Goal: Task Accomplishment & Management: Manage account settings

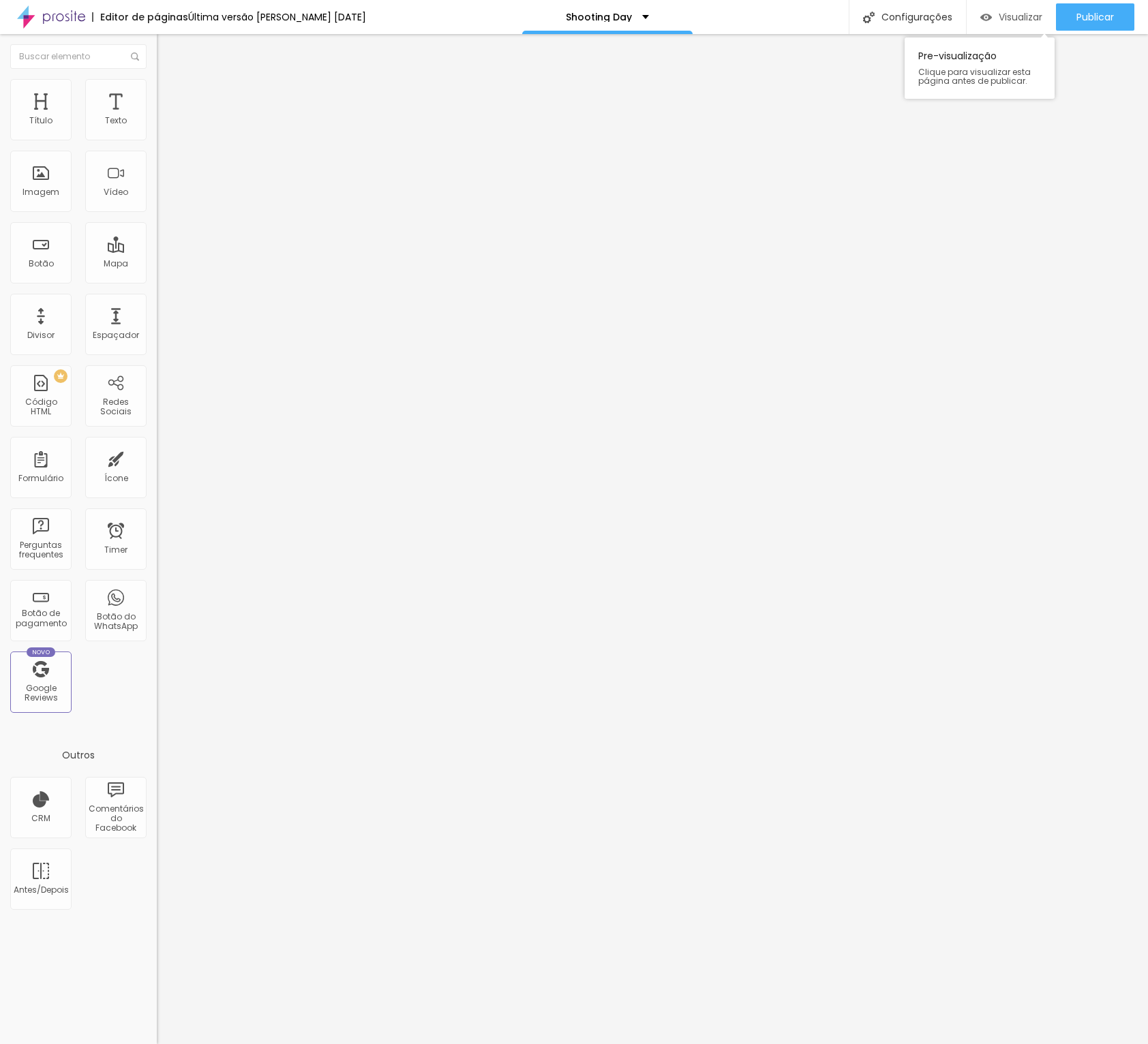
click at [987, 14] on img "button" at bounding box center [986, 18] width 12 height 12
click at [156, 280] on input "[URL][DOMAIN_NAME]!" at bounding box center [238, 274] width 164 height 14
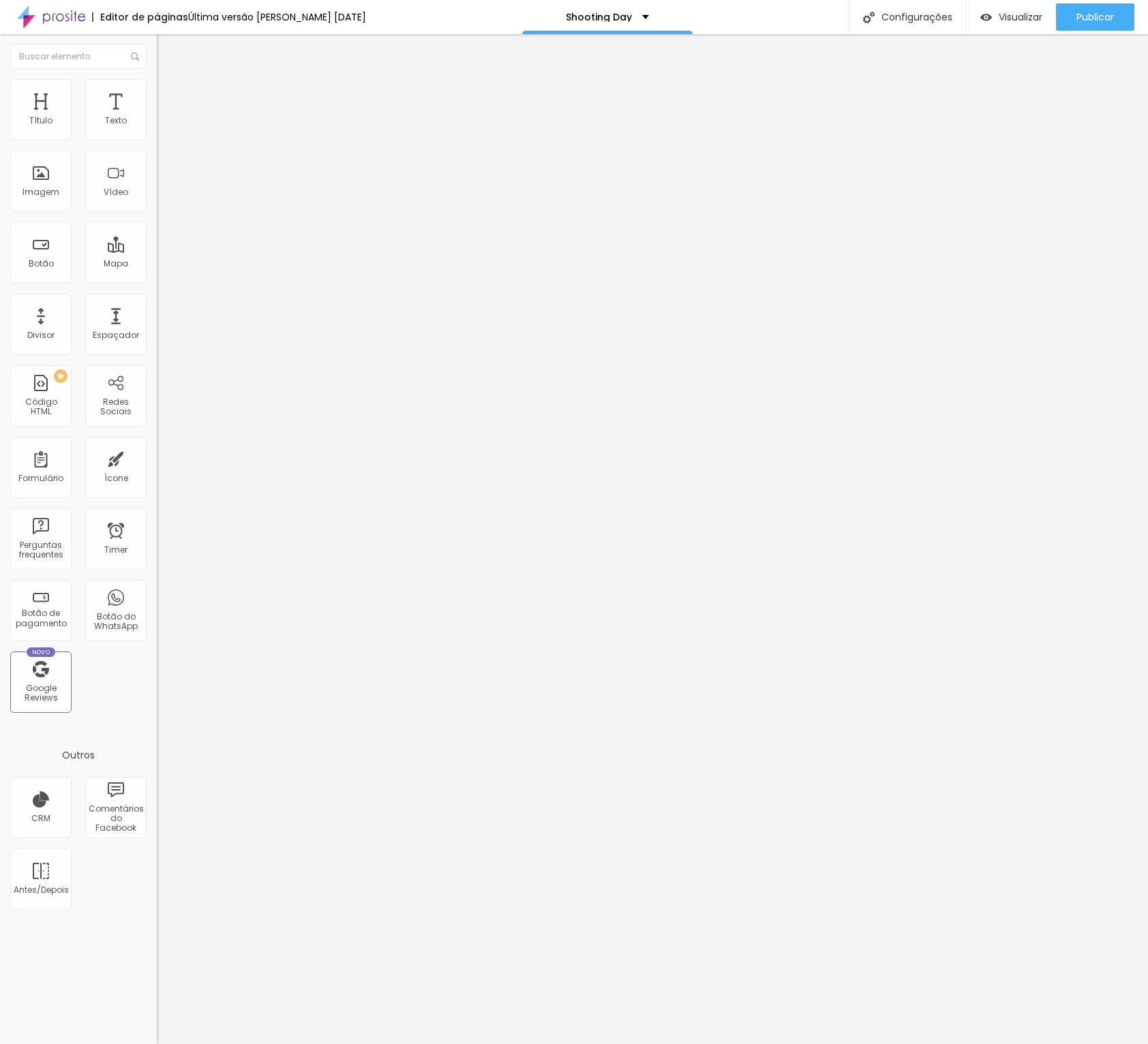
click at [156, 280] on input "[URL][DOMAIN_NAME]!" at bounding box center [238, 274] width 164 height 14
click at [115, 136] on div "Texto" at bounding box center [116, 109] width 61 height 61
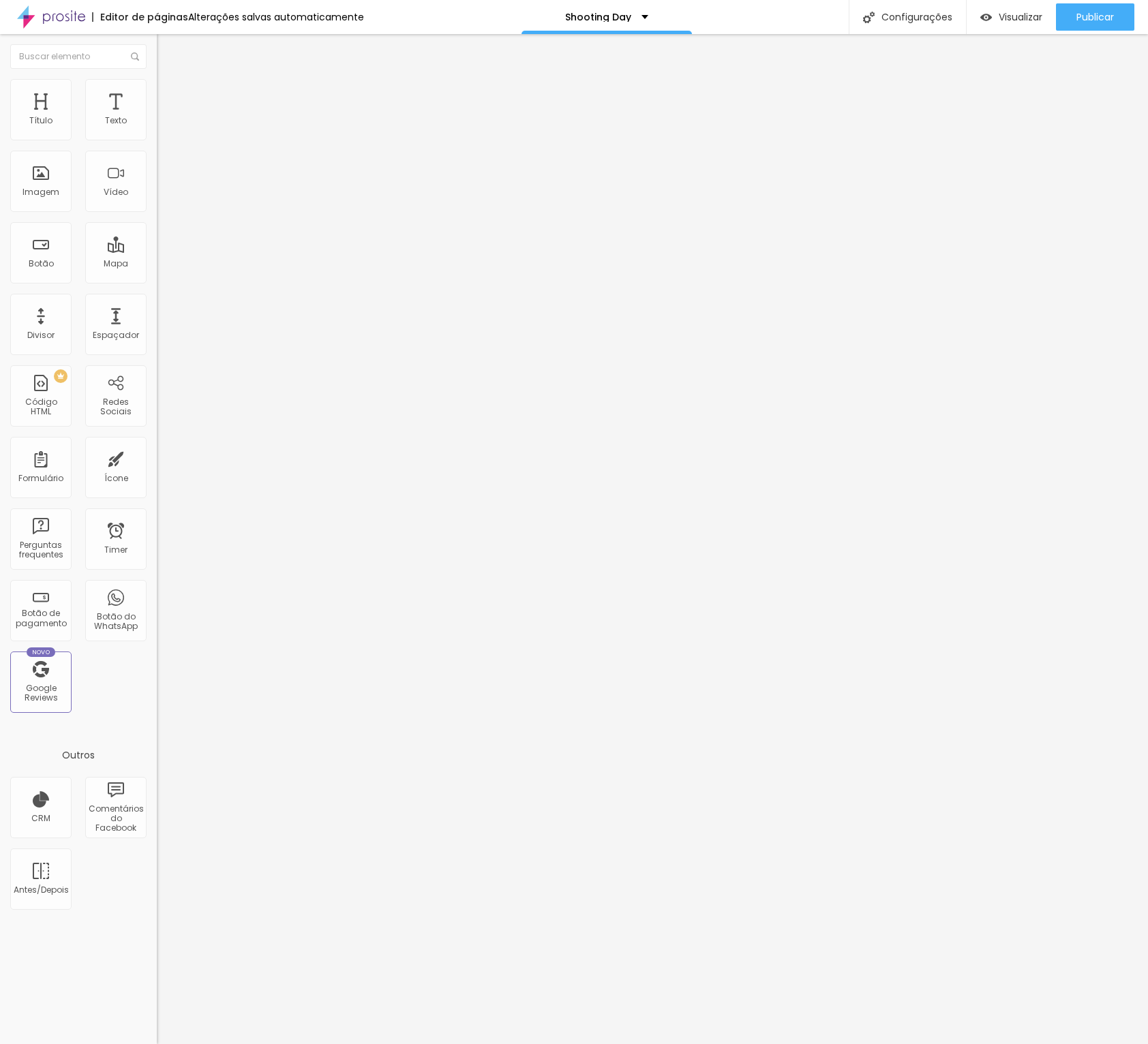
click at [156, 89] on li "Estilo" at bounding box center [234, 85] width 156 height 14
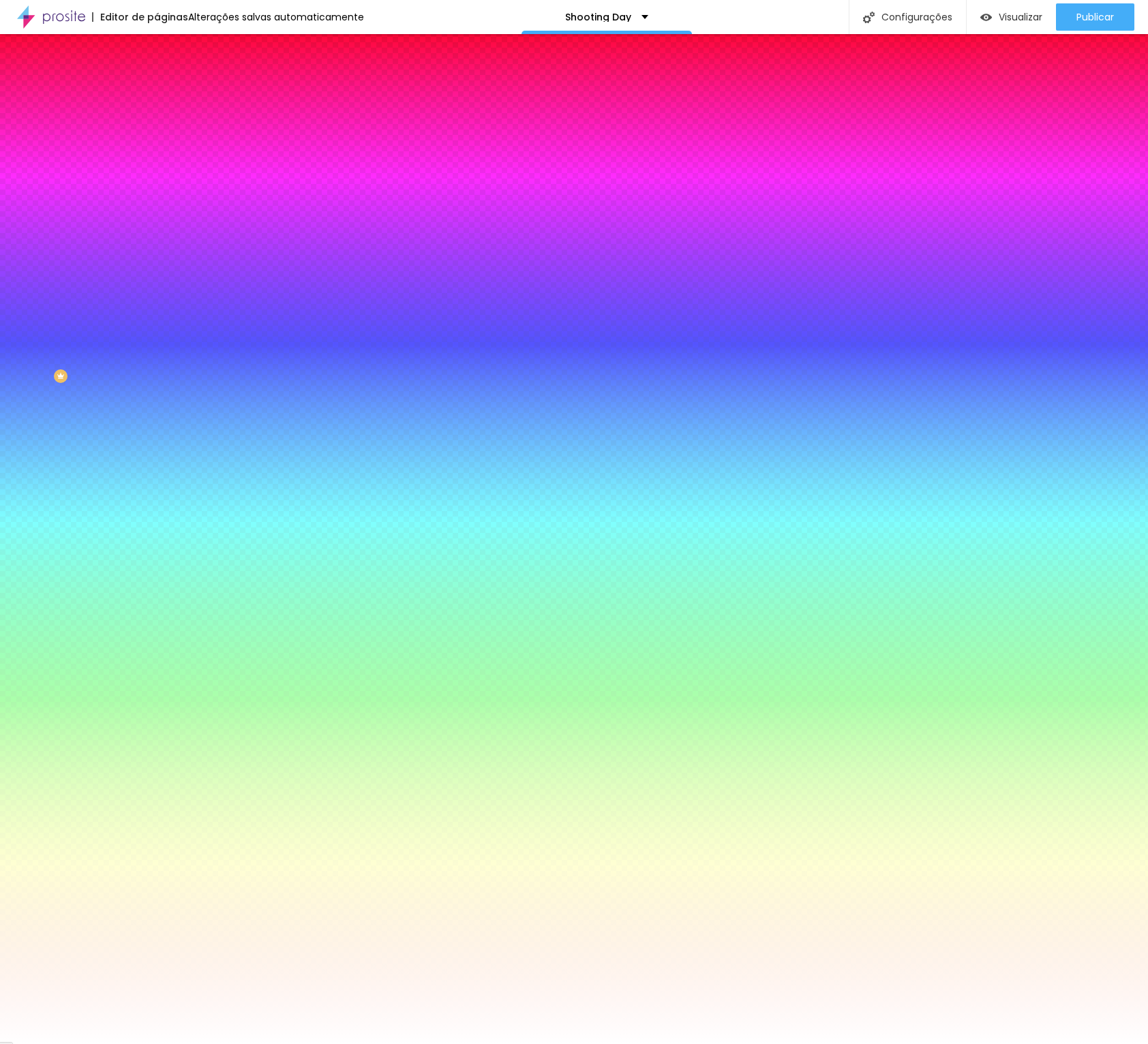
click at [156, 126] on span "Trocar imagem" at bounding box center [193, 119] width 74 height 12
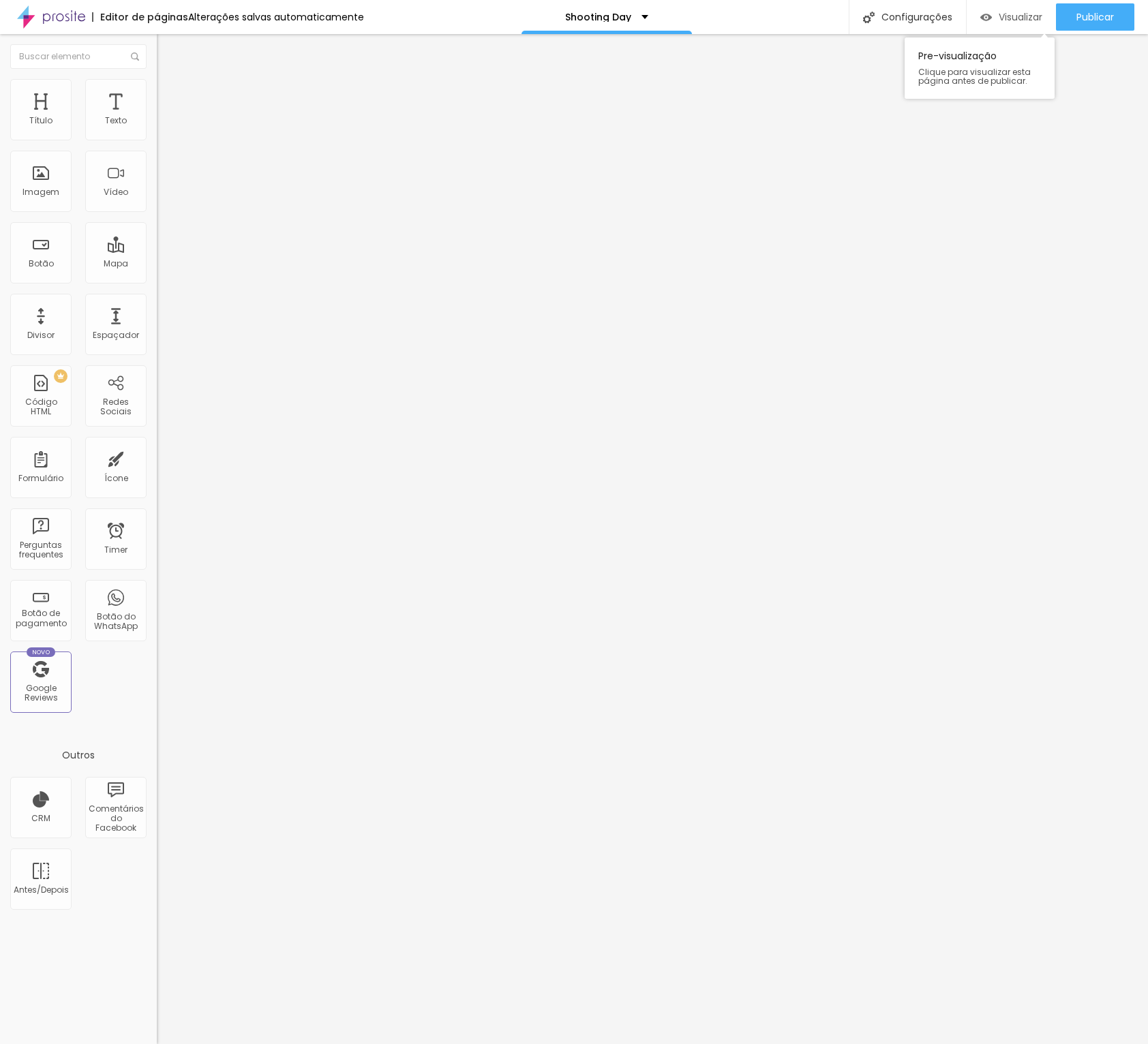
click at [1020, 22] on span "Visualizar" at bounding box center [1020, 18] width 44 height 11
click at [156, 129] on span "Titulo 2" at bounding box center [179, 120] width 44 height 17
click at [156, 141] on span "Titulo 3" at bounding box center [175, 133] width 38 height 16
click at [156, 151] on span "Titulo 4" at bounding box center [174, 145] width 36 height 12
click at [156, 168] on span "Titulo 6" at bounding box center [169, 163] width 26 height 10
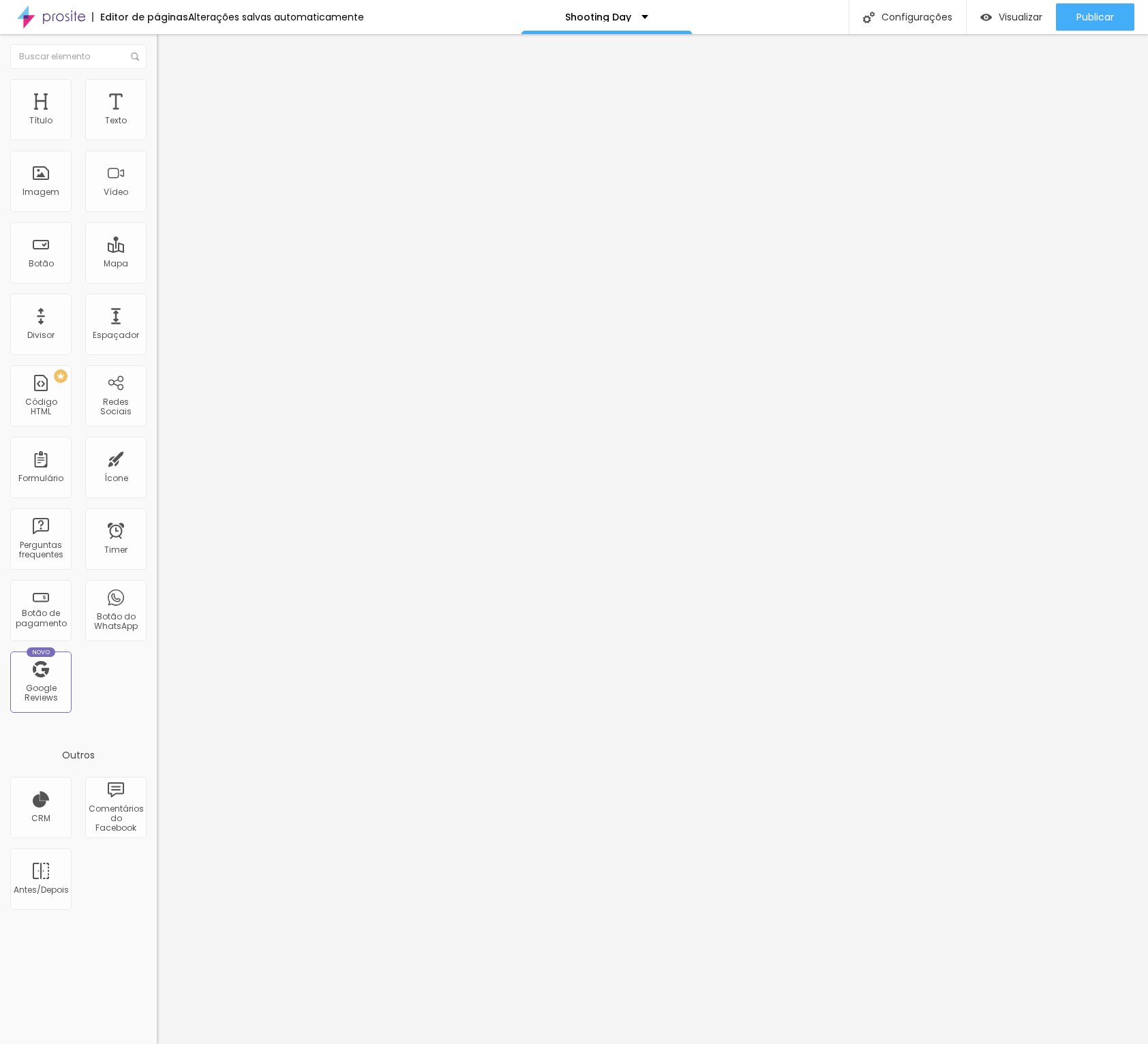
click at [156, 156] on span "Titulo 5" at bounding box center [171, 151] width 30 height 12
click at [156, 147] on div "Titulo 4 H4" at bounding box center [234, 143] width 156 height 9
click at [156, 118] on span "Titulo 1" at bounding box center [179, 107] width 44 height 19
click at [156, 87] on img at bounding box center [162, 84] width 12 height 12
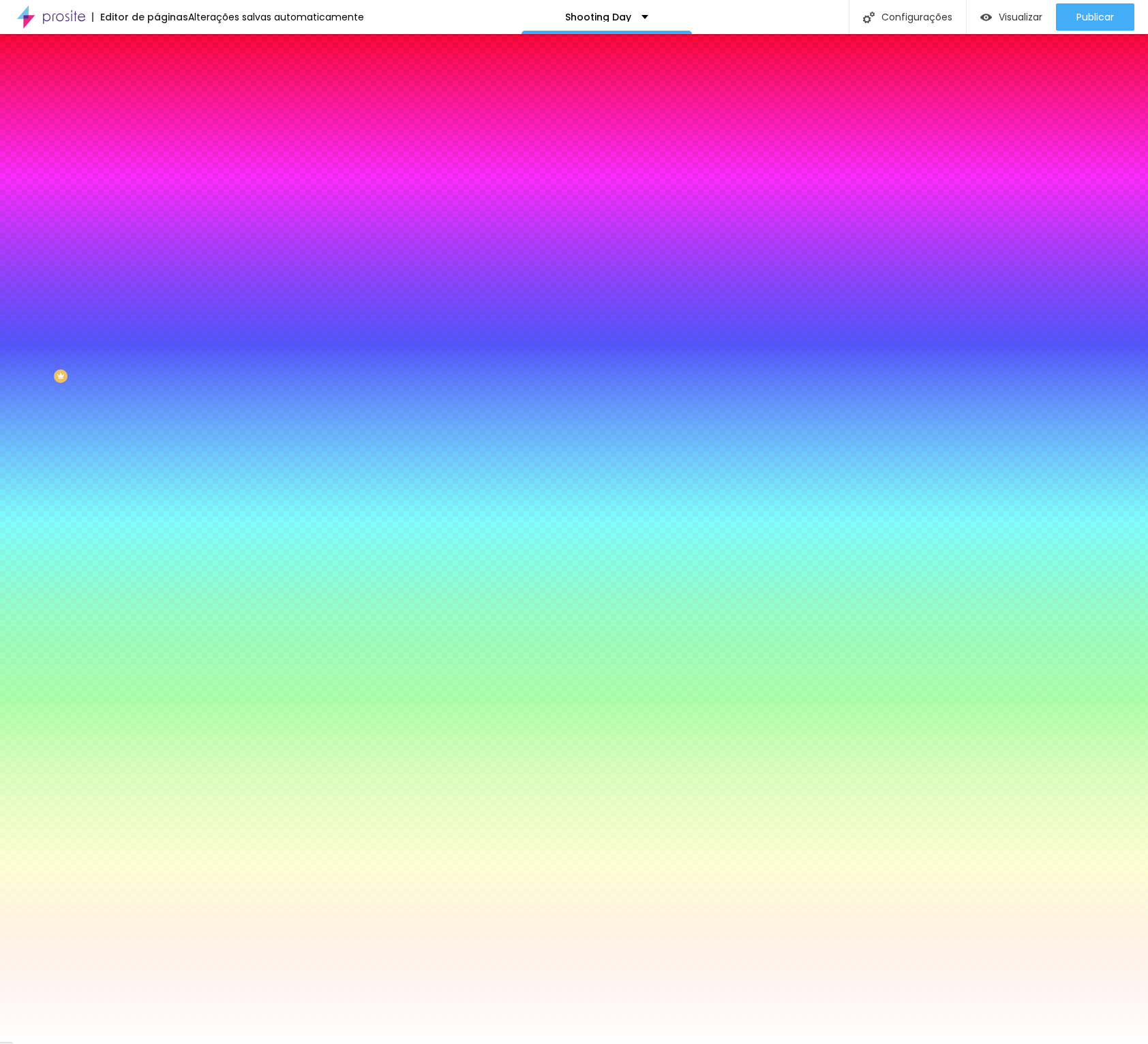
click at [156, 79] on li "Conteúdo" at bounding box center [234, 72] width 156 height 14
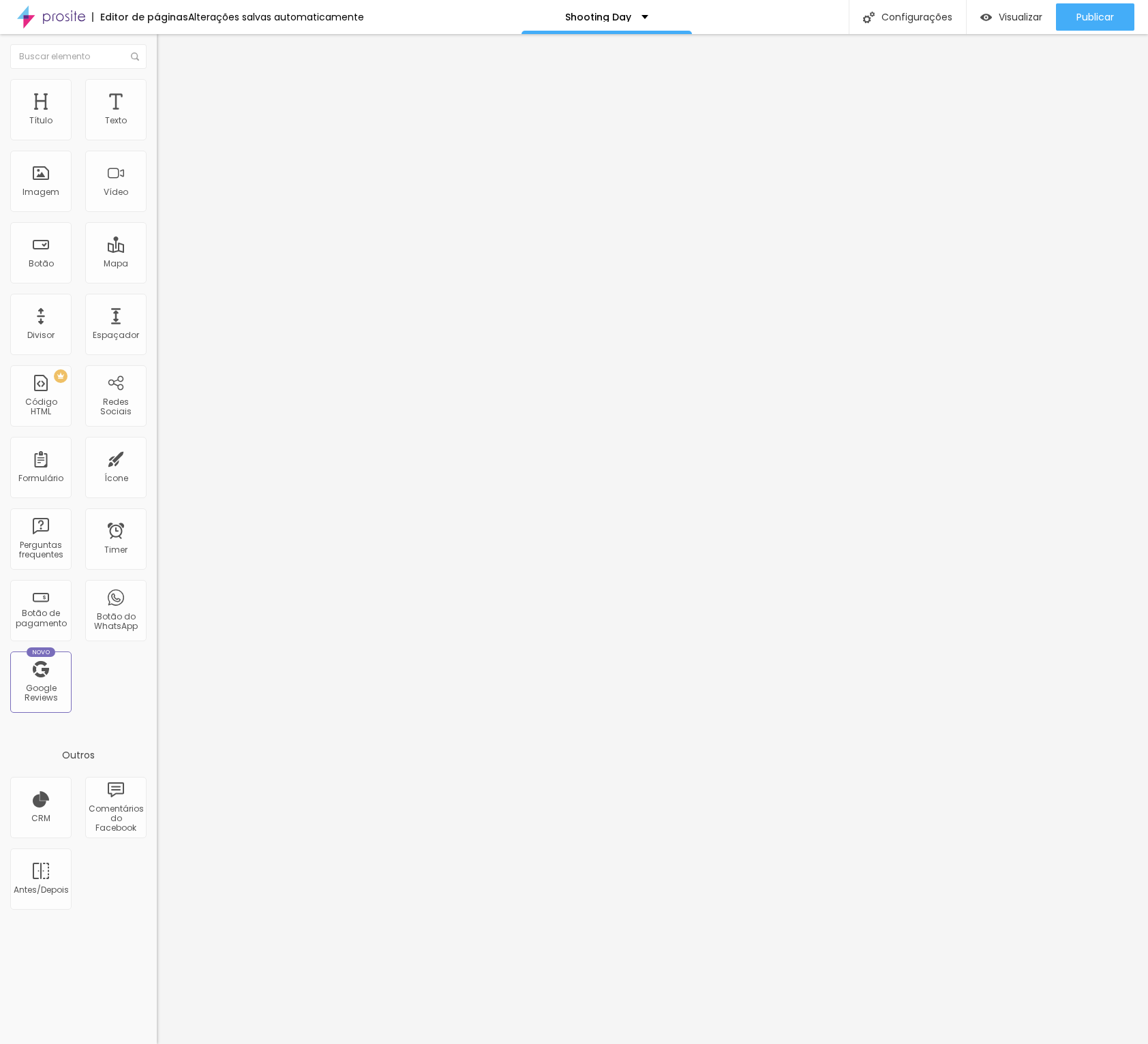
click at [156, 136] on img at bounding box center [161, 141] width 9 height 9
click at [156, 137] on img at bounding box center [161, 141] width 9 height 9
click at [156, 135] on img at bounding box center [161, 130] width 9 height 9
click at [156, 138] on img at bounding box center [161, 141] width 9 height 9
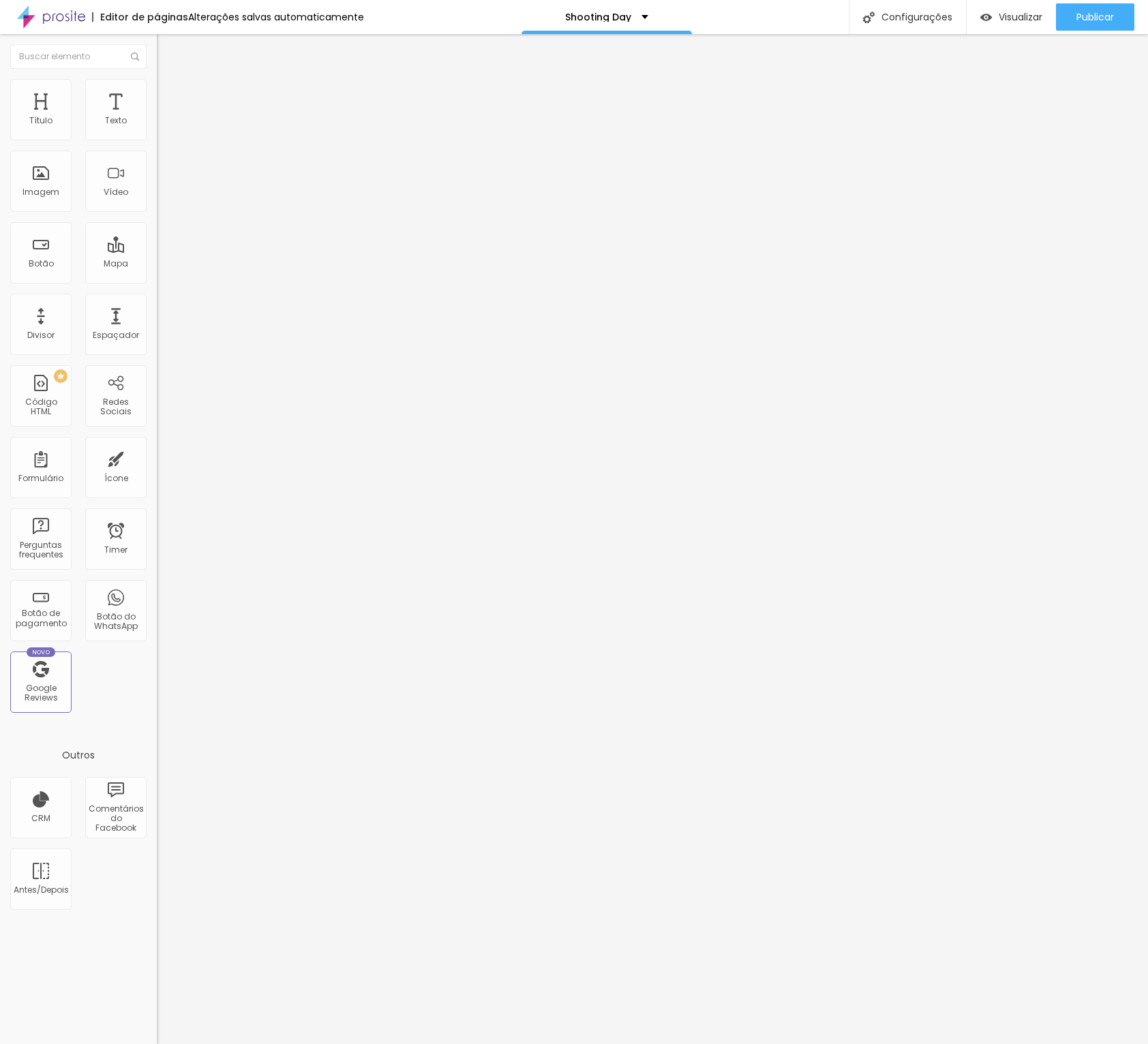
click at [156, 135] on img at bounding box center [161, 130] width 9 height 9
click at [156, 93] on li "Avançado" at bounding box center [234, 99] width 156 height 14
type input "15"
type input "10"
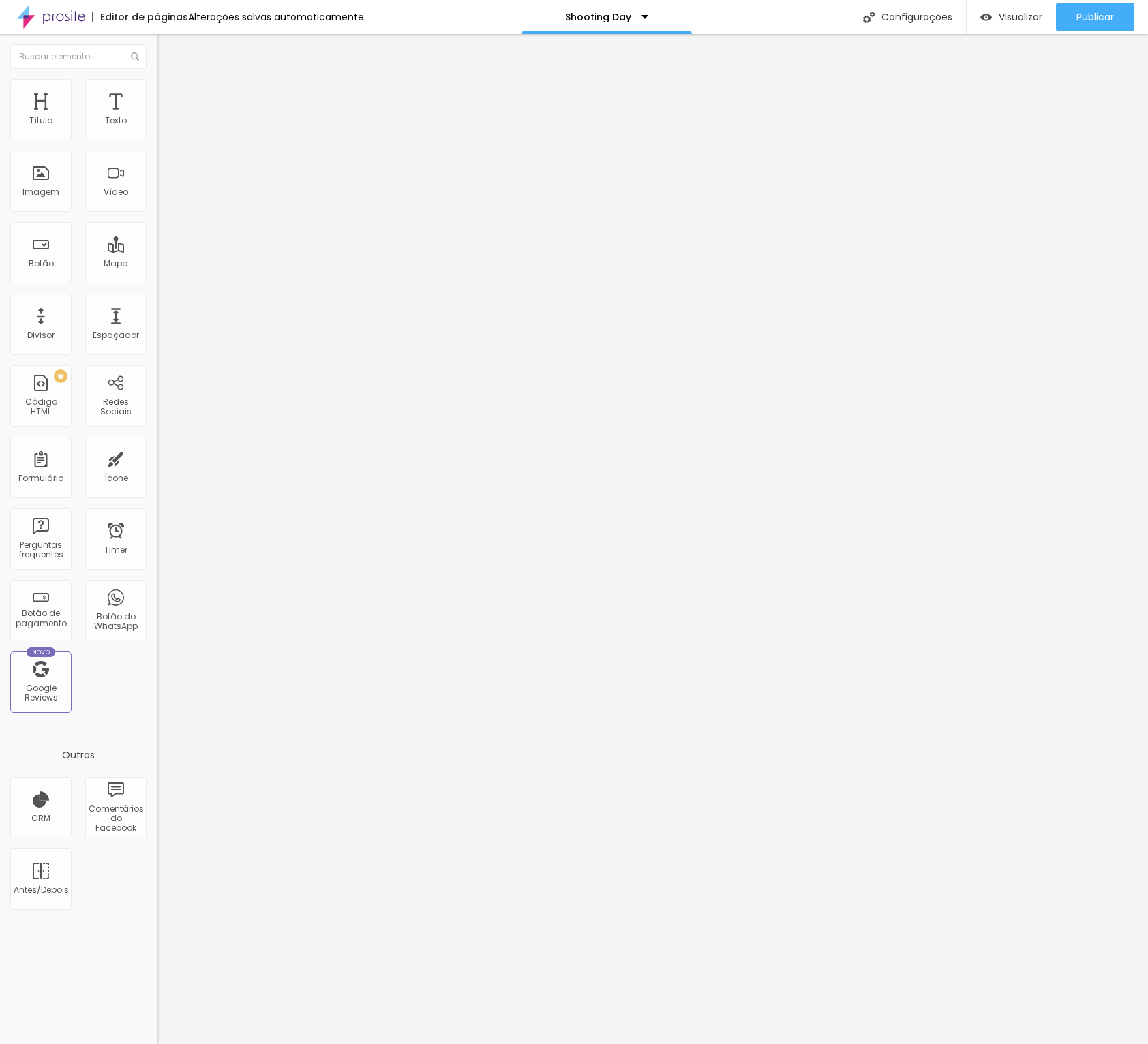
type input "10"
type input "5"
type input "0"
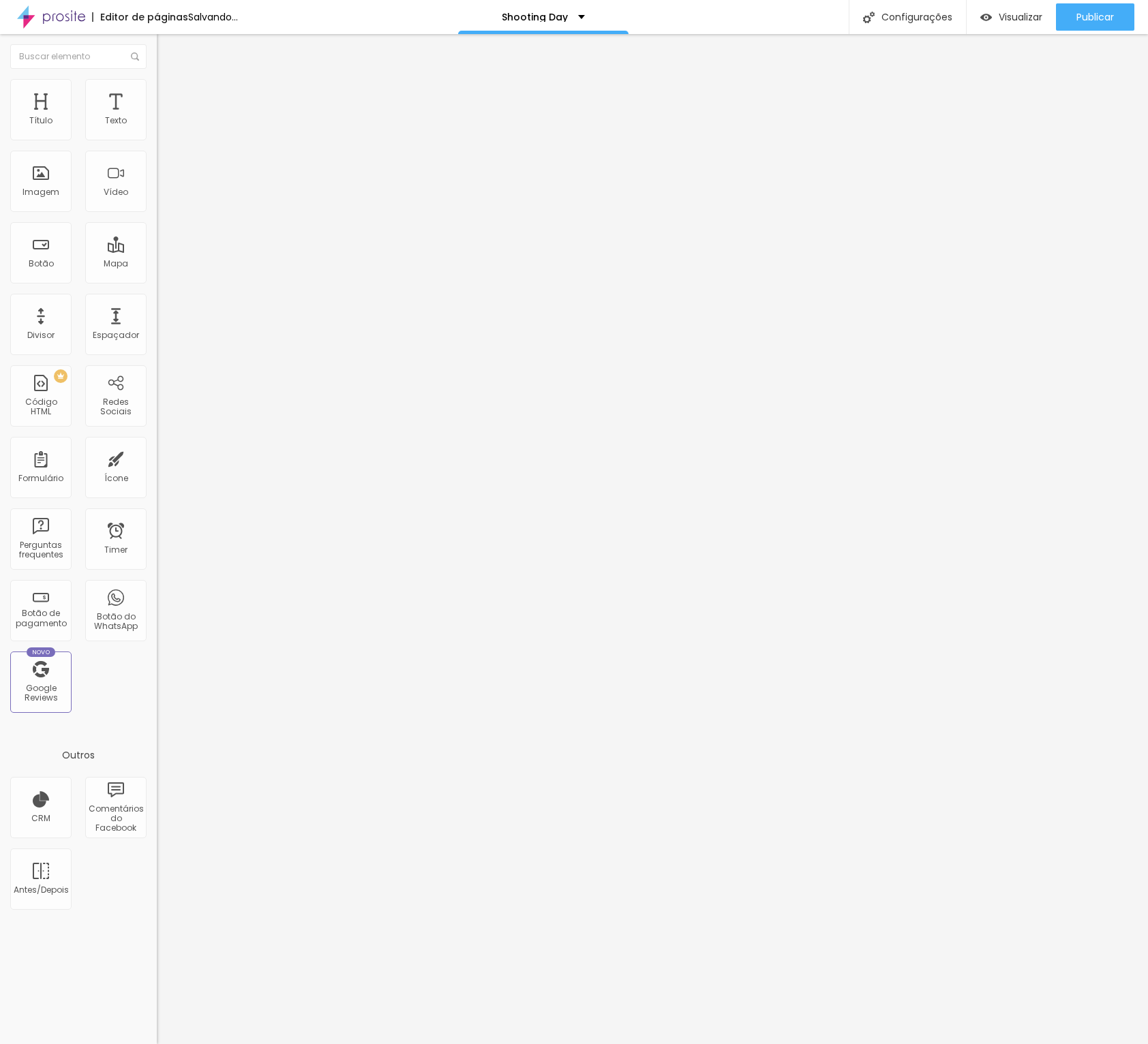
type input "10"
type input "15"
type input "25"
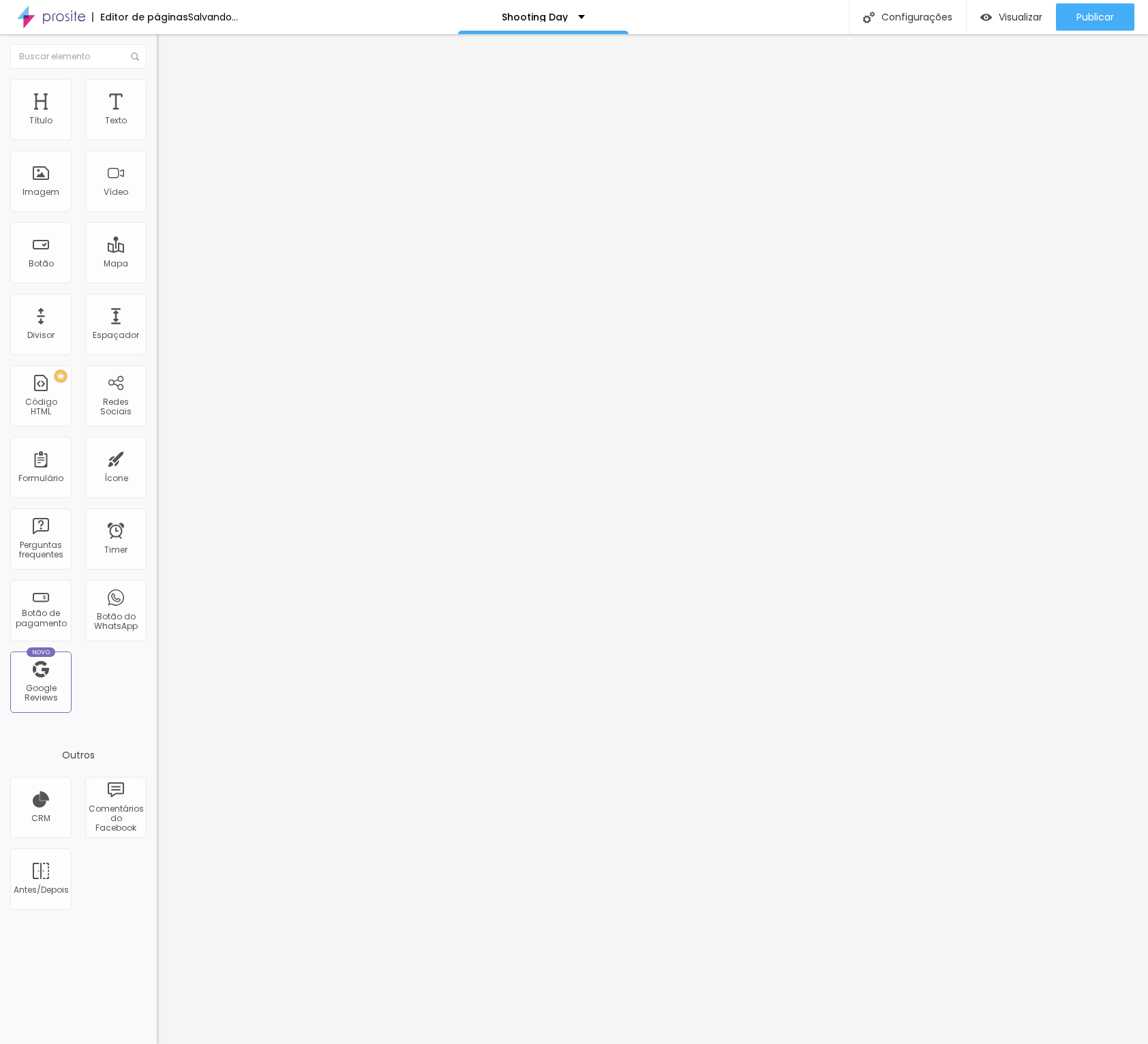
type input "25"
type input "30"
type input "35"
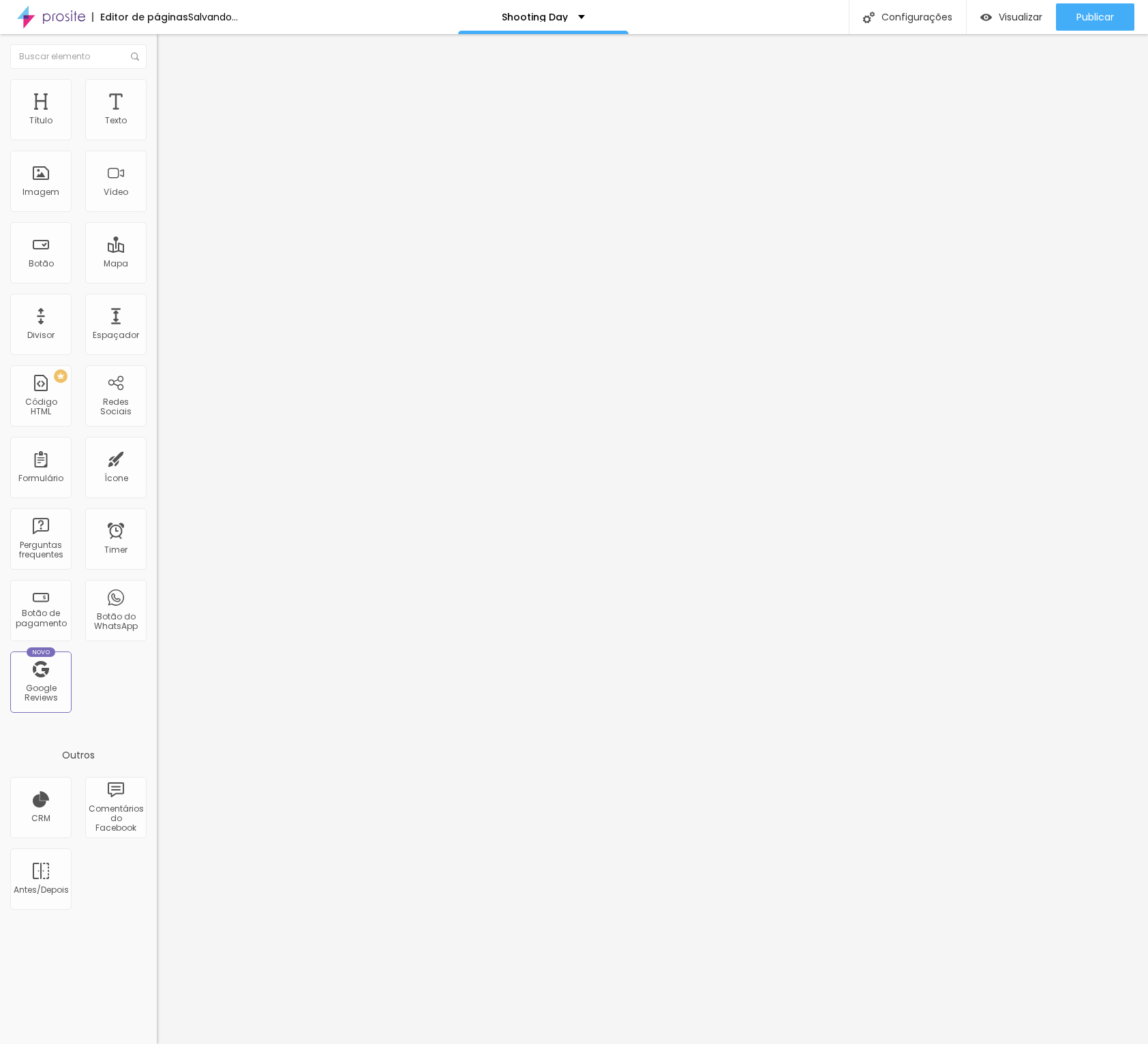
type input "40"
type input "45"
type input "50"
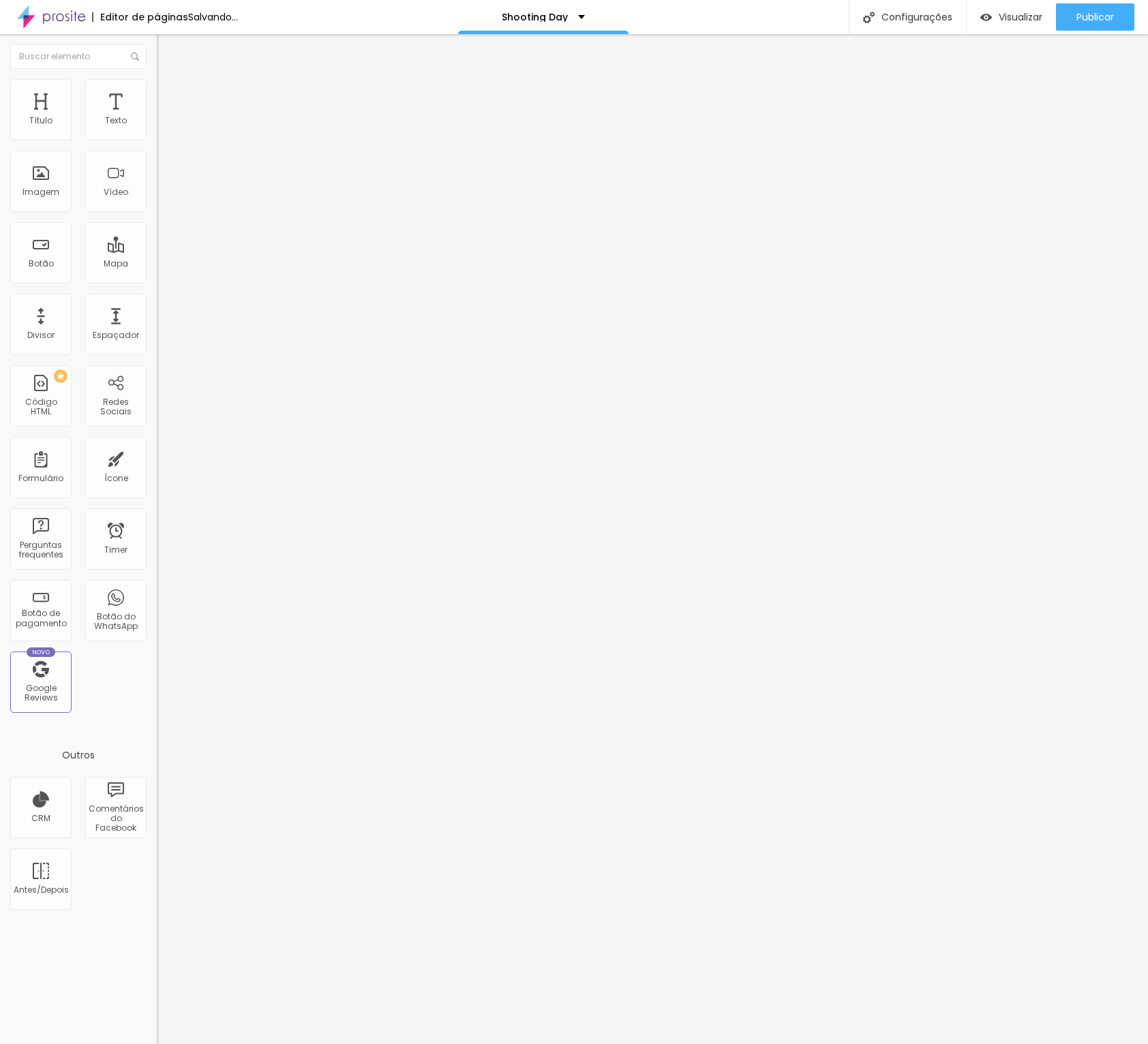
type input "50"
type input "45"
type input "20"
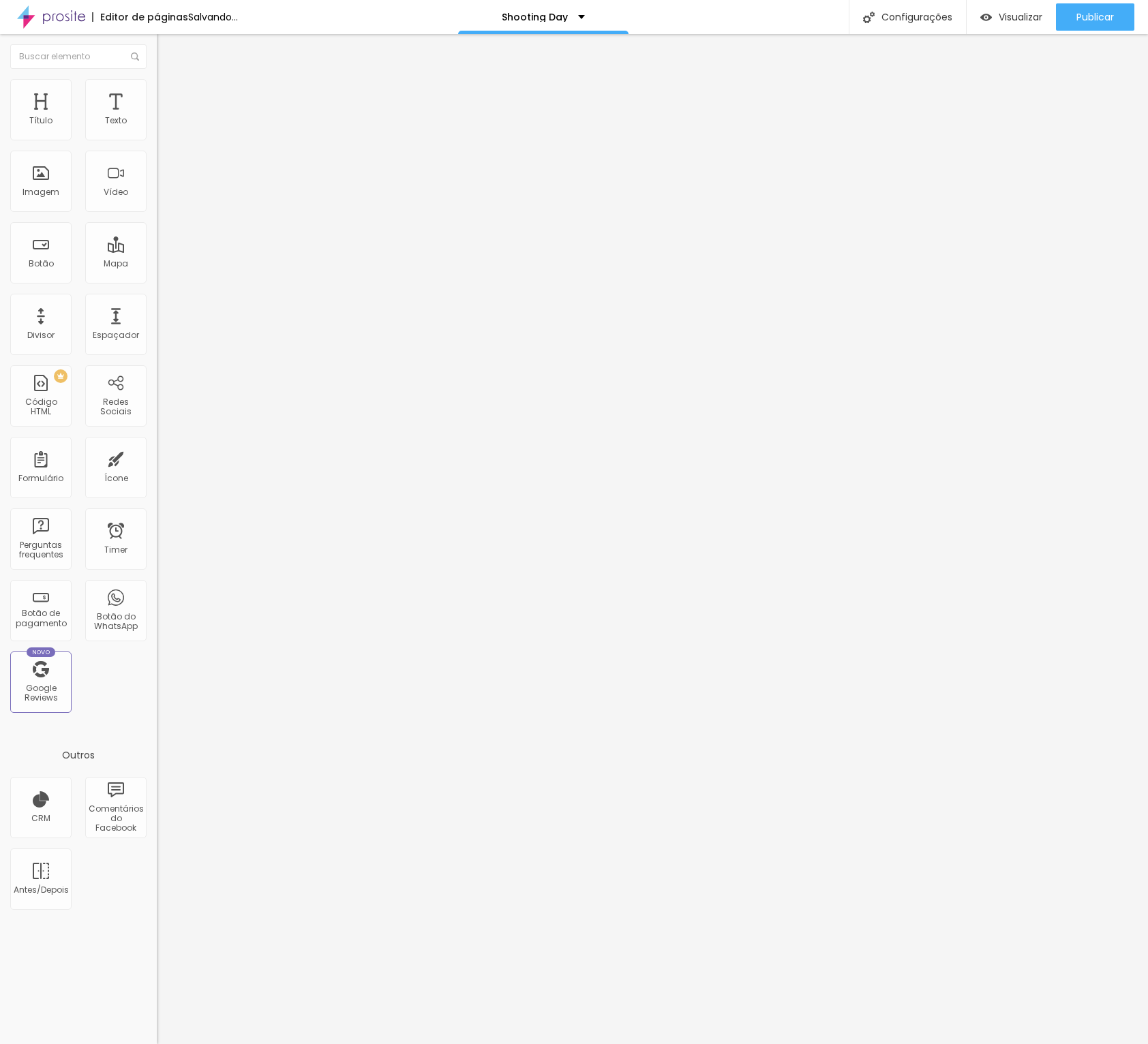
type input "5"
type input "0"
type input "5"
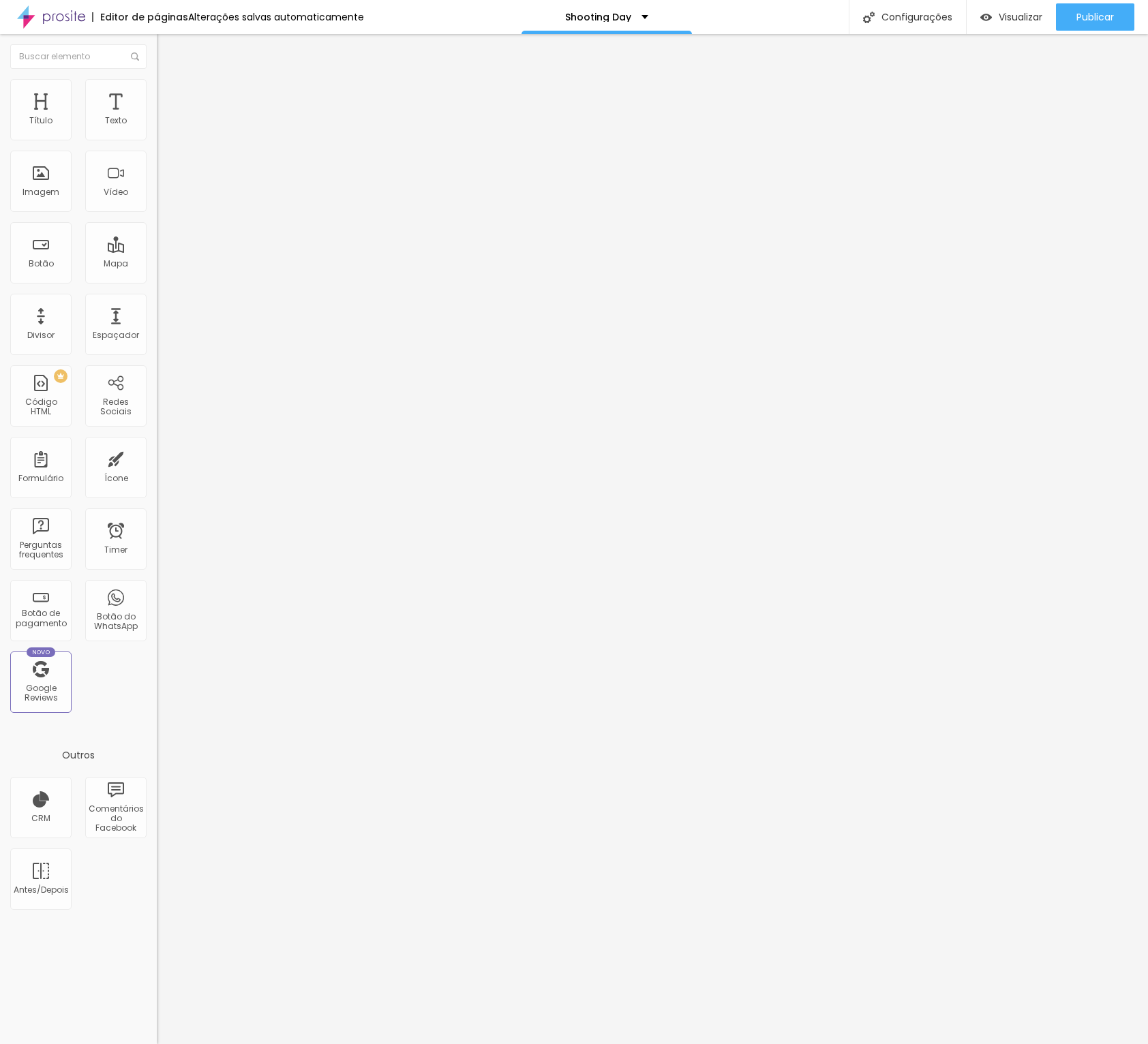
type input "5"
type input "15"
type input "25"
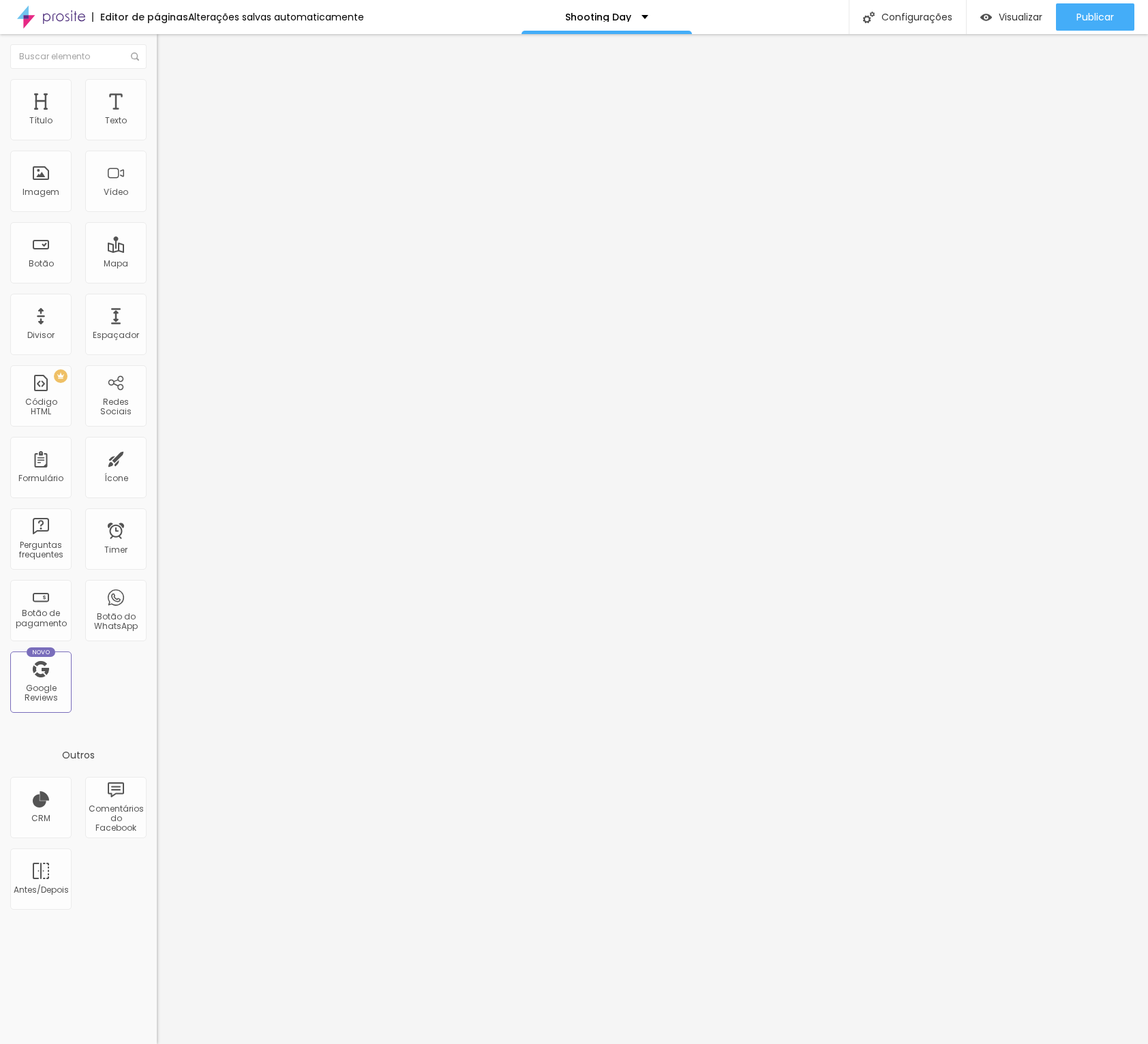
type input "35"
type input "40"
type input "45"
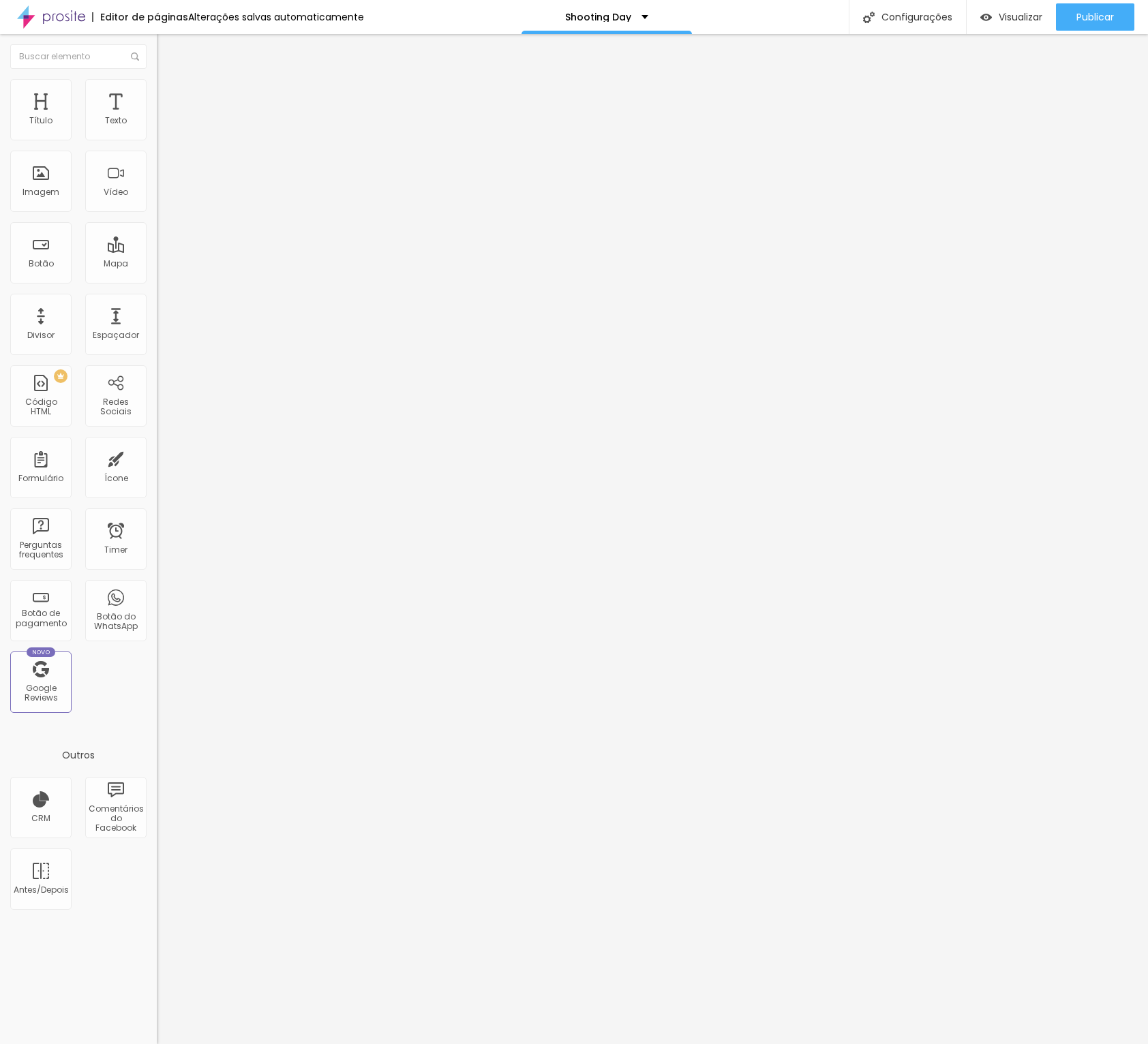
type input "45"
type input "50"
type input "40"
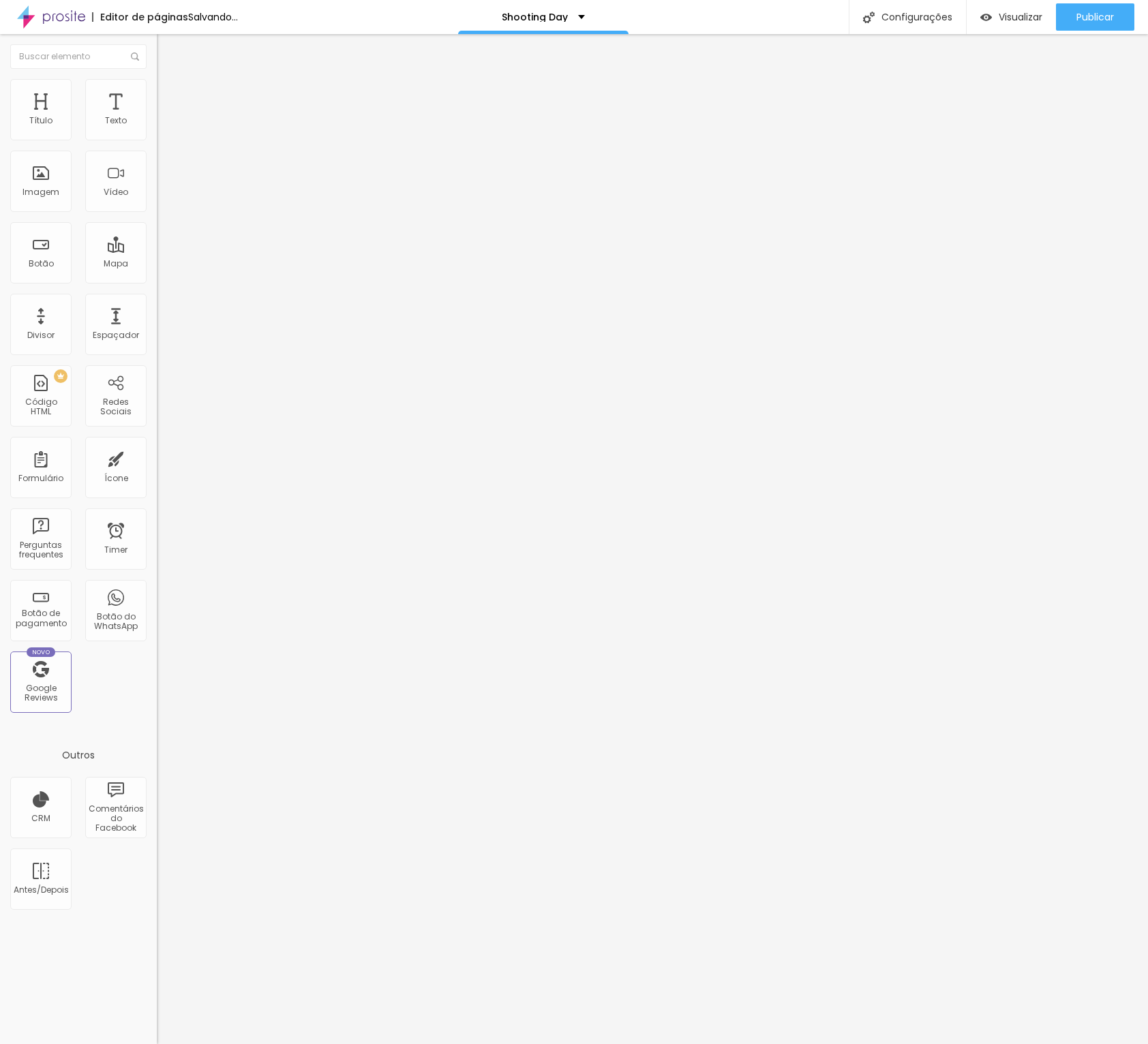
type input "15"
type input "0"
type input "5"
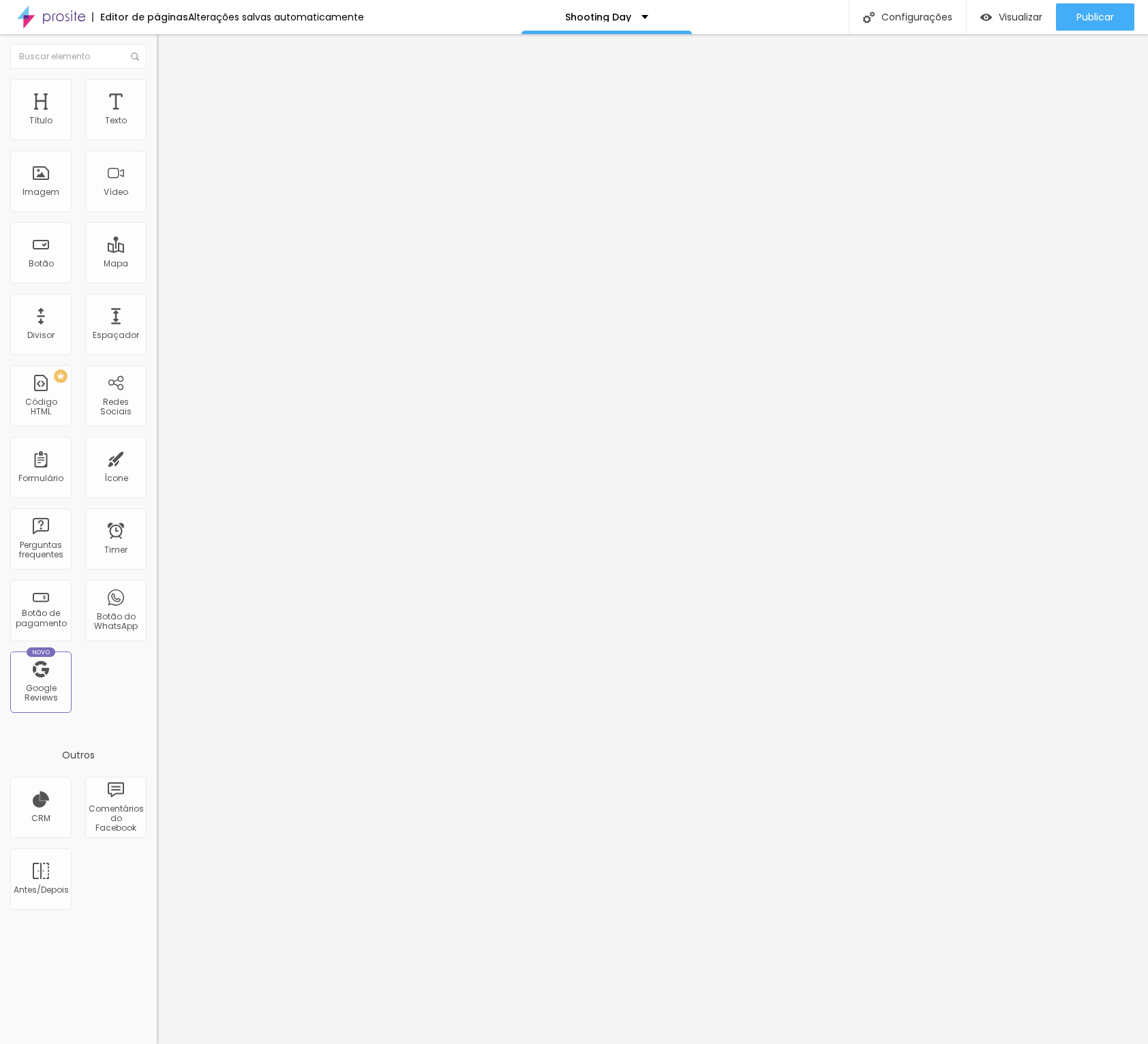
type input "5"
type input "15"
type input "25"
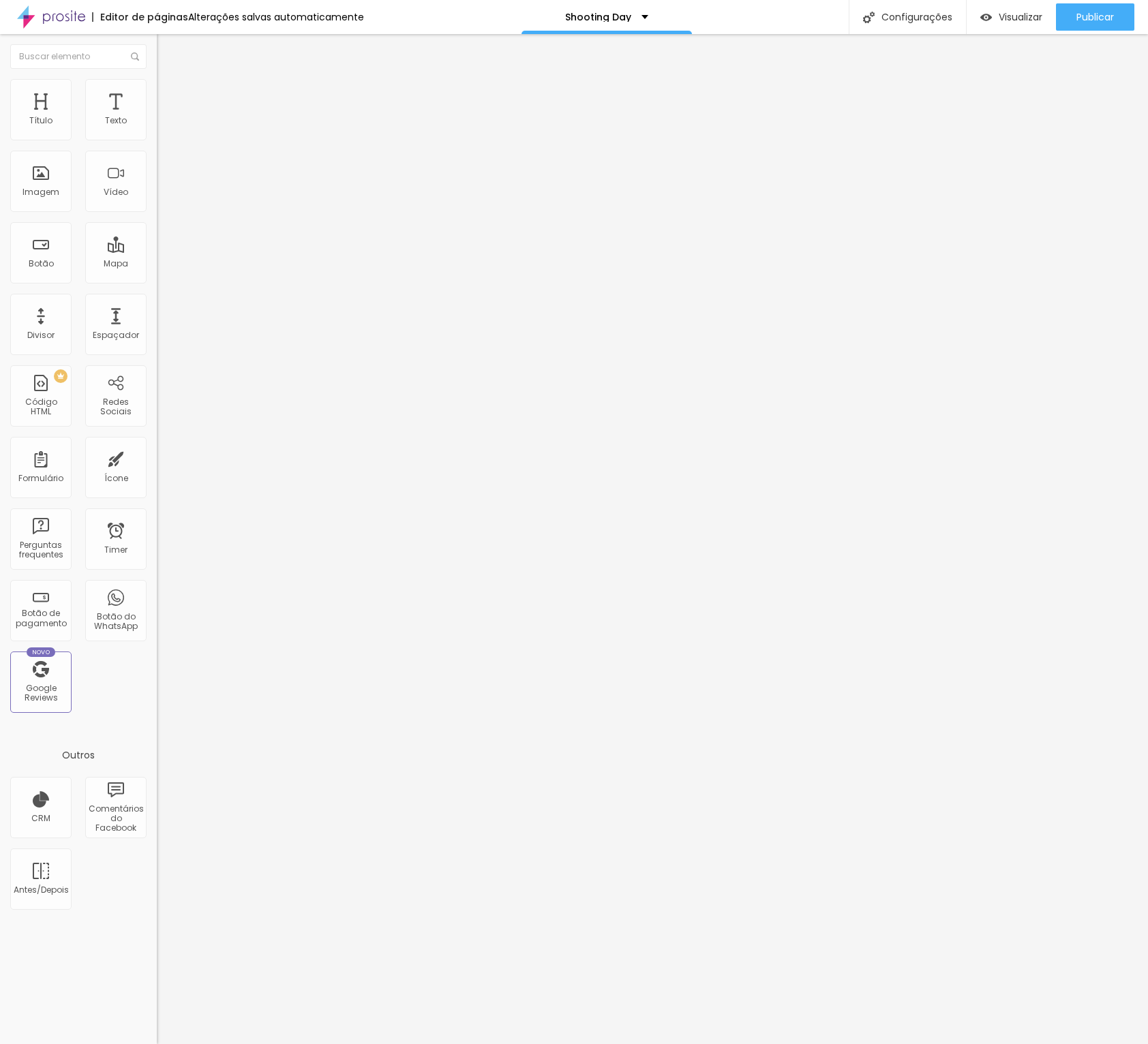
type input "30"
type input "25"
type input "5"
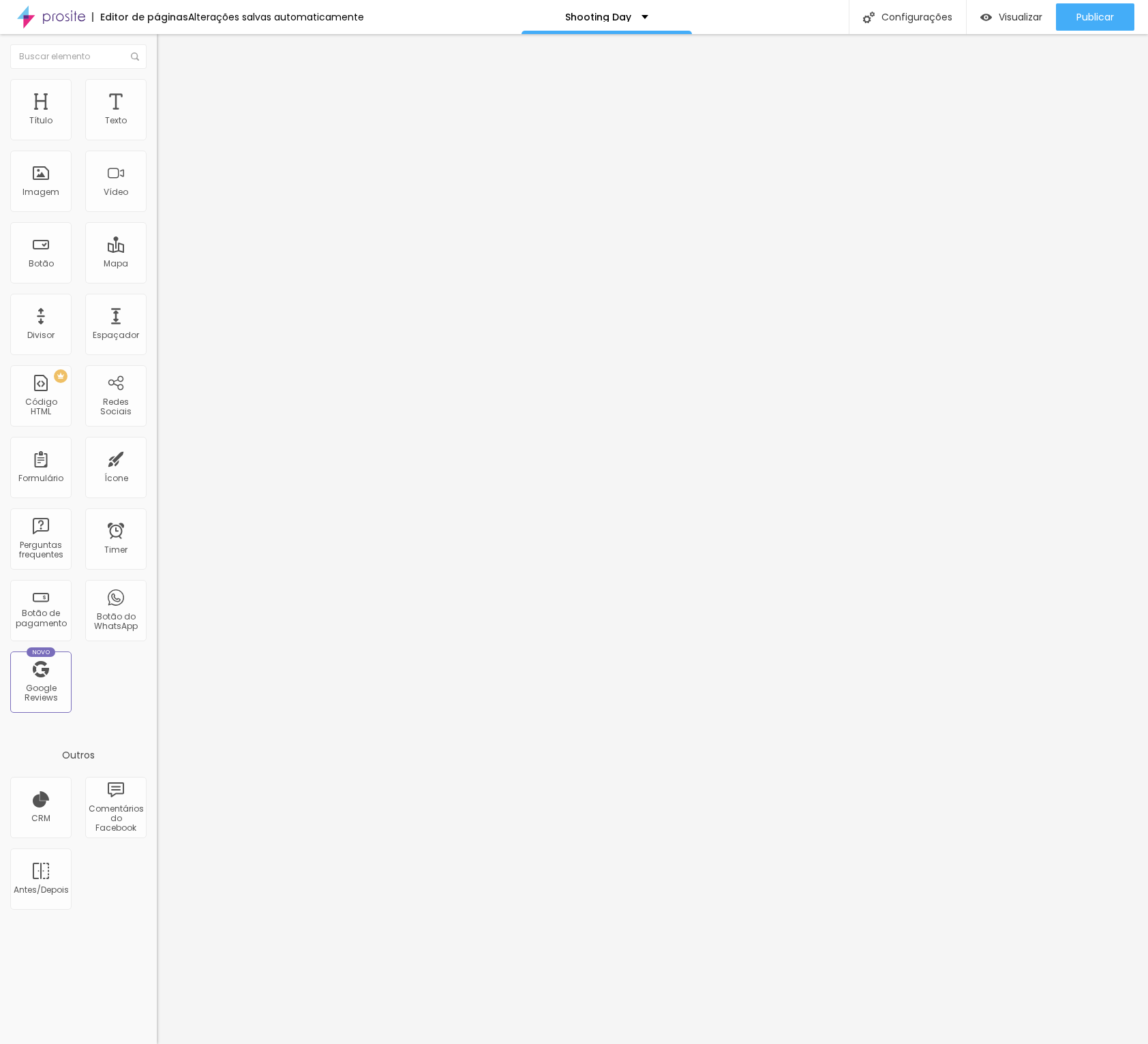
type input "5"
type input "0"
drag, startPoint x: 48, startPoint y: 137, endPoint x: -71, endPoint y: 143, distance: 119.2
type input "0"
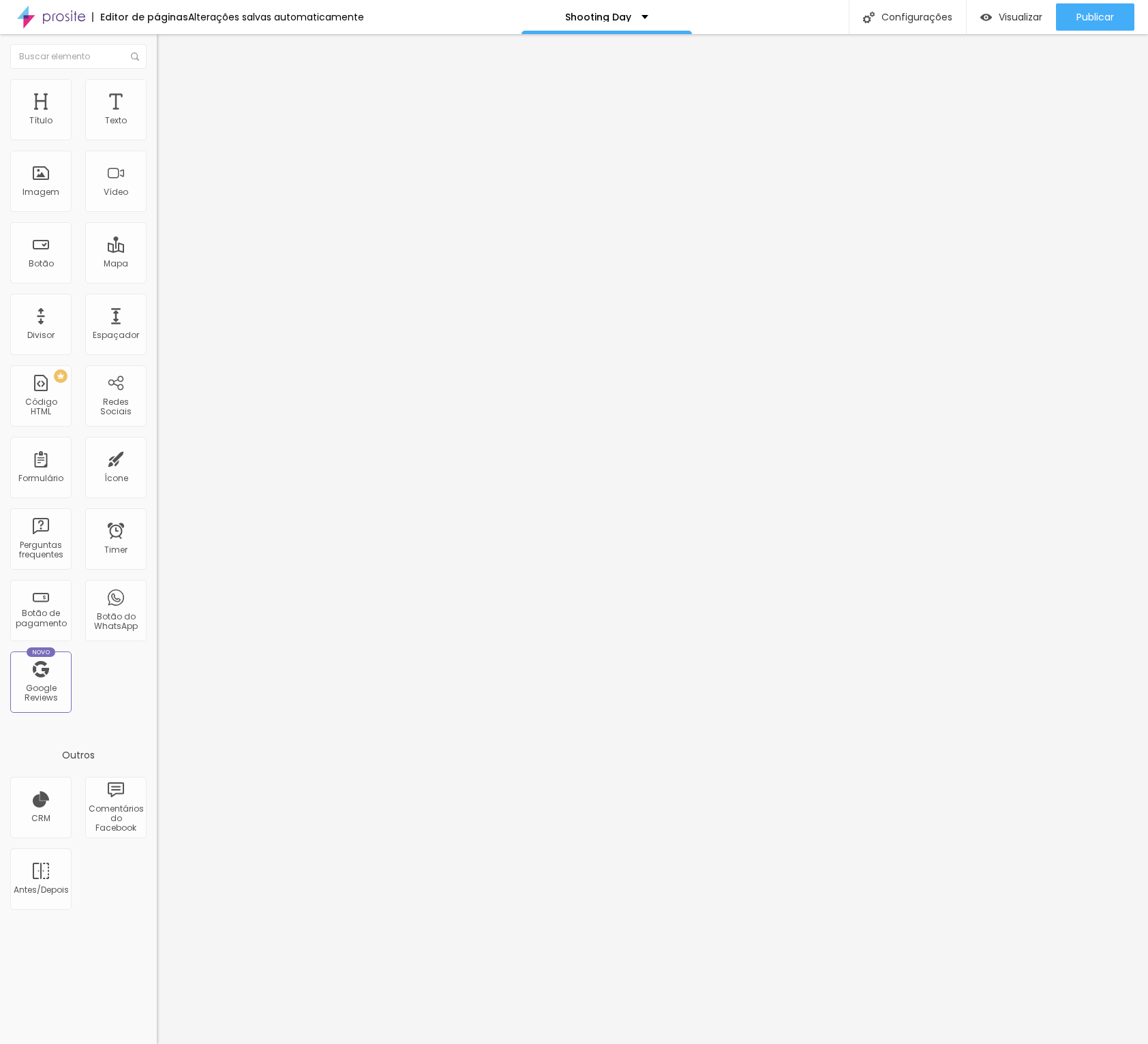
click at [0, 143] on html "Editor de páginas Alterações salvas automaticamente Shooting Day Configurações …" at bounding box center [574, 522] width 1148 height 1044
click at [156, 91] on li "Avançado" at bounding box center [234, 85] width 156 height 14
type input "4"
type input "10"
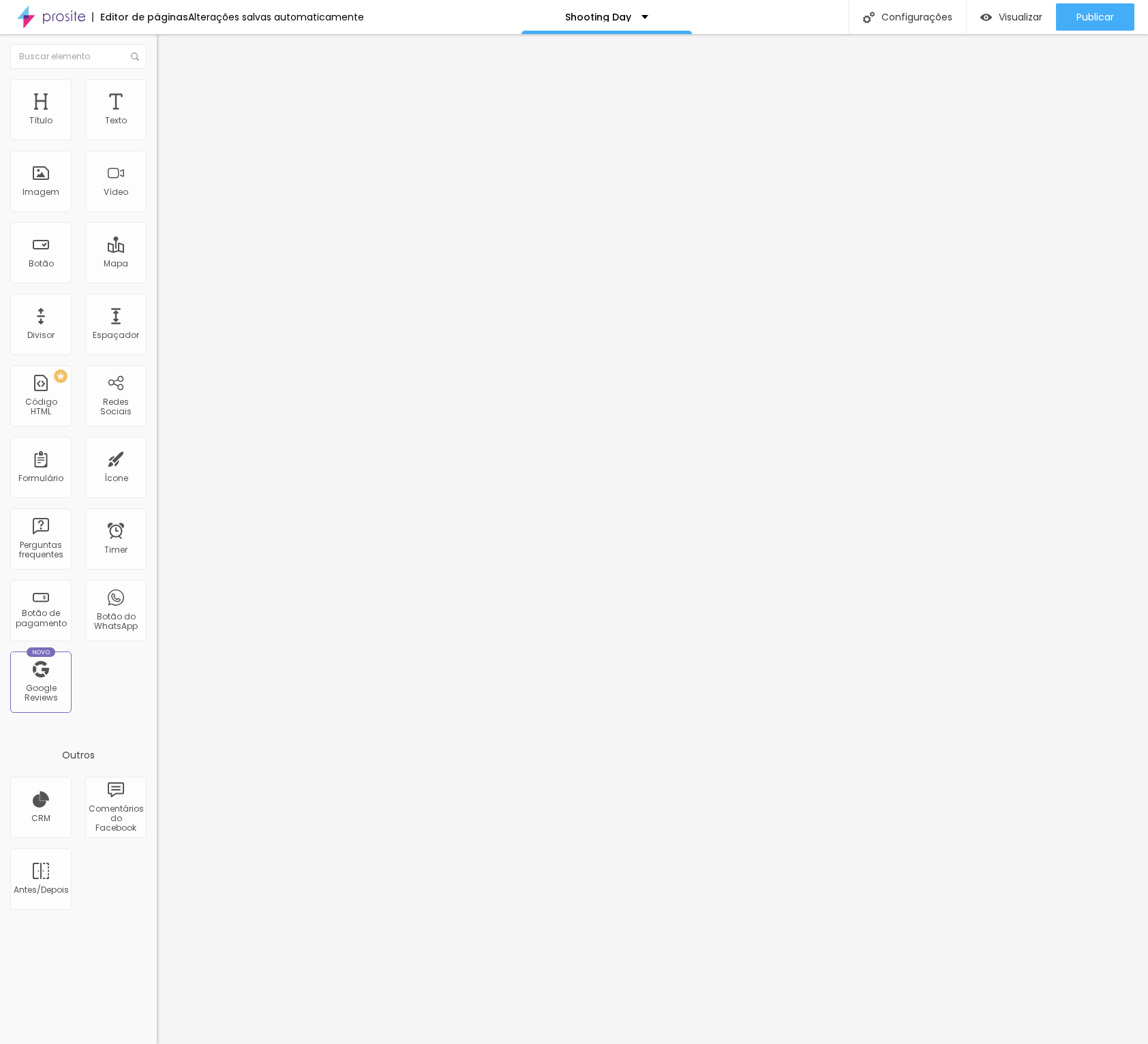
type input "10"
type input "24"
type input "39"
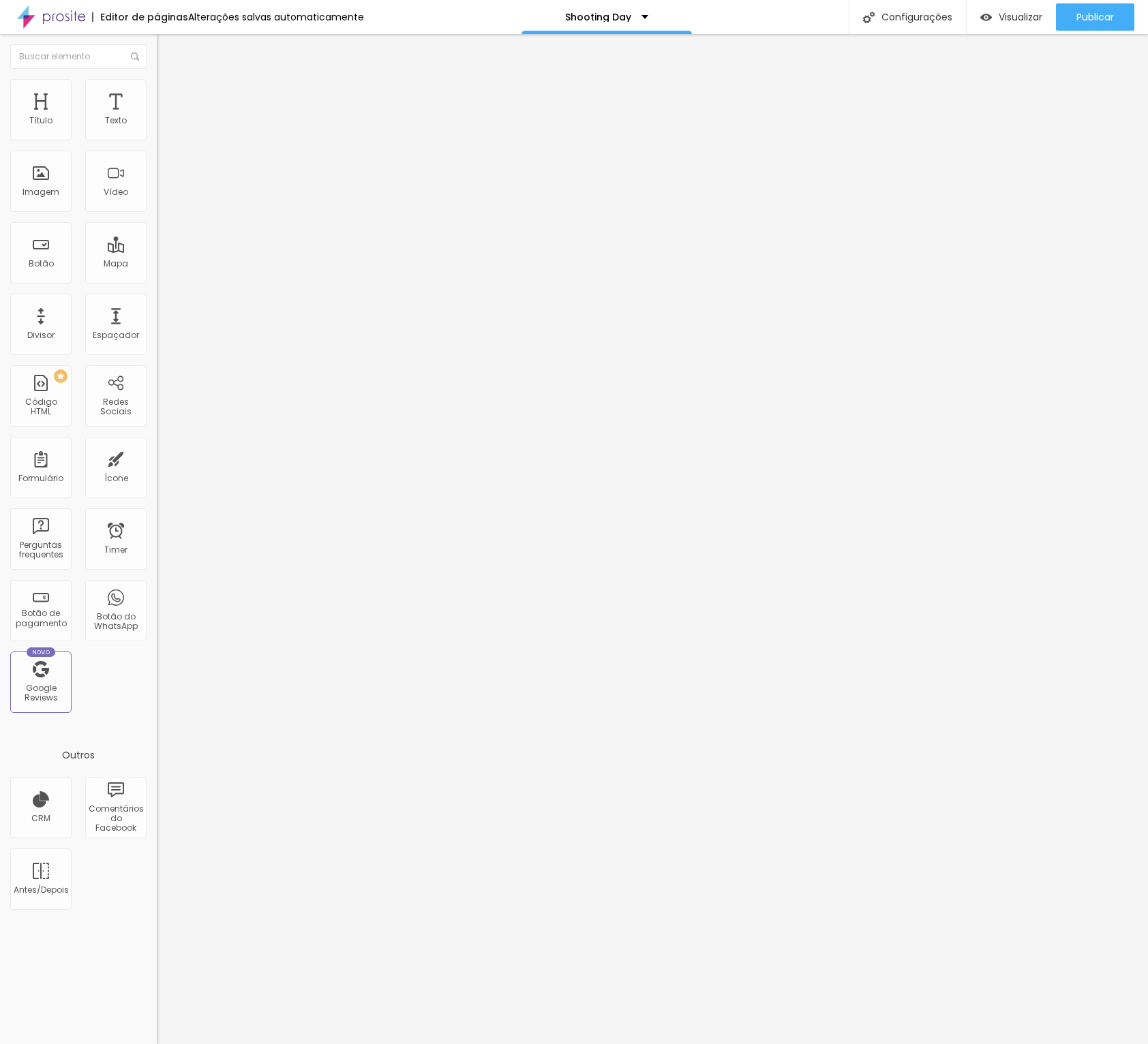
type input "43"
type input "44"
type input "45"
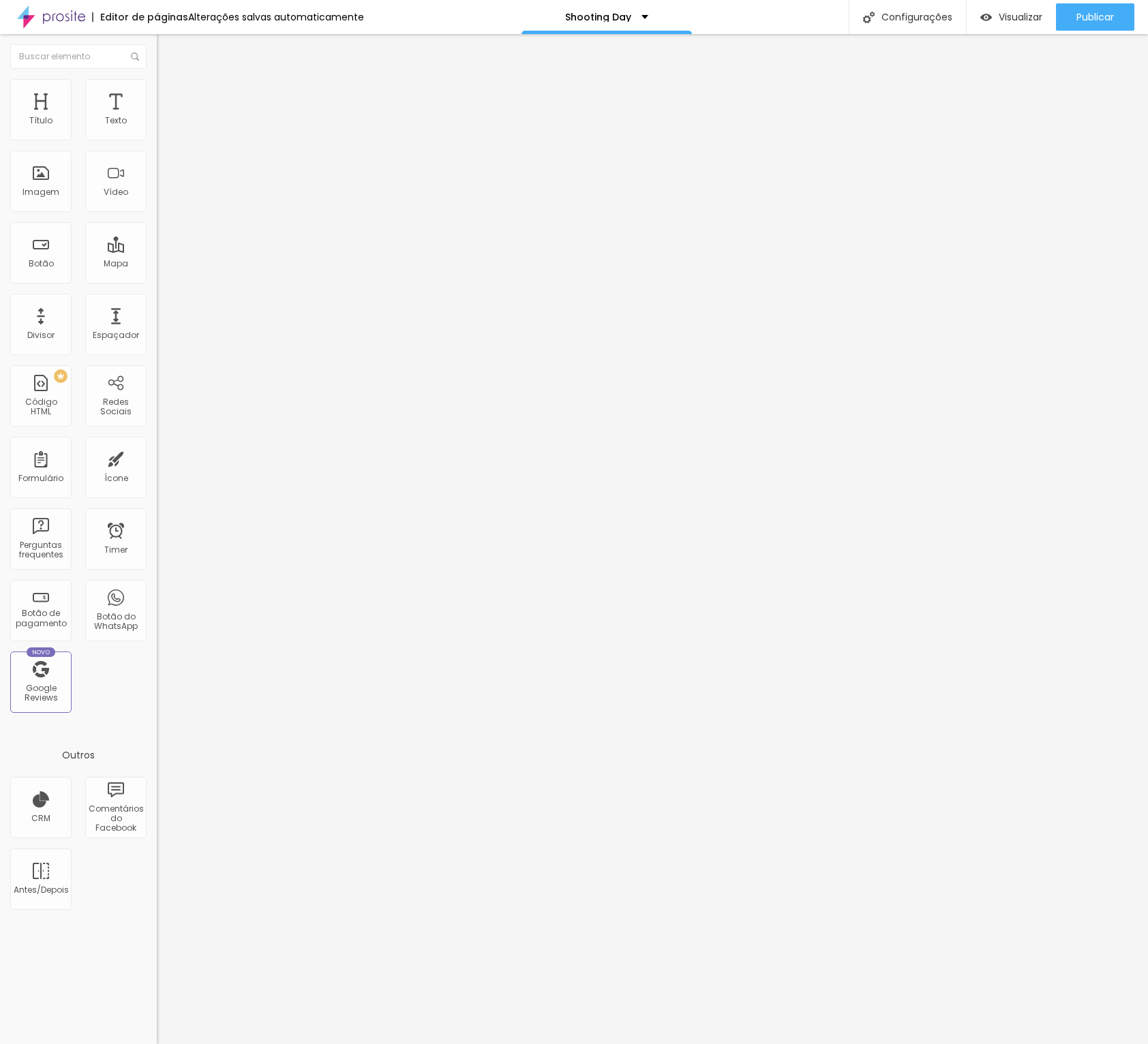
type input "45"
type input "47"
type input "50"
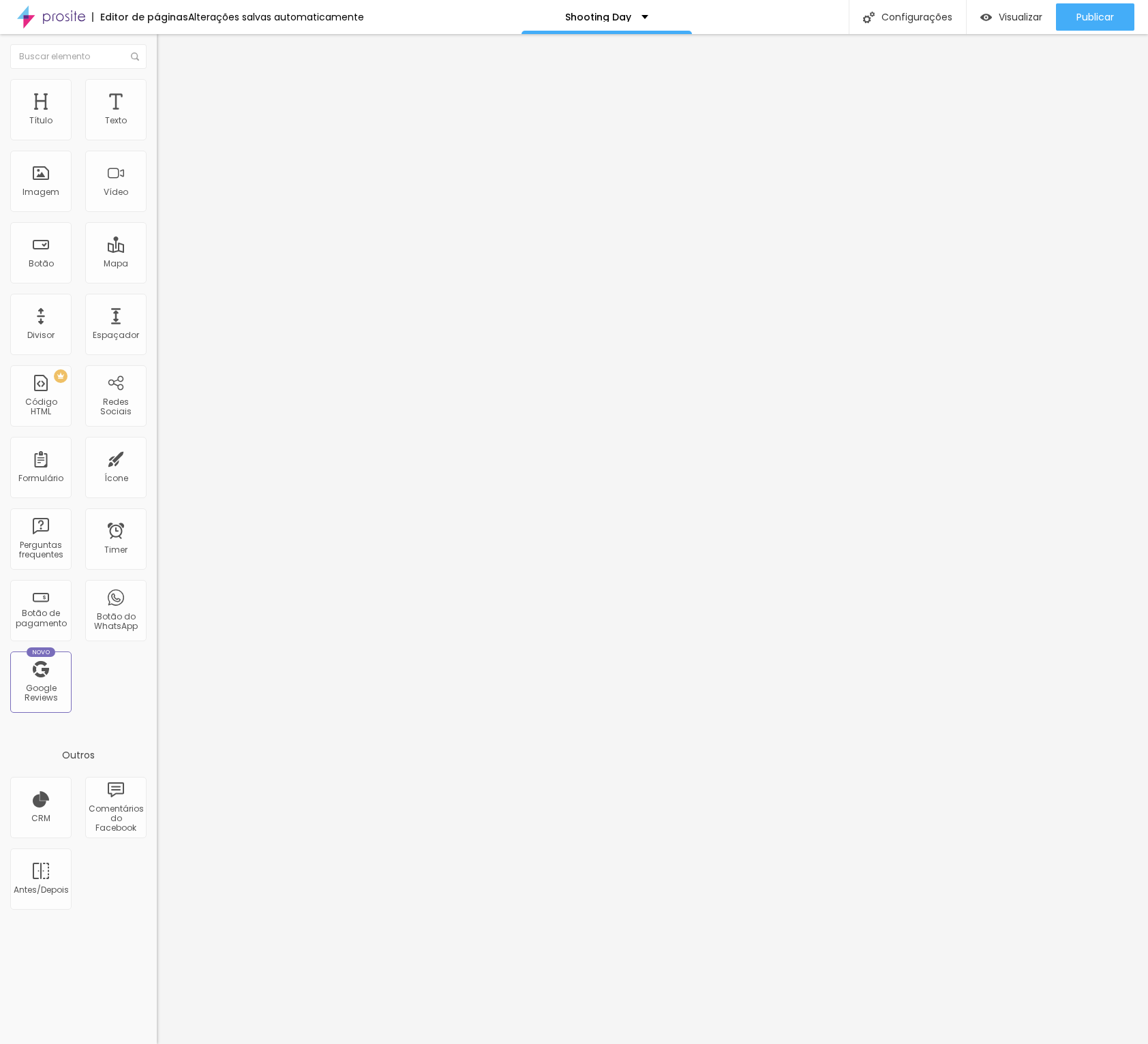
type input "53"
type input "56"
type input "59"
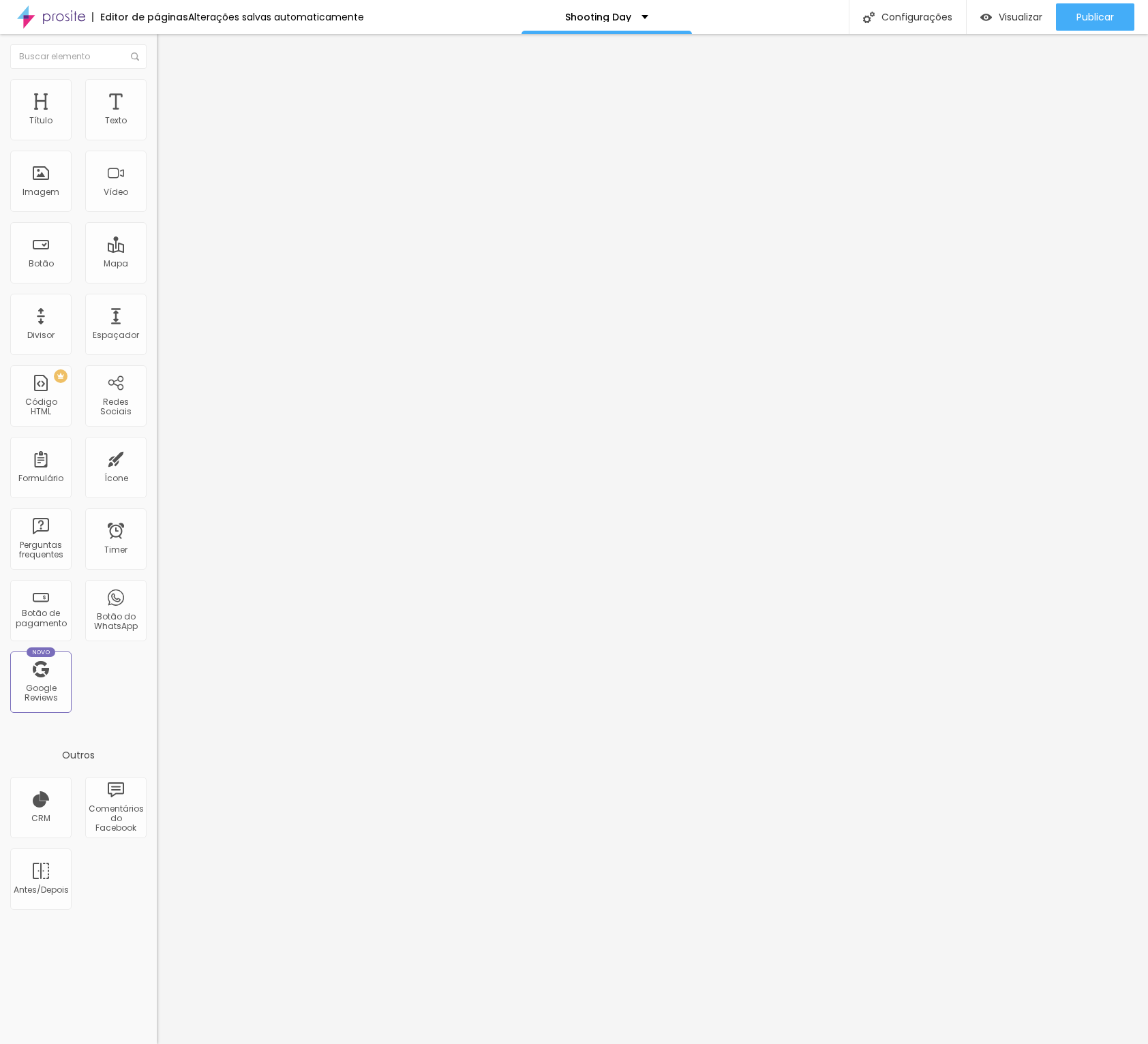
type input "59"
type input "62"
type input "65"
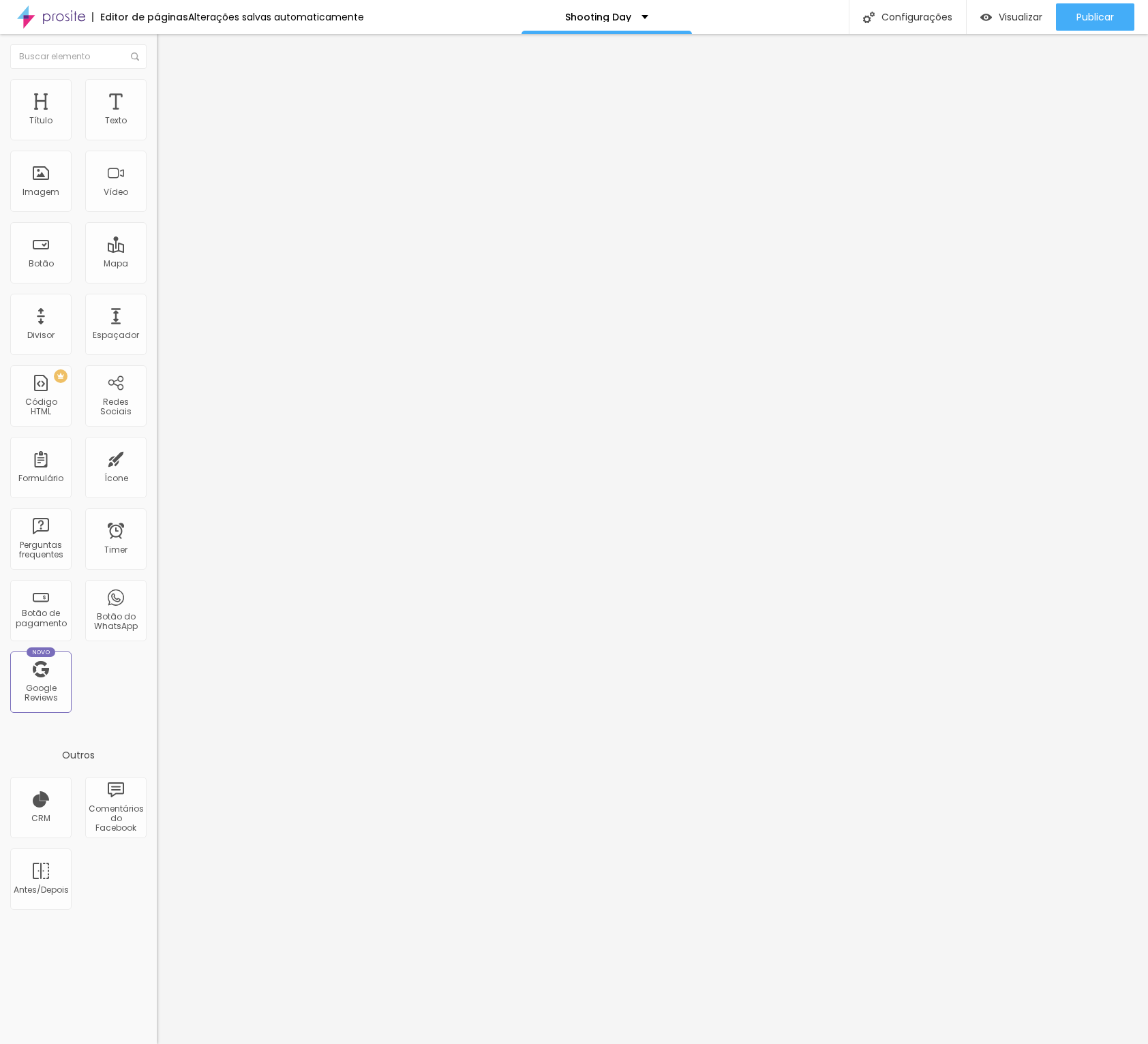
type input "66"
type input "67"
type input "71"
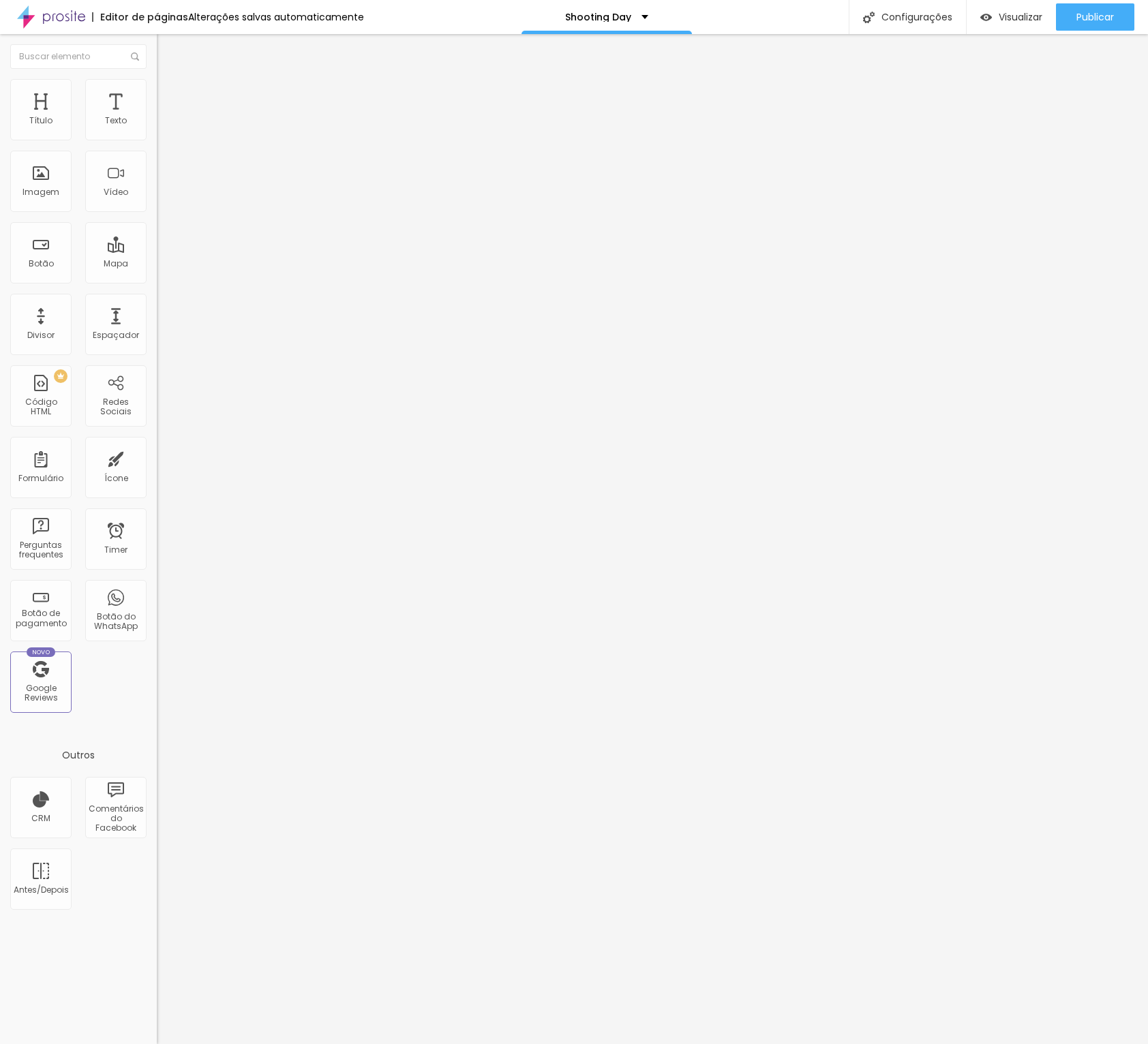
type input "71"
type input "76"
type input "83"
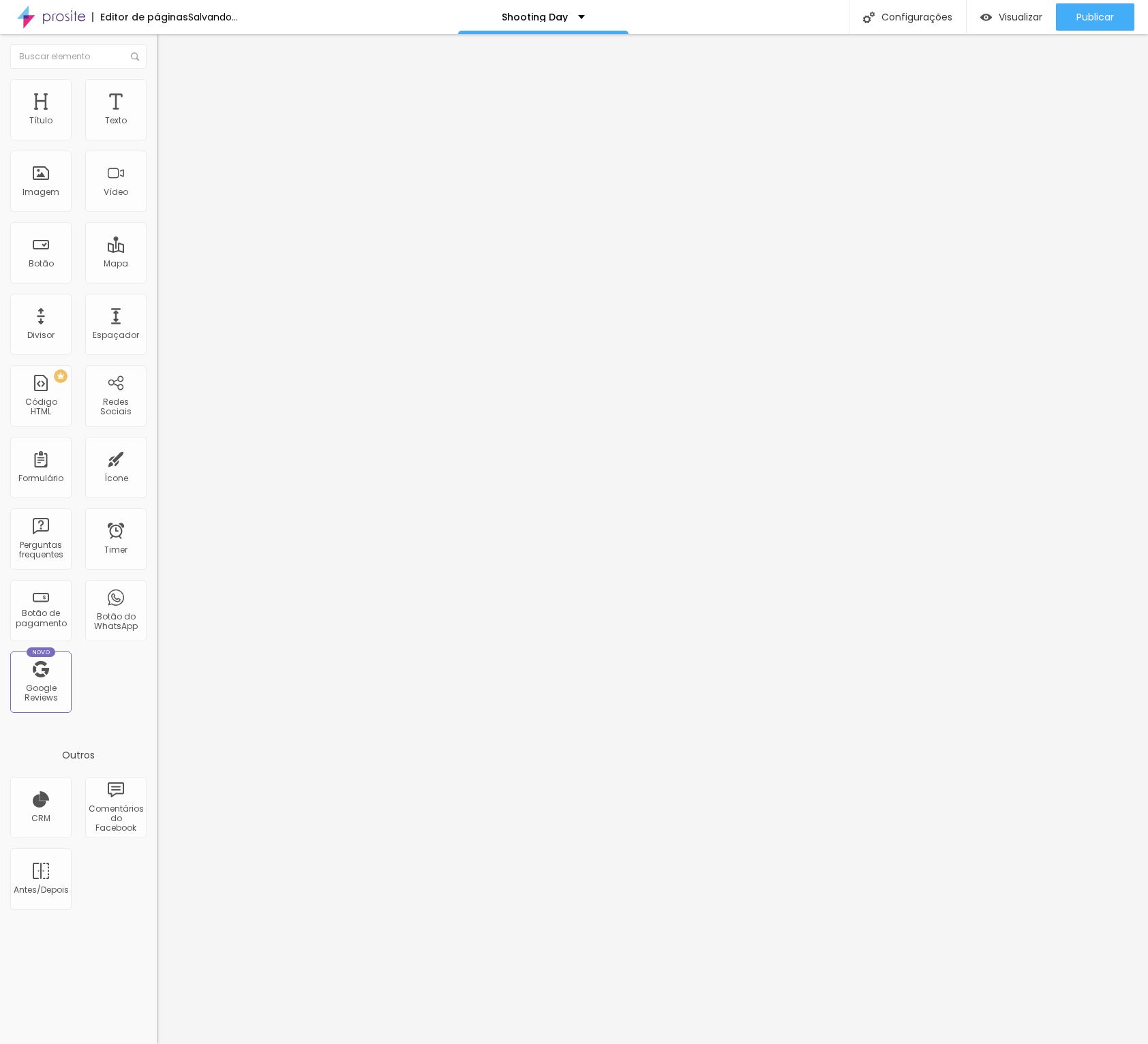
type input "95"
type input "99"
type input "100"
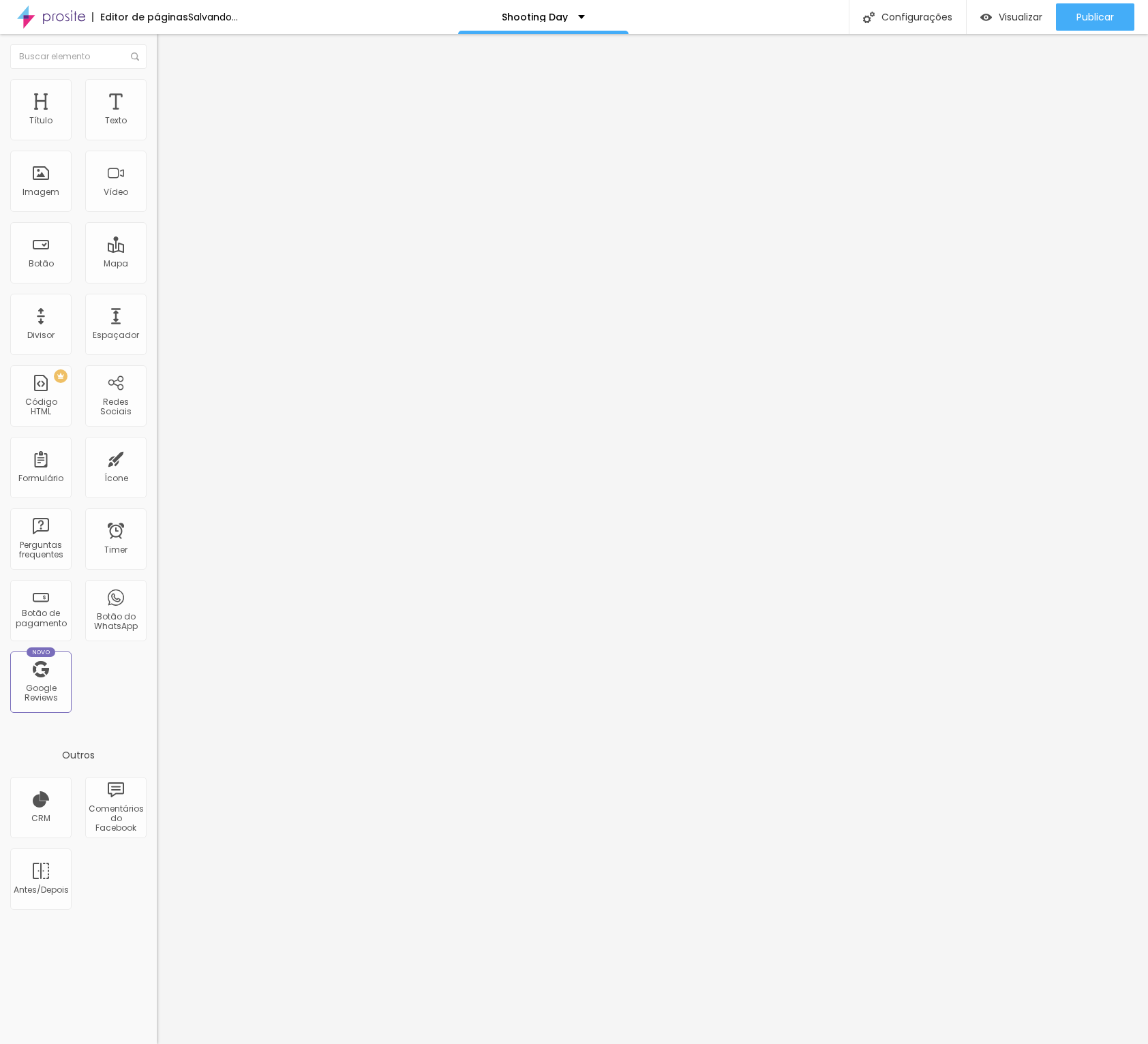
type input "100"
type input "91"
type input "53"
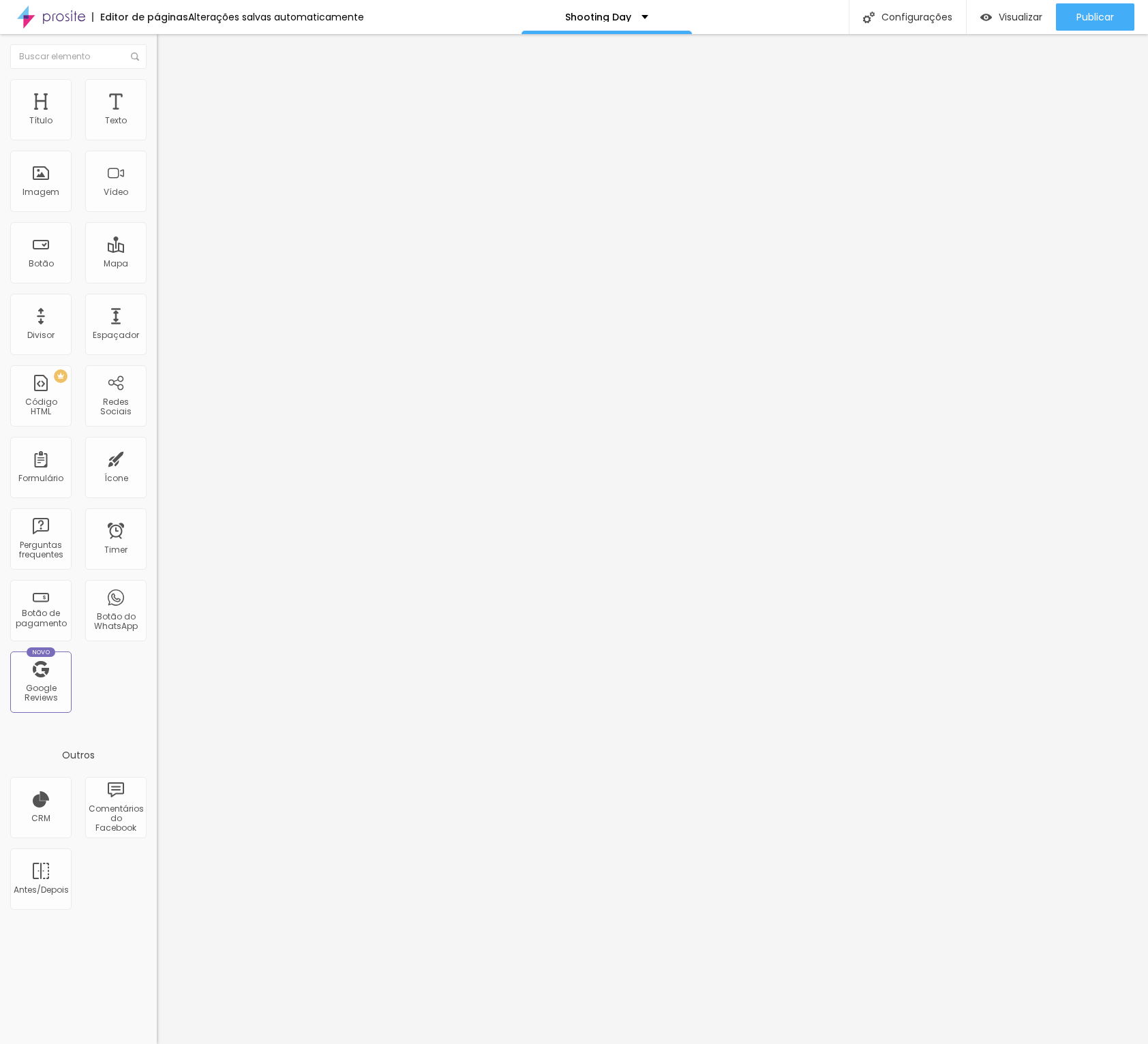
type input "32"
type input "19"
type input "11"
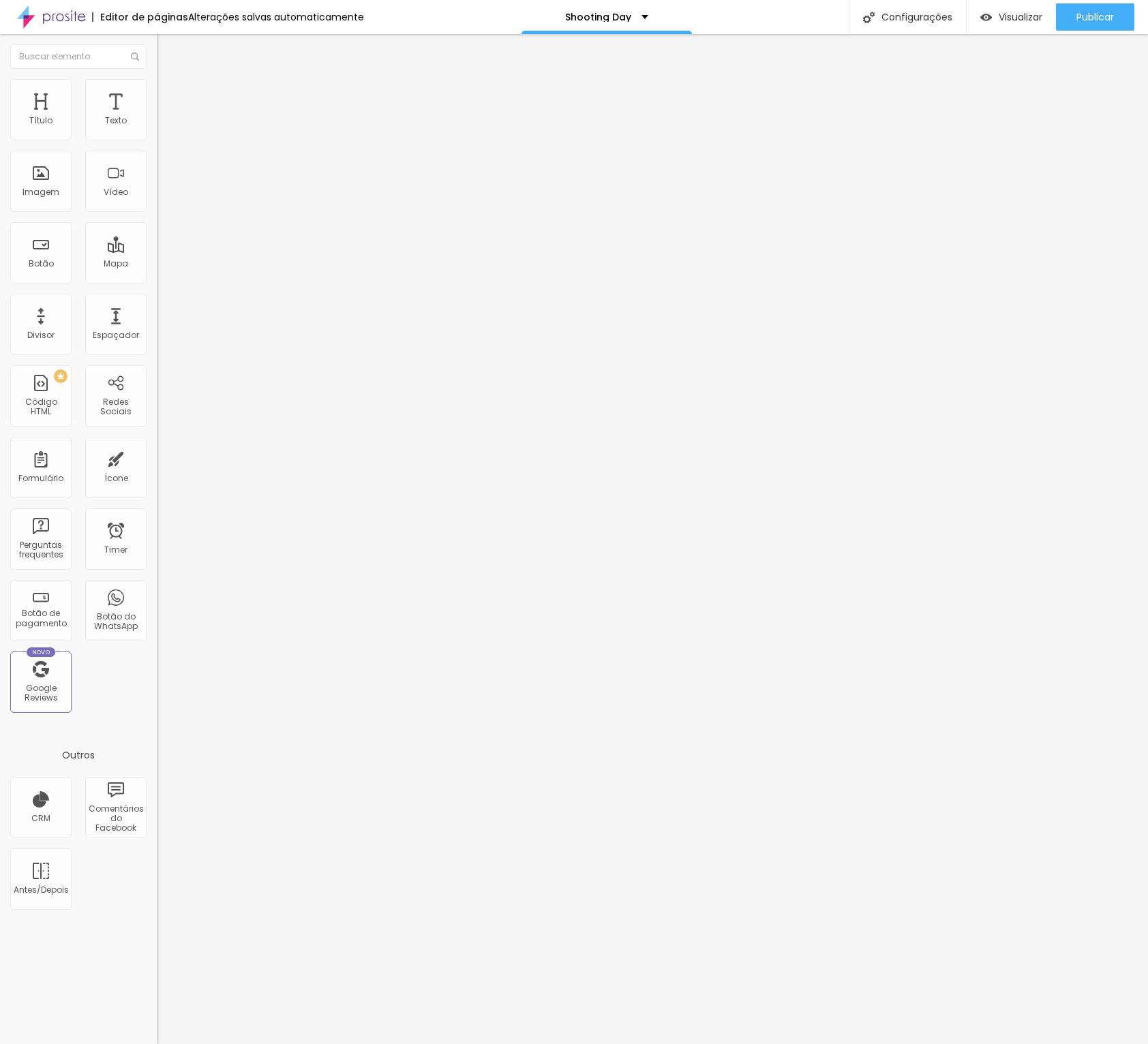
type input "11"
type input "4"
type input "0"
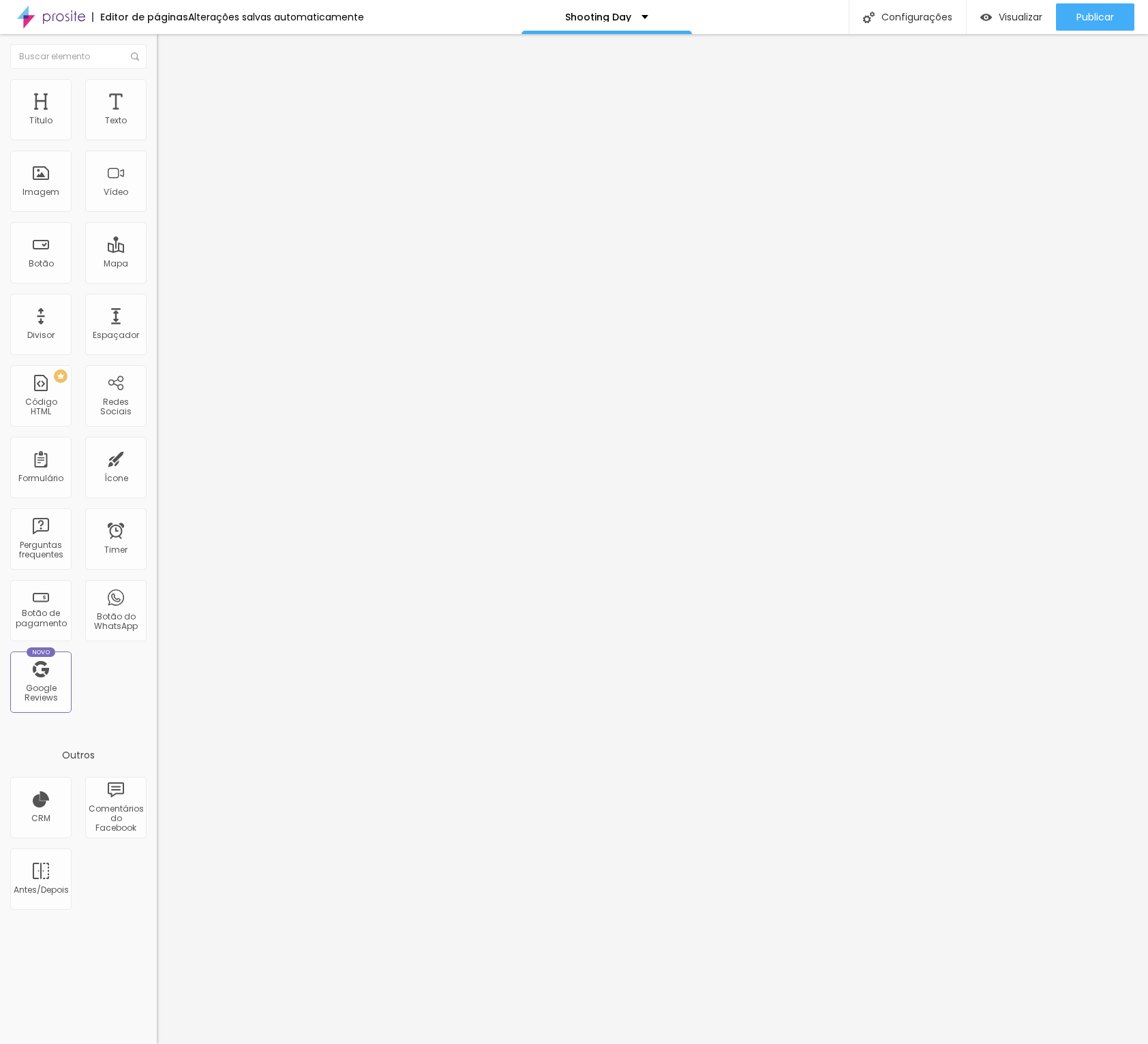
type input "10"
type input "46"
type input "77"
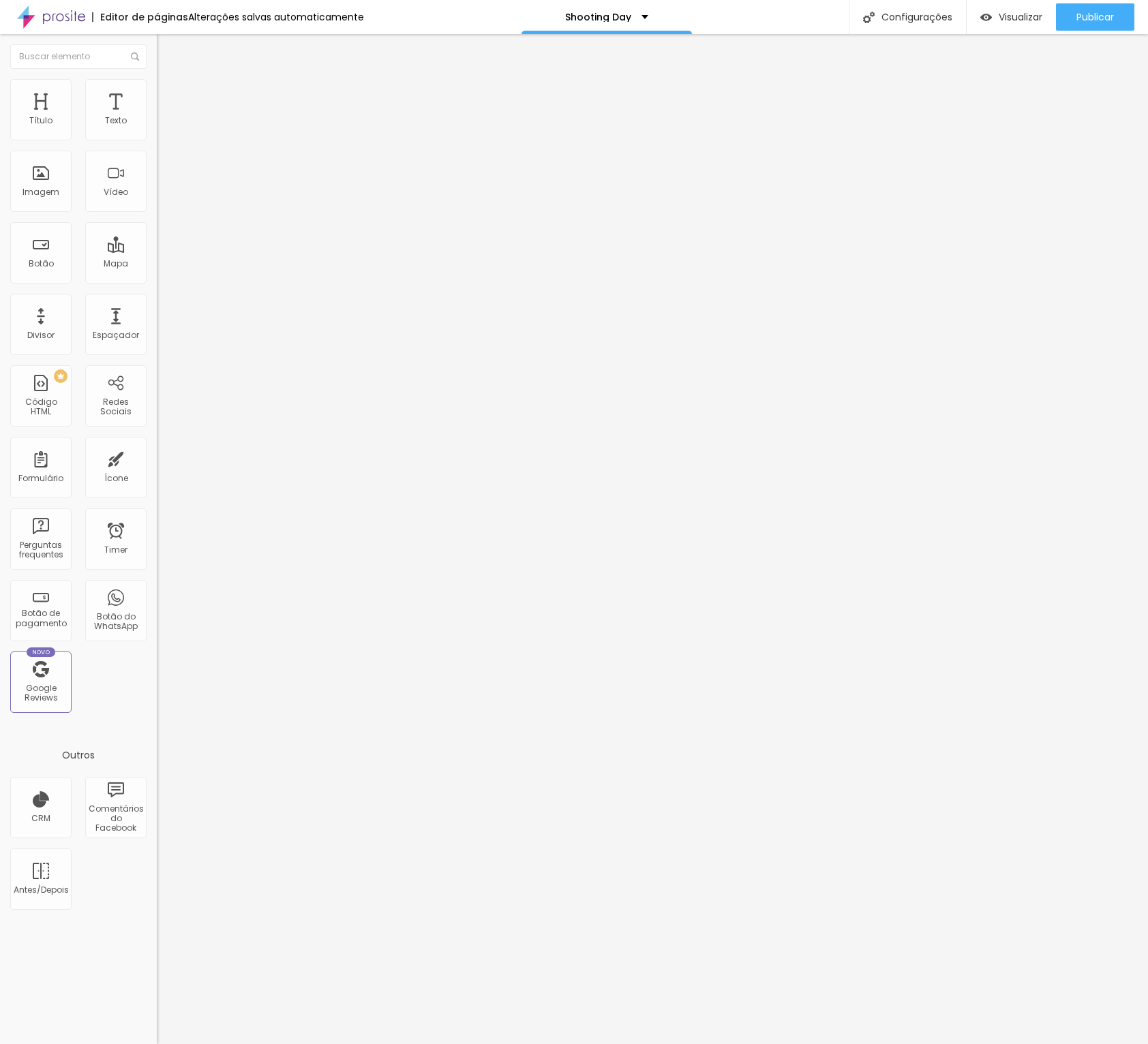
type input "77"
type input "100"
type input "93"
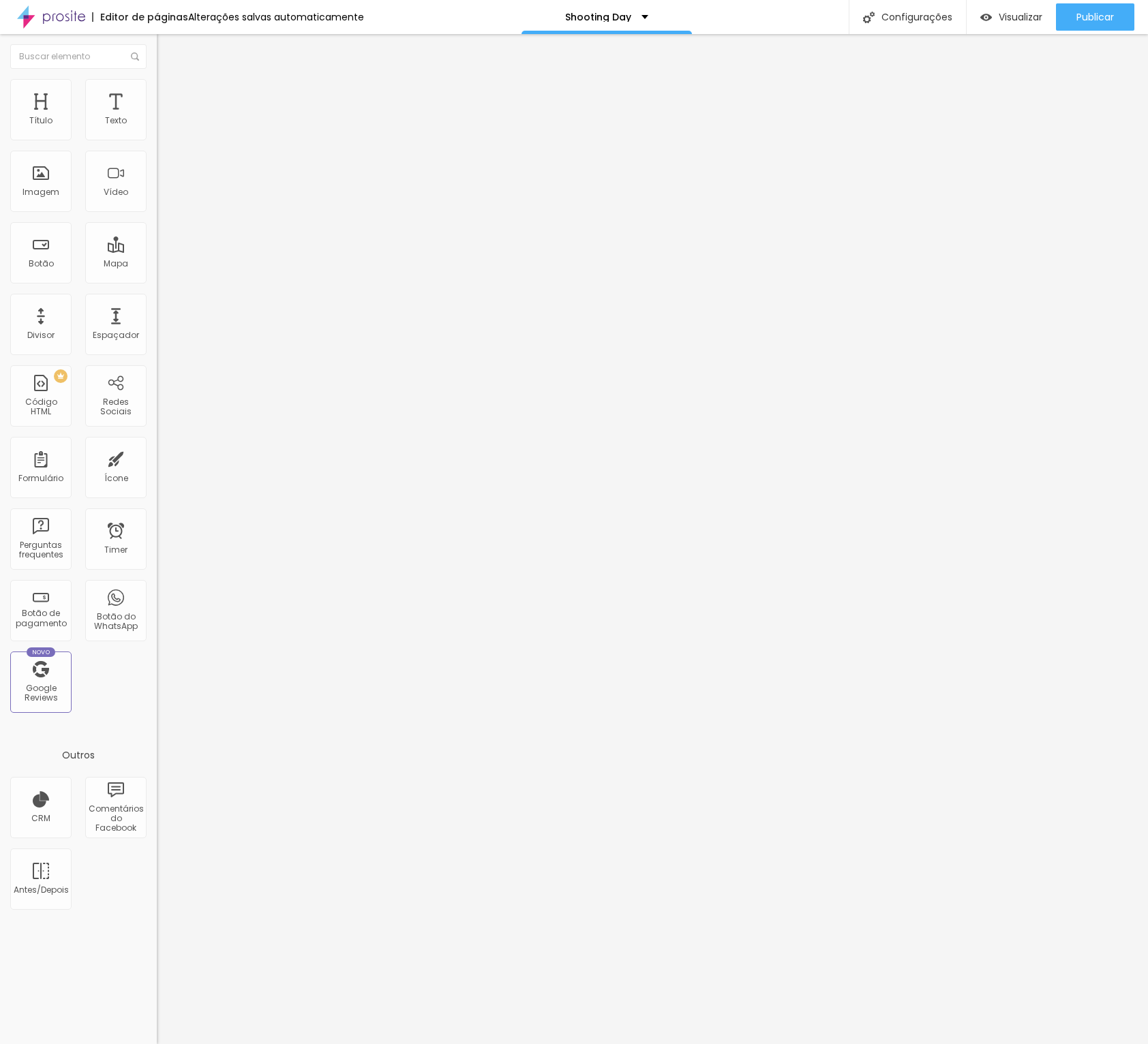
type input "53"
type input "33"
type input "23"
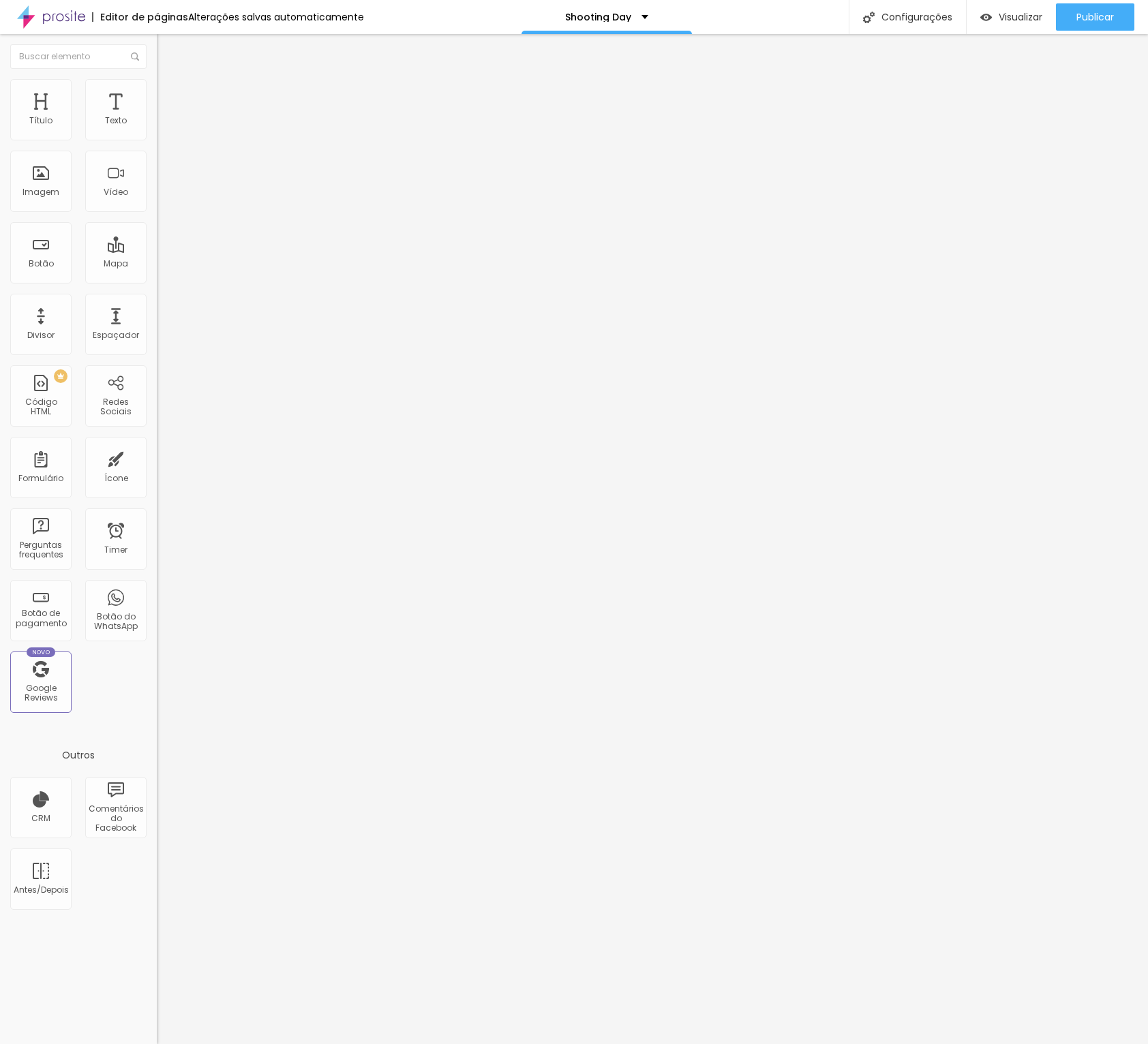
type input "23"
type input "17"
type input "15"
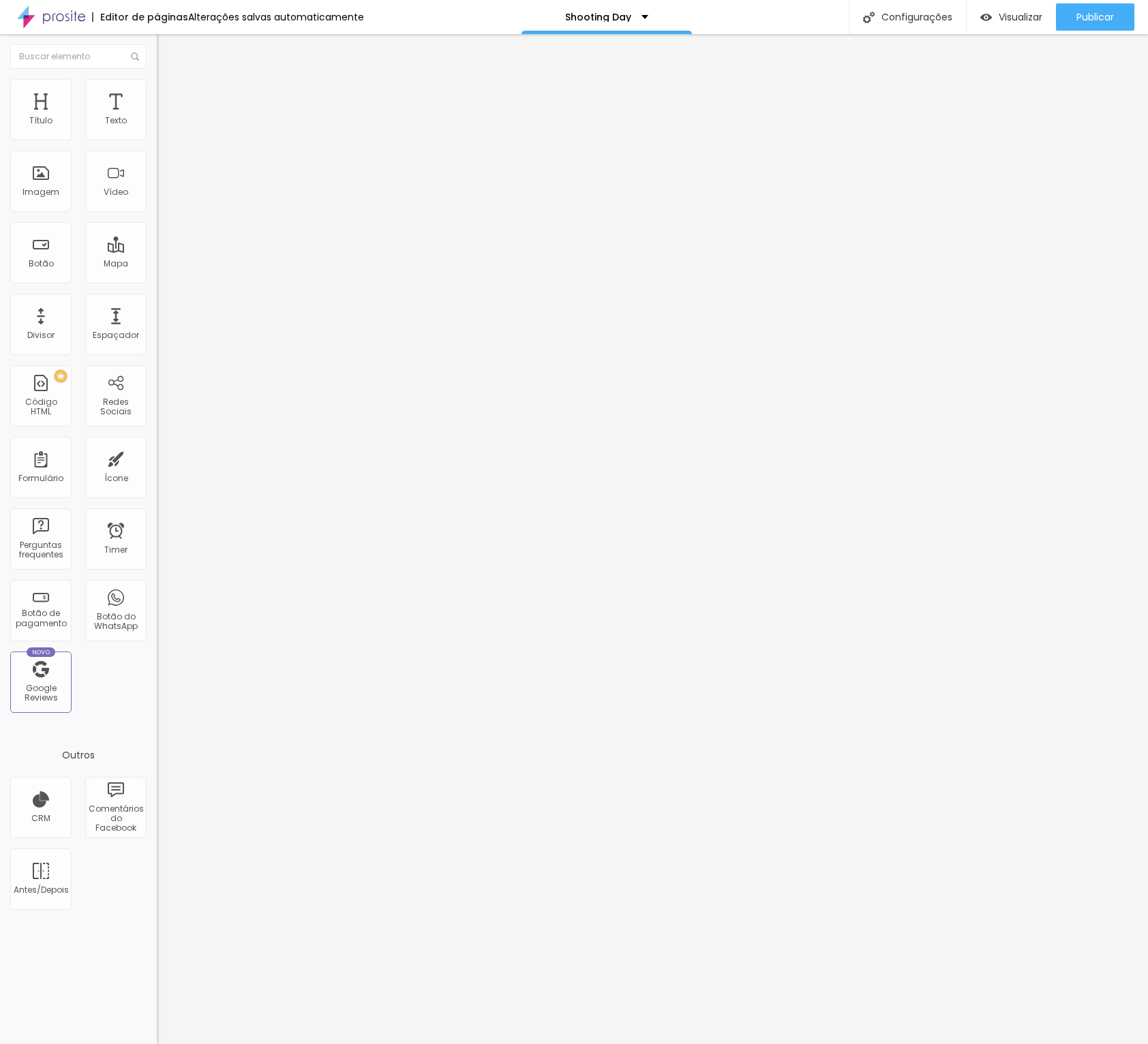
type input "12"
type input "11"
type input "10"
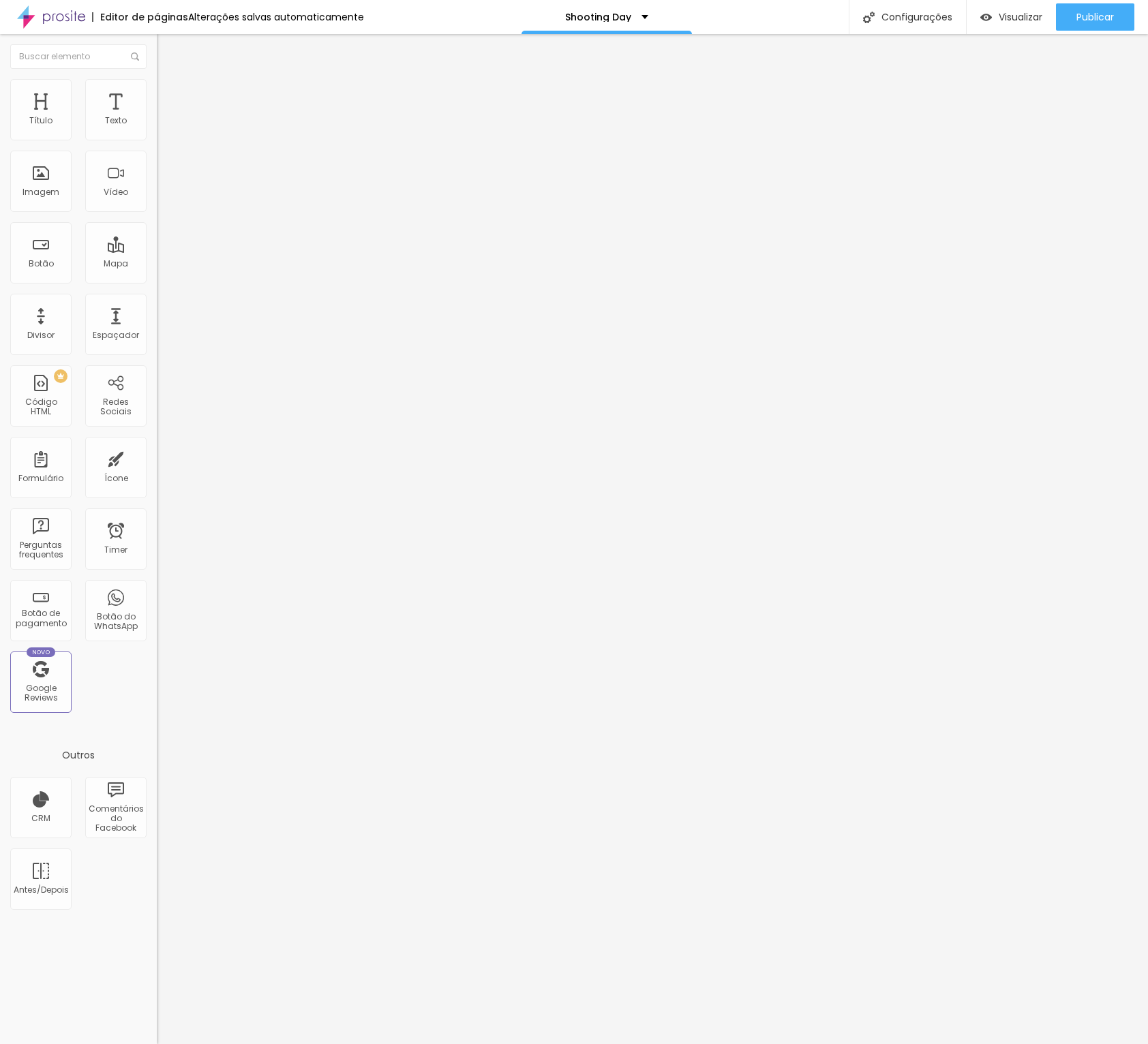
type input "10"
type input "7"
type input "2"
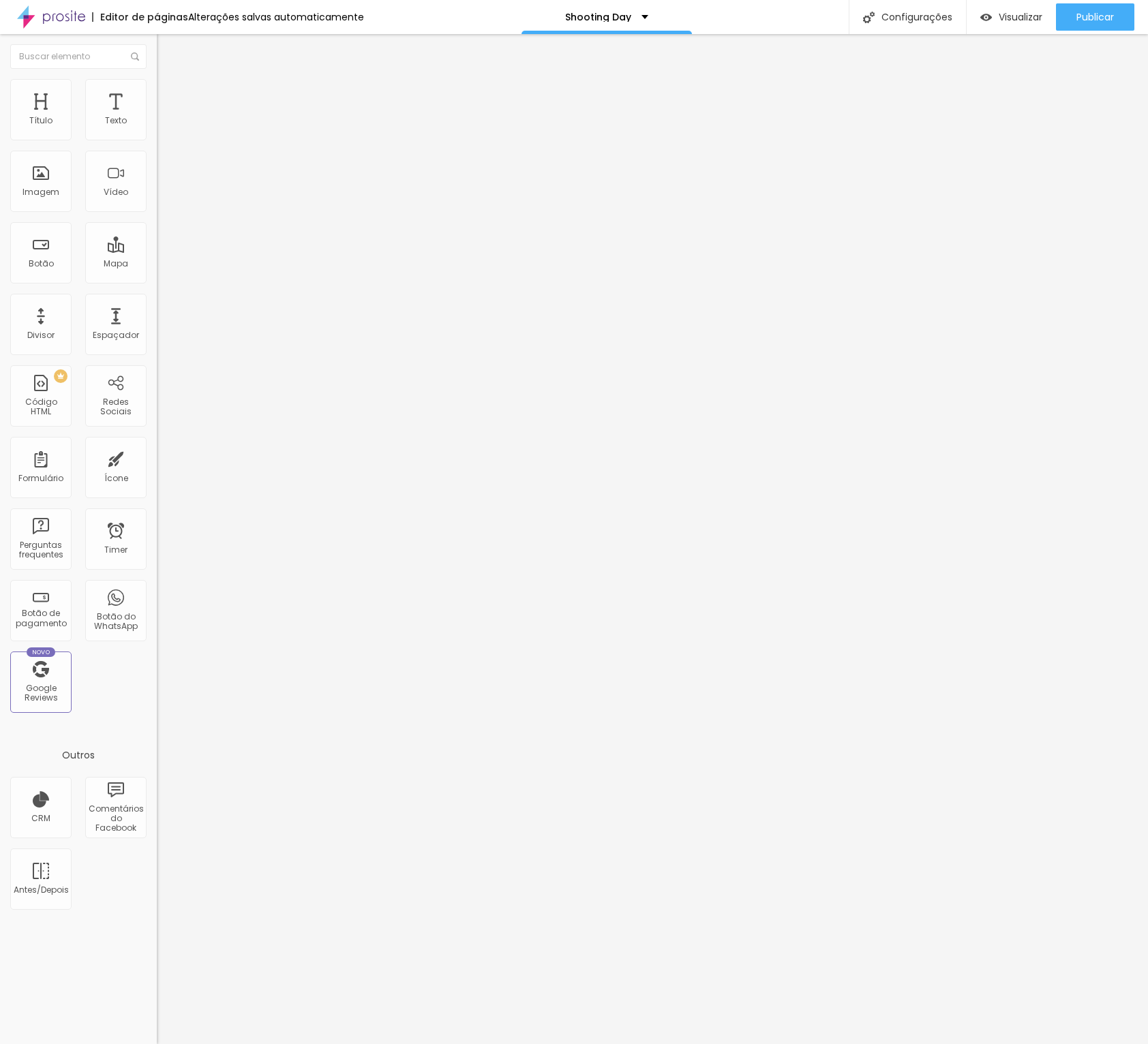
type input "0"
drag, startPoint x: 31, startPoint y: 166, endPoint x: -14, endPoint y: 166, distance: 45.0
click at [0, 166] on html "Editor de páginas Alterações salvas automaticamente Shooting Day Configurações …" at bounding box center [574, 522] width 1148 height 1044
type input "5"
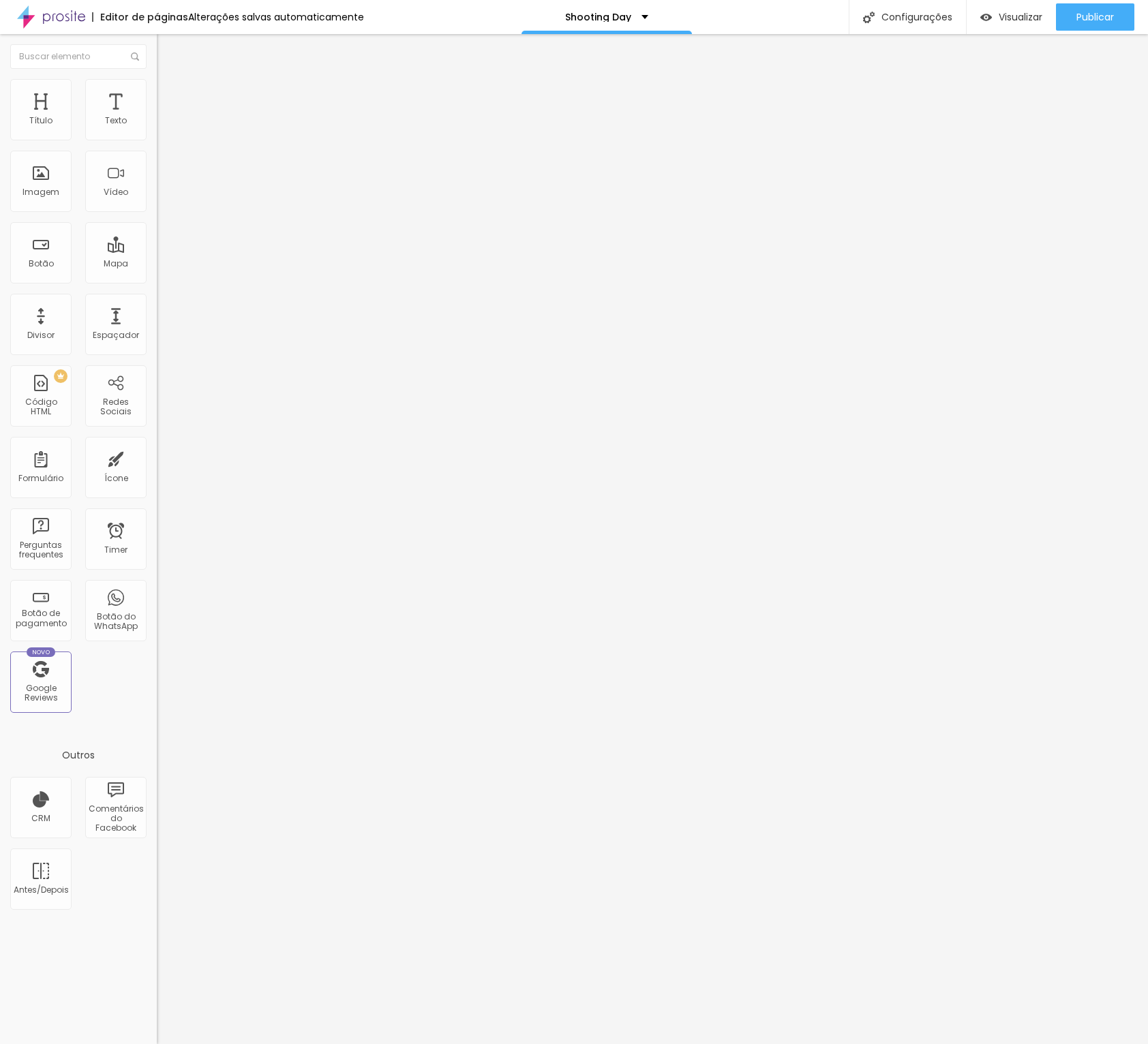
type input "5"
type input "13"
type input "16"
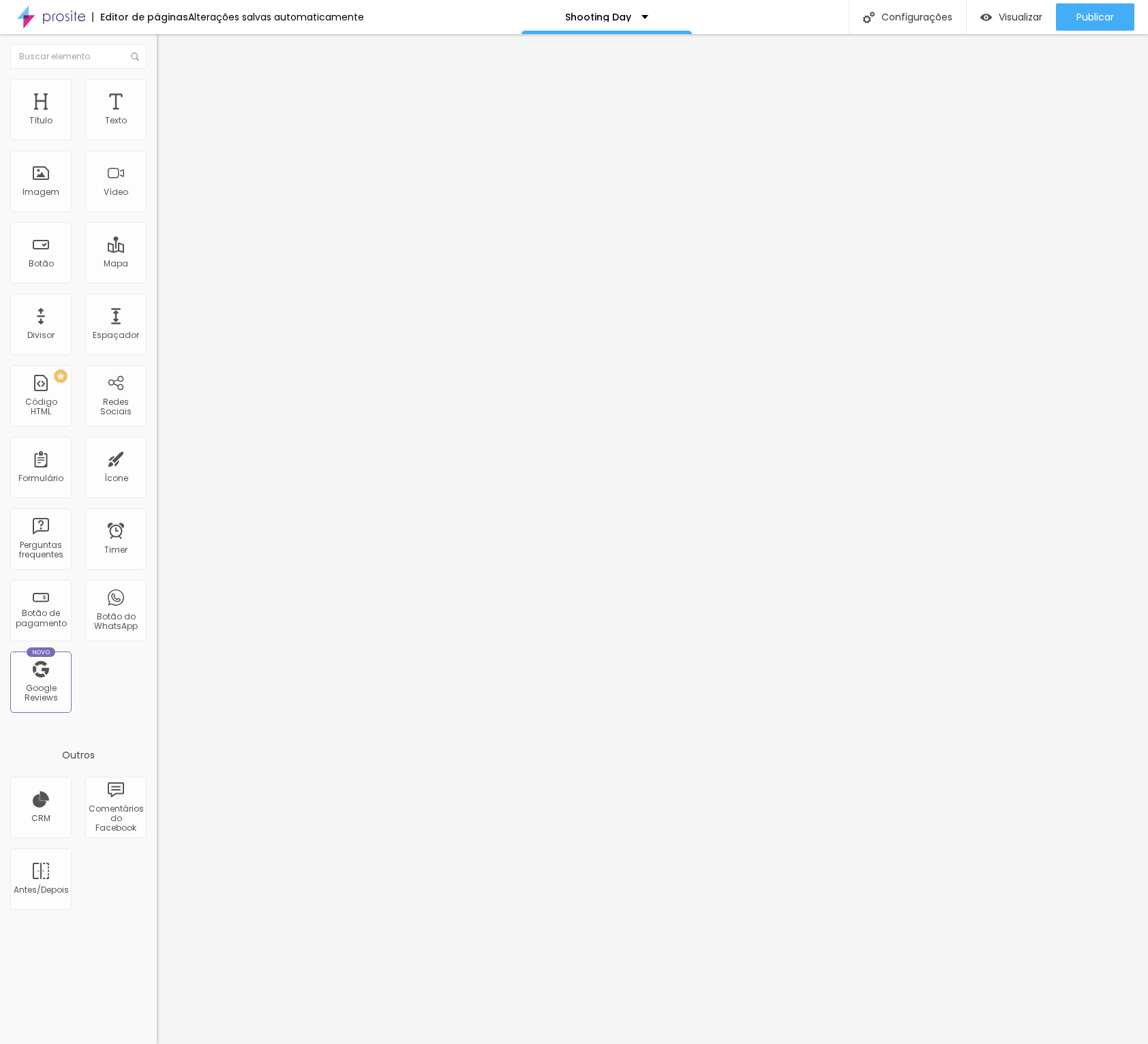
type input "20"
type input "21"
type input "23"
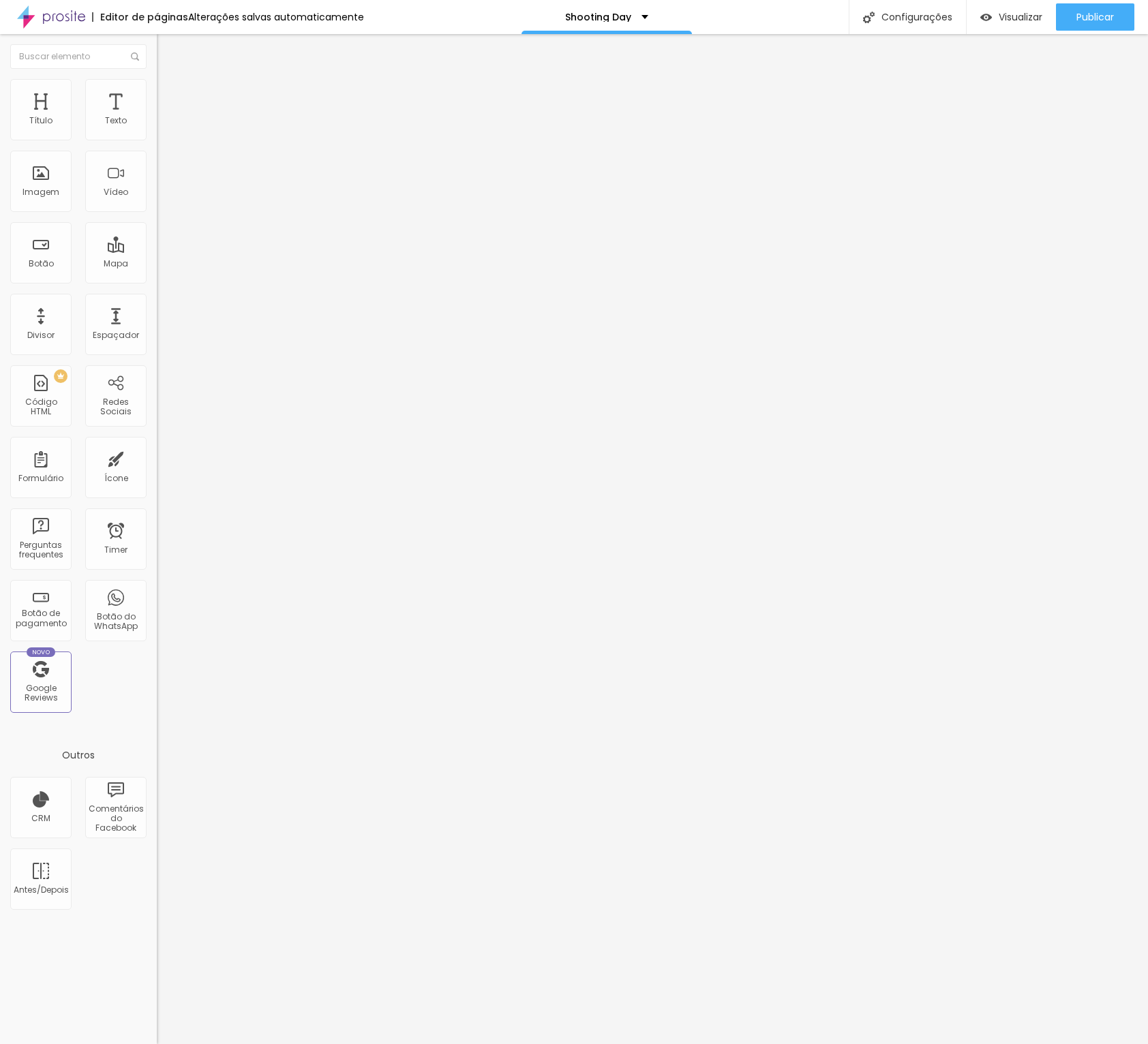
type input "23"
type input "25"
type input "28"
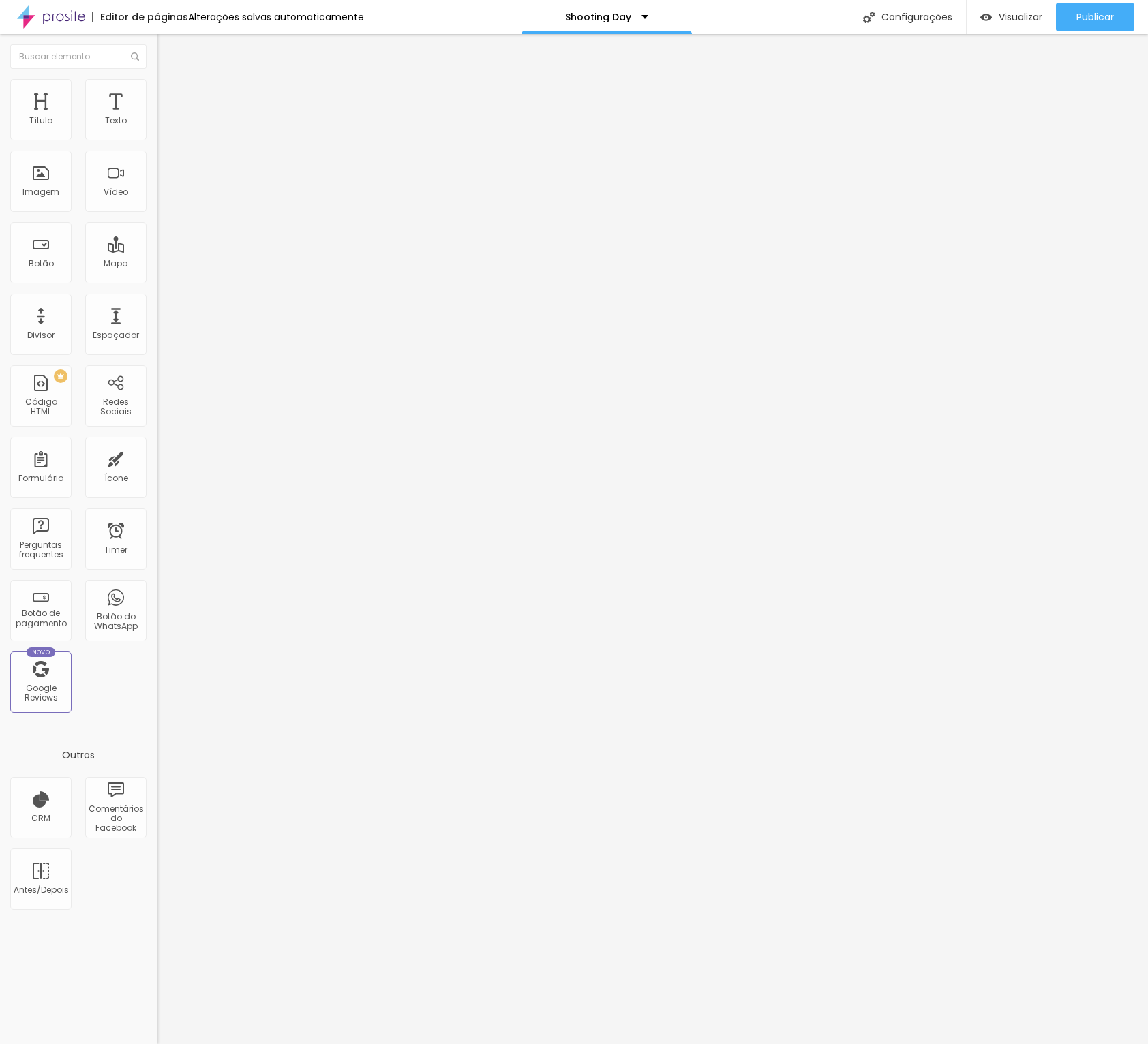
type input "34"
type input "35"
type input "37"
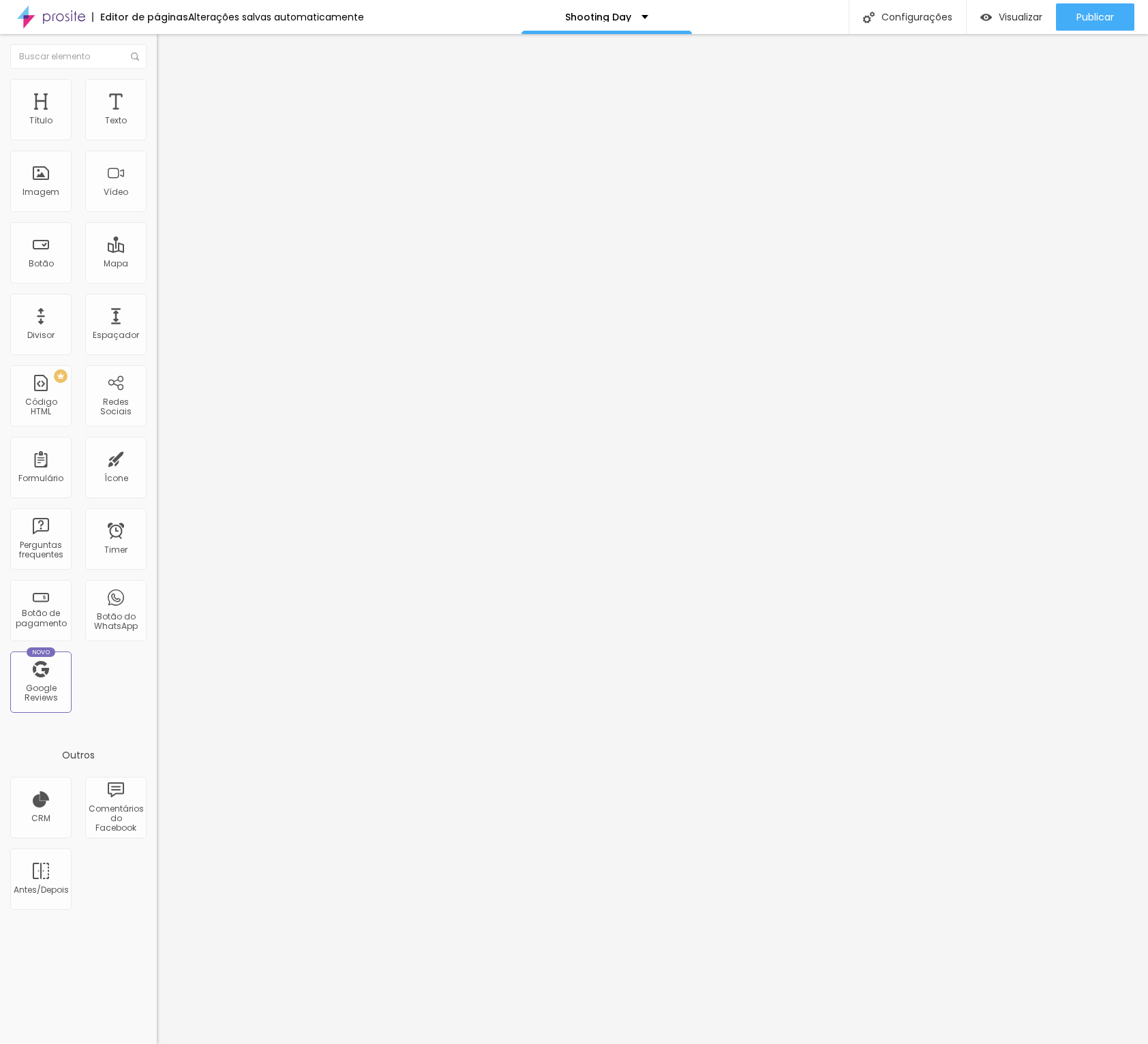
type input "37"
type input "39"
type input "41"
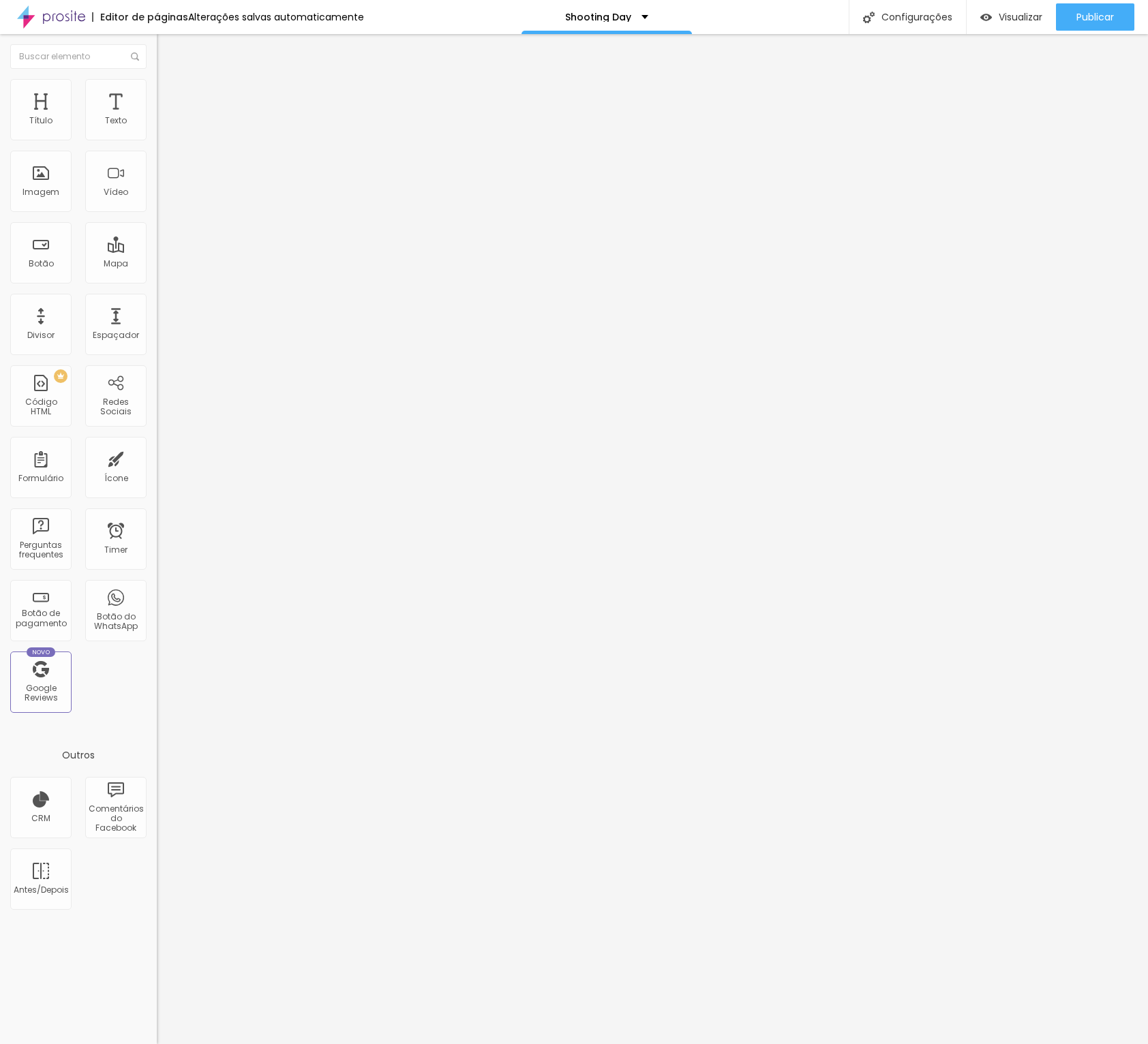
type input "44"
type input "47"
type input "49"
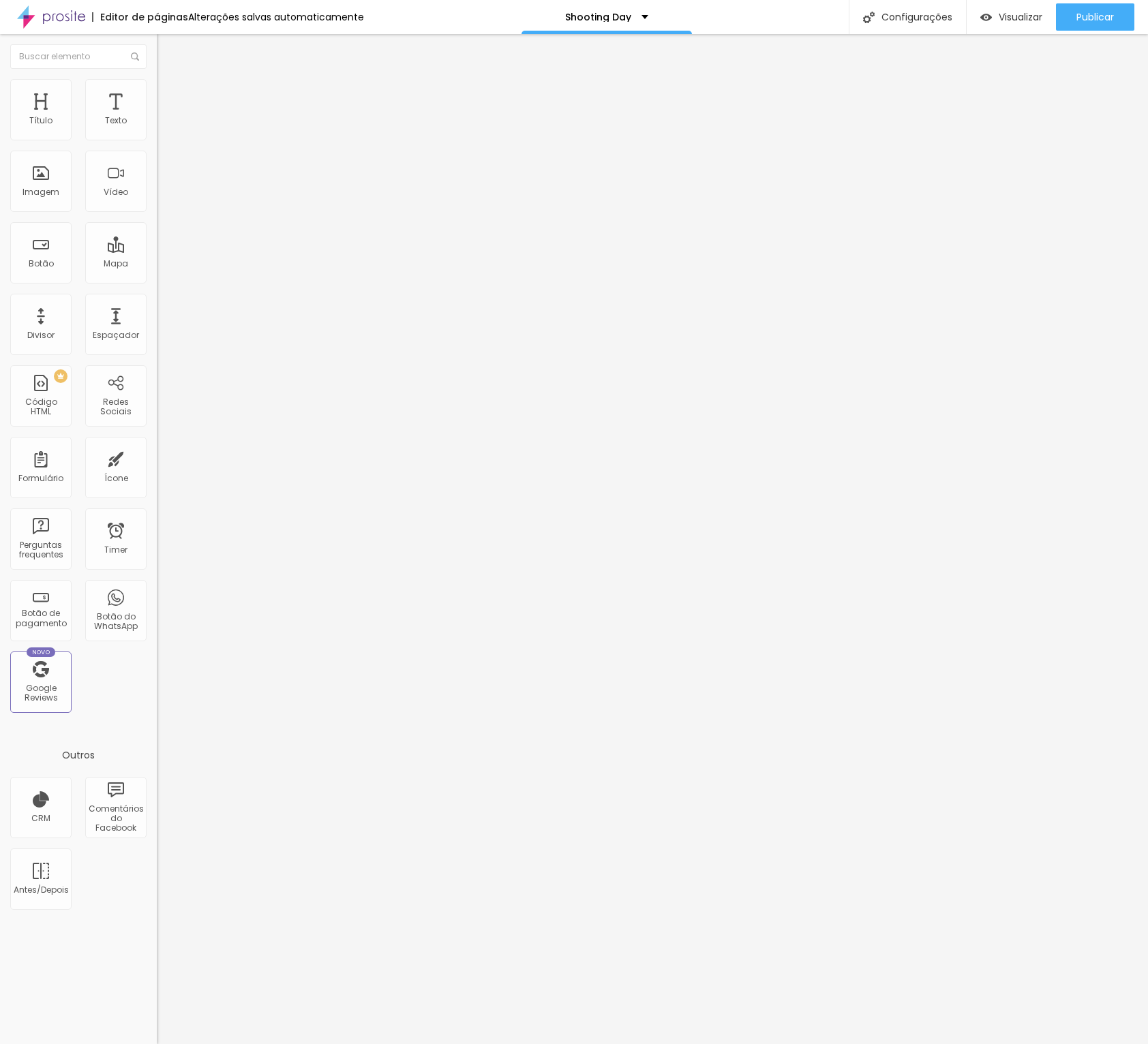
type input "49"
type input "51"
type input "54"
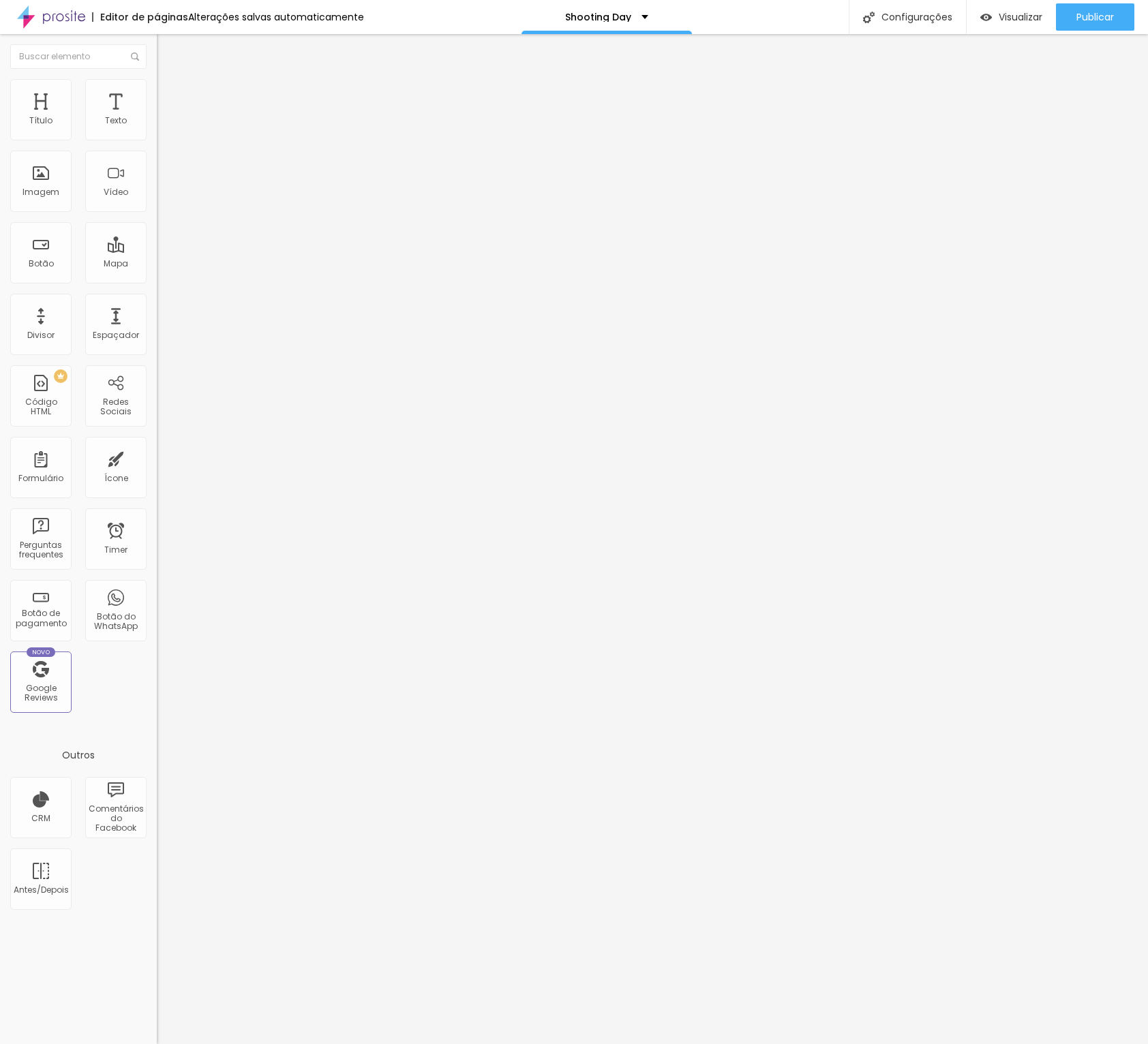
type input "59"
type input "60"
type input "61"
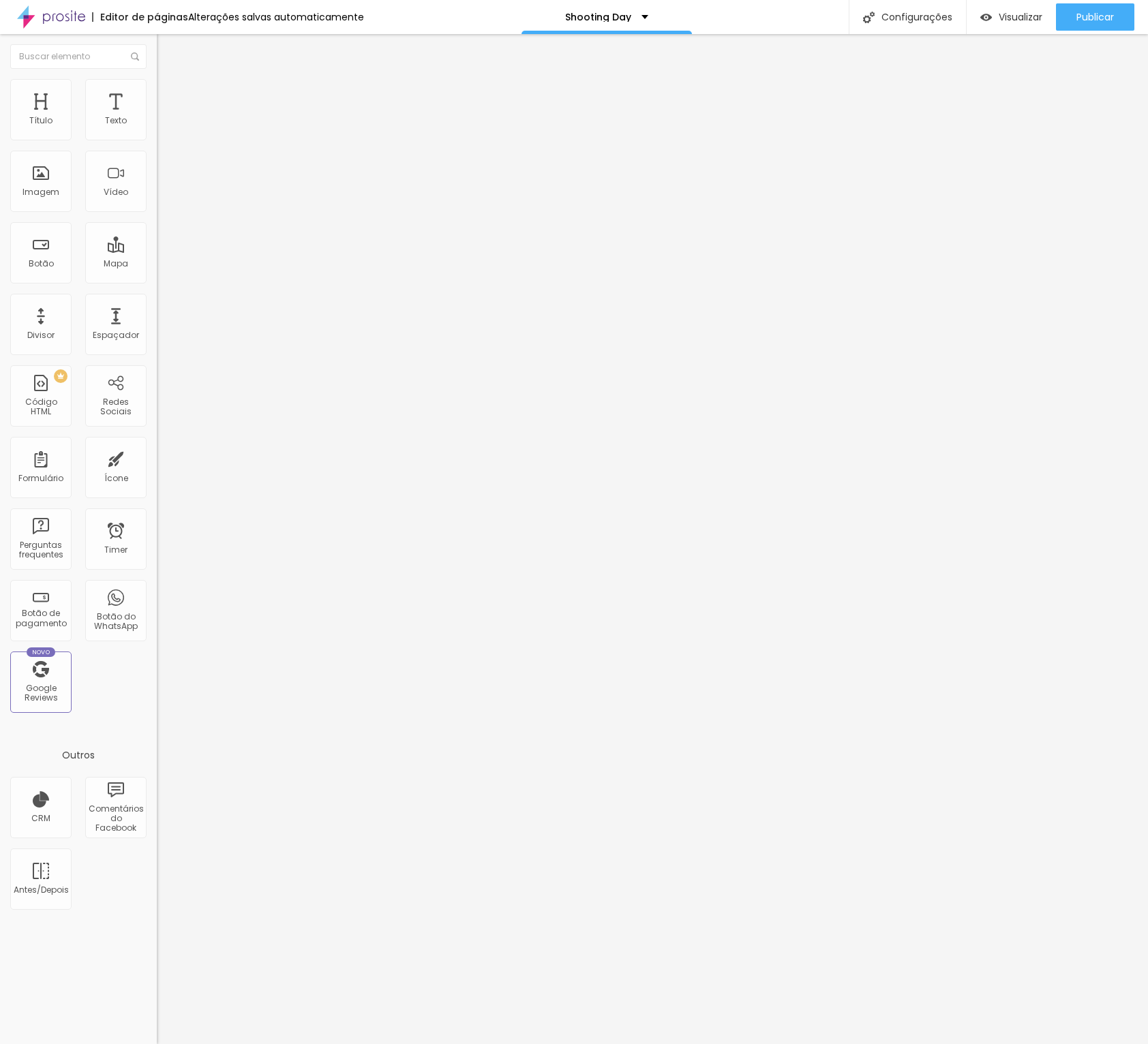
type input "61"
type input "62"
drag, startPoint x: 36, startPoint y: 138, endPoint x: 144, endPoint y: 140, distance: 108.0
click at [156, 140] on div "100 Espaço de cima" at bounding box center [234, 189] width 156 height 193
drag, startPoint x: 40, startPoint y: 164, endPoint x: -35, endPoint y: 161, distance: 75.1
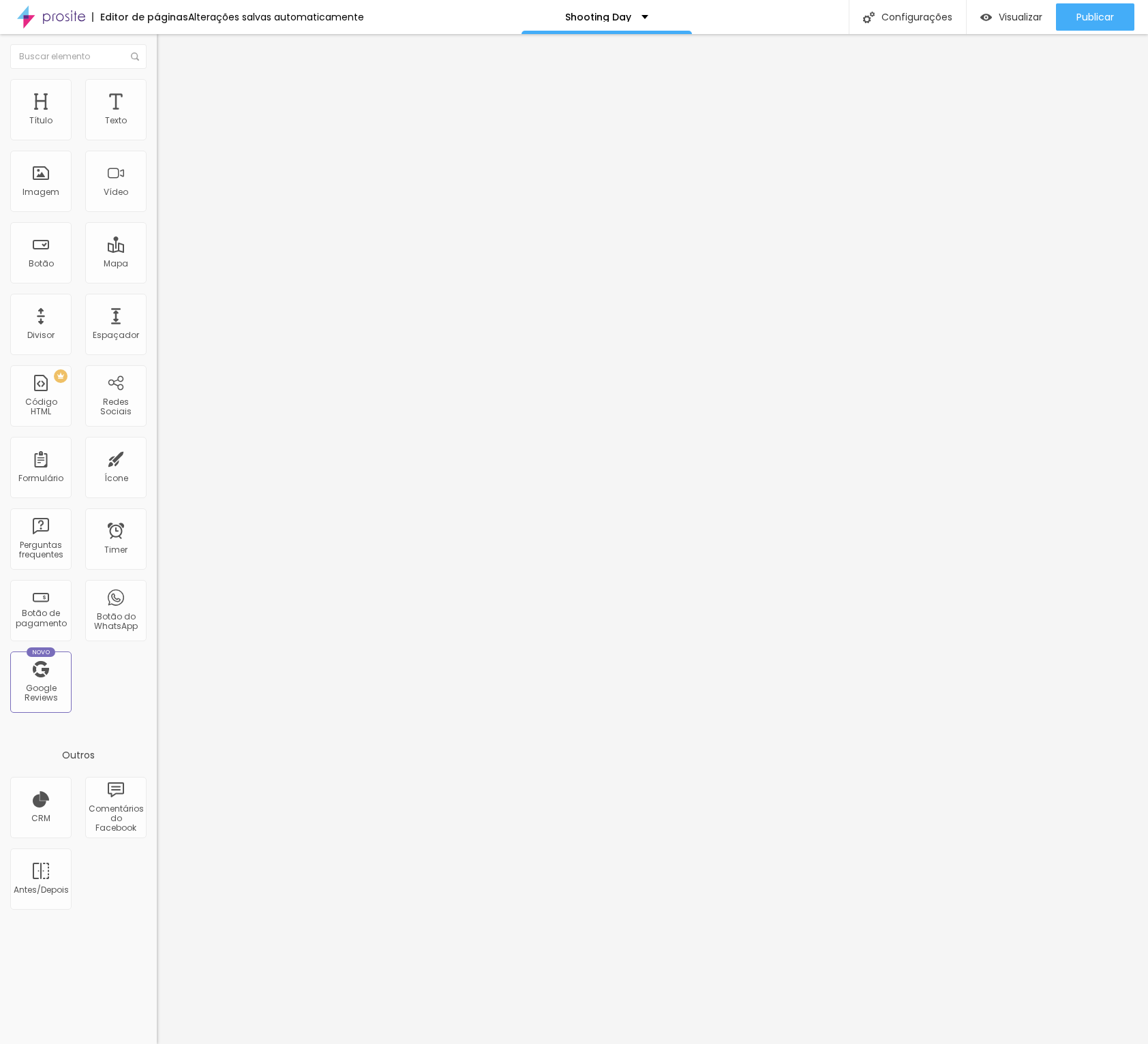
click at [0, 161] on html "Editor de páginas Alterações salvas automaticamente Shooting Day Configurações …" at bounding box center [574, 522] width 1148 height 1044
click at [1029, 14] on span "Visualizar" at bounding box center [1020, 18] width 44 height 11
click at [156, 128] on input "Garanta Sua Vaga Agora" at bounding box center [238, 121] width 164 height 14
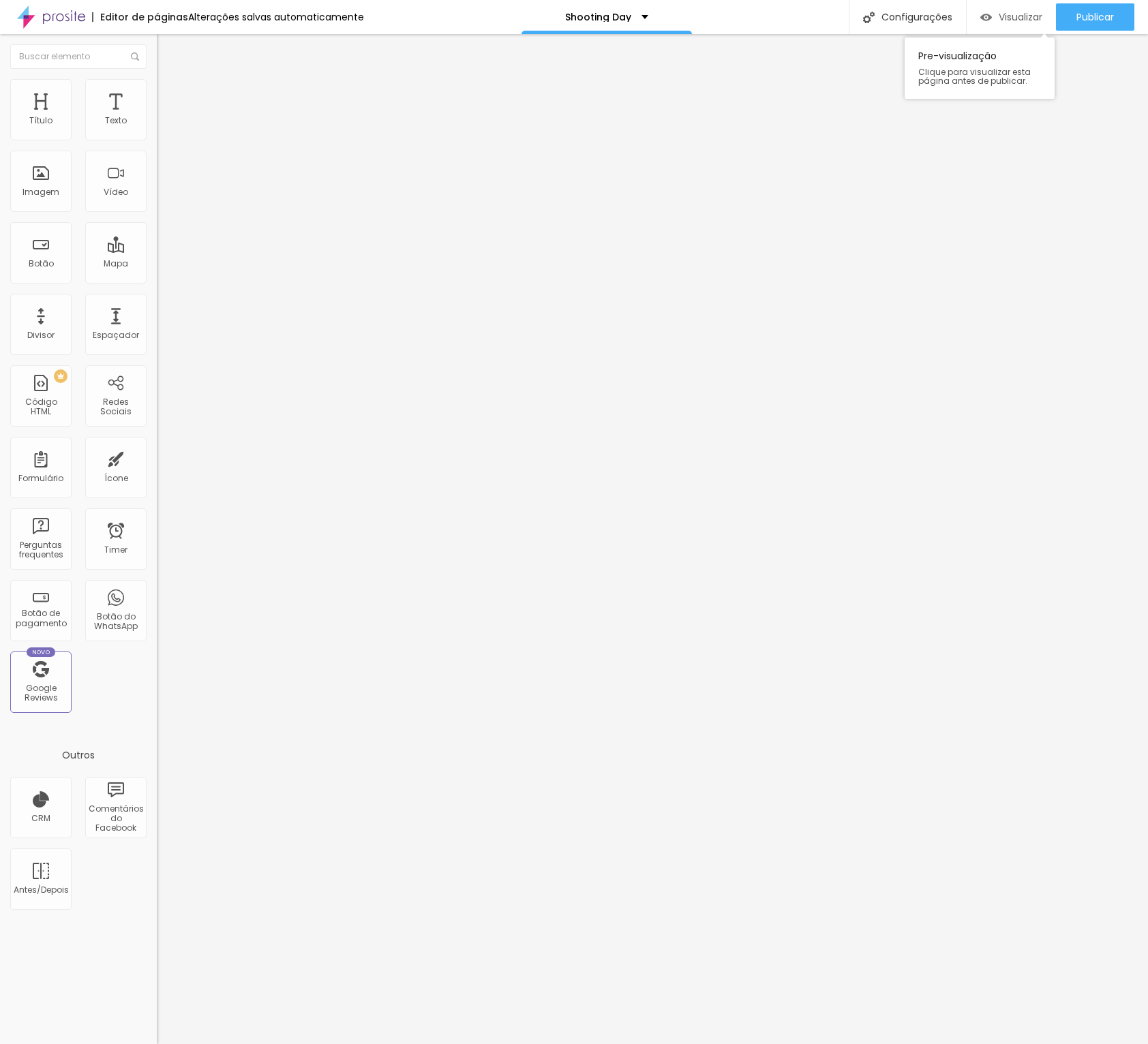
click at [999, 20] on span "Visualizar" at bounding box center [1020, 18] width 44 height 11
click at [881, 8] on div "Configurações" at bounding box center [907, 17] width 118 height 34
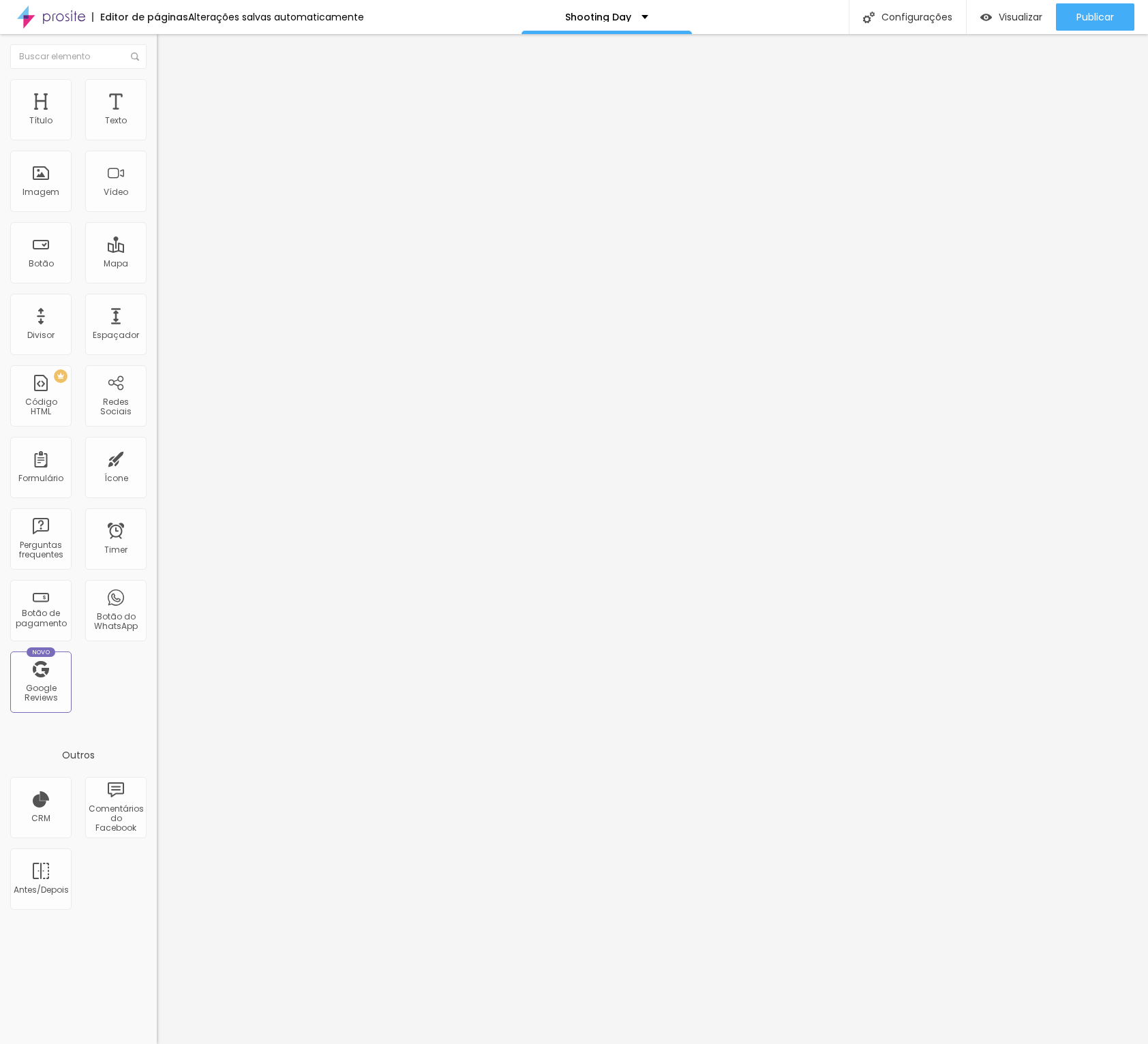
drag, startPoint x: 1042, startPoint y: 970, endPoint x: 917, endPoint y: 743, distance: 259.1
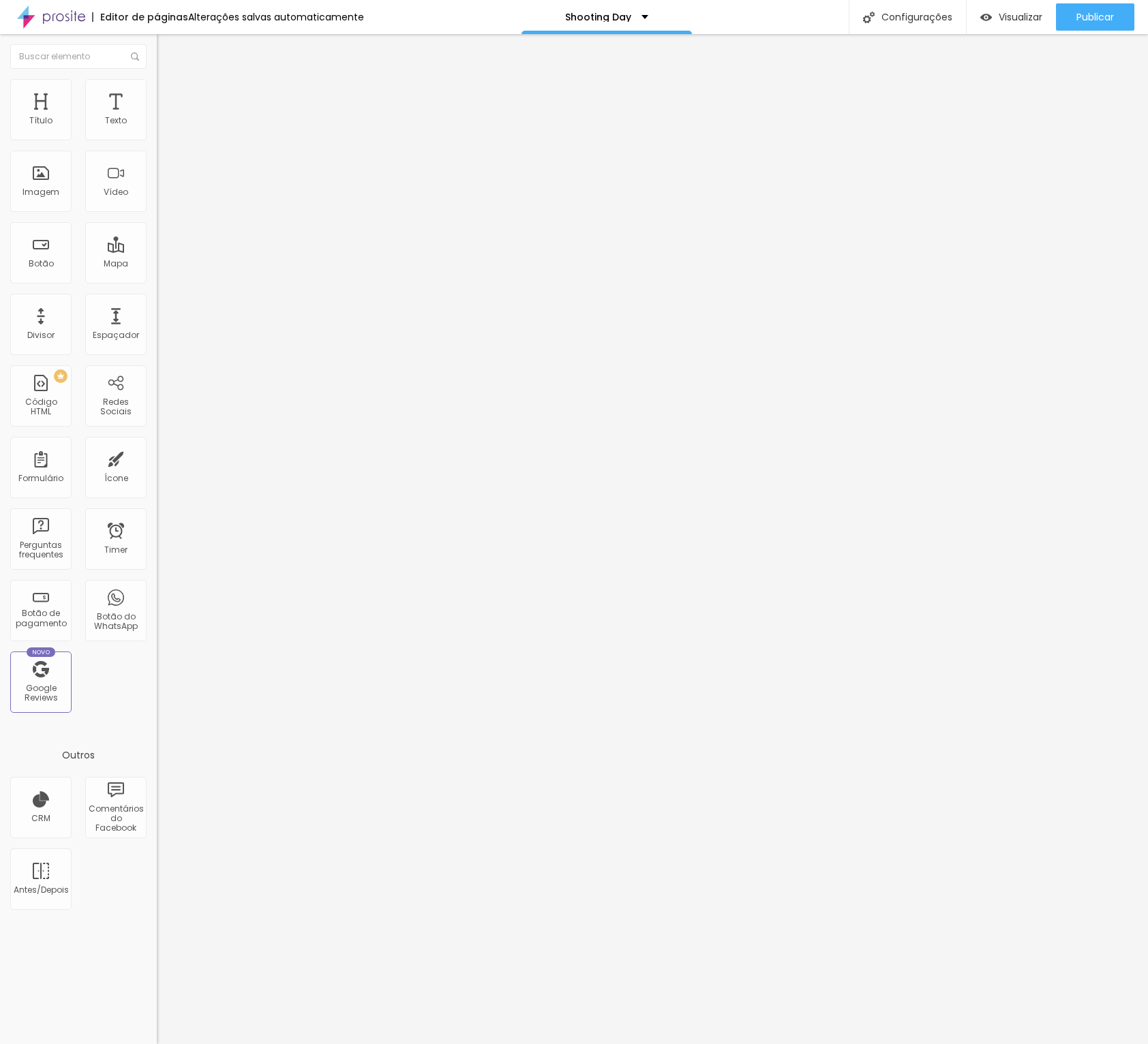
drag, startPoint x: 792, startPoint y: 770, endPoint x: 797, endPoint y: 764, distance: 7.8
drag, startPoint x: 799, startPoint y: 754, endPoint x: 788, endPoint y: 758, distance: 11.7
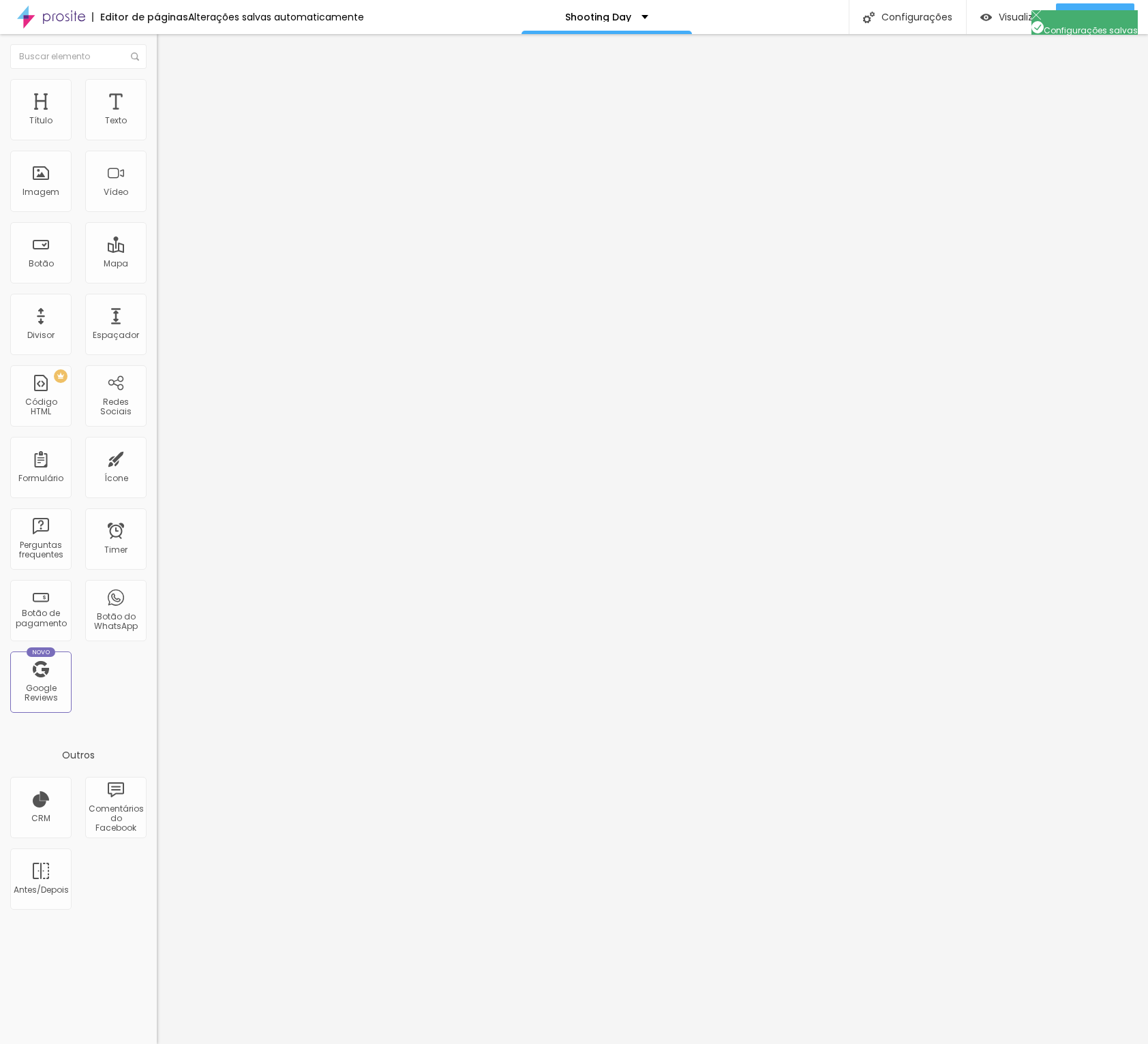
click at [821, 1044] on div at bounding box center [574, 1058] width 1148 height 12
click at [1101, 19] on span "Publicar" at bounding box center [1095, 18] width 38 height 11
drag, startPoint x: 1088, startPoint y: 14, endPoint x: 1102, endPoint y: 2, distance: 18.4
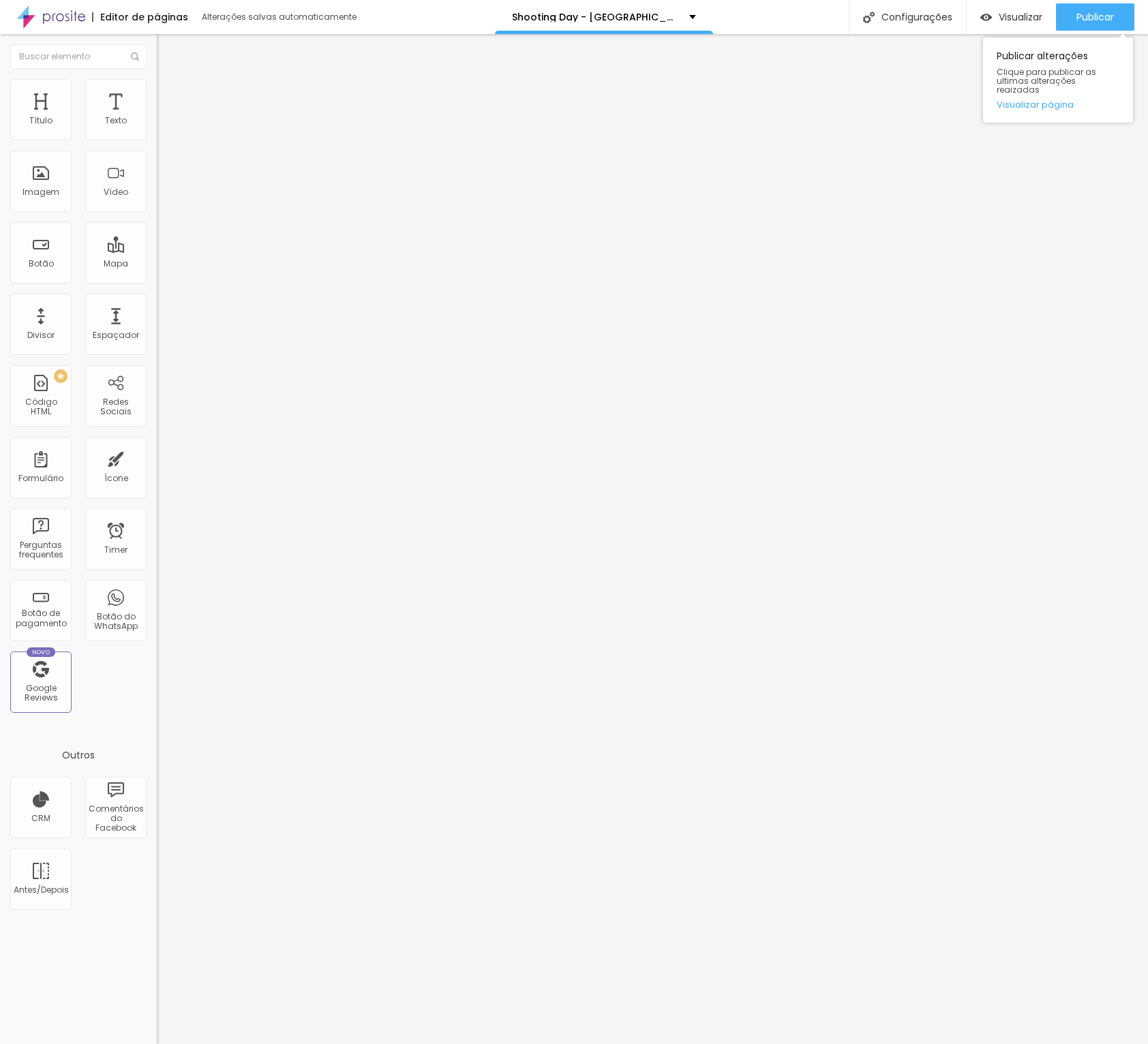
click at [1088, 14] on span "Publicar" at bounding box center [1095, 18] width 38 height 11
click at [1016, 19] on span "Visualizar" at bounding box center [1020, 18] width 44 height 11
click at [169, 94] on span "Avançado" at bounding box center [192, 88] width 45 height 12
type input "94"
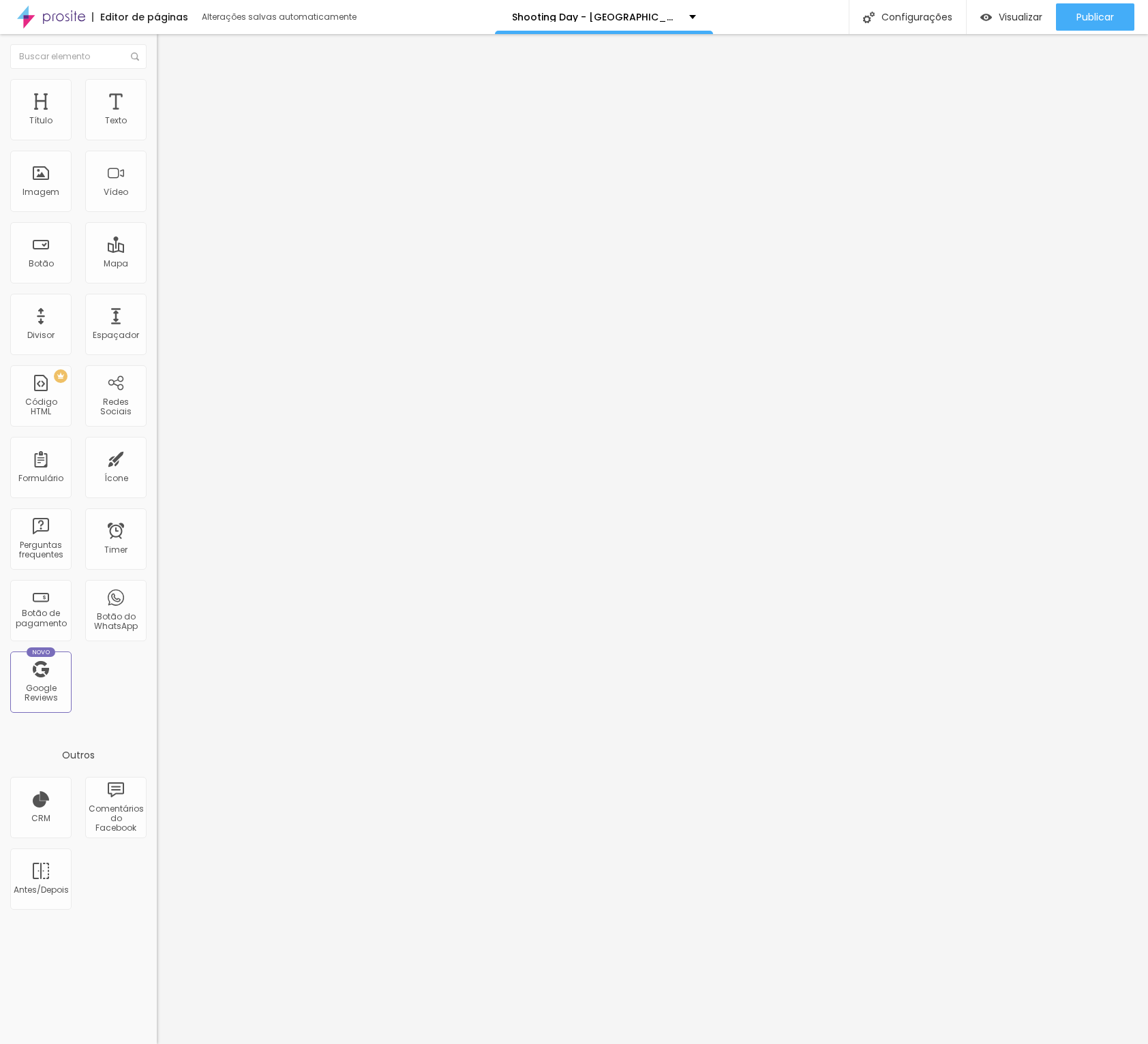
type input "93"
type input "88"
type input "79"
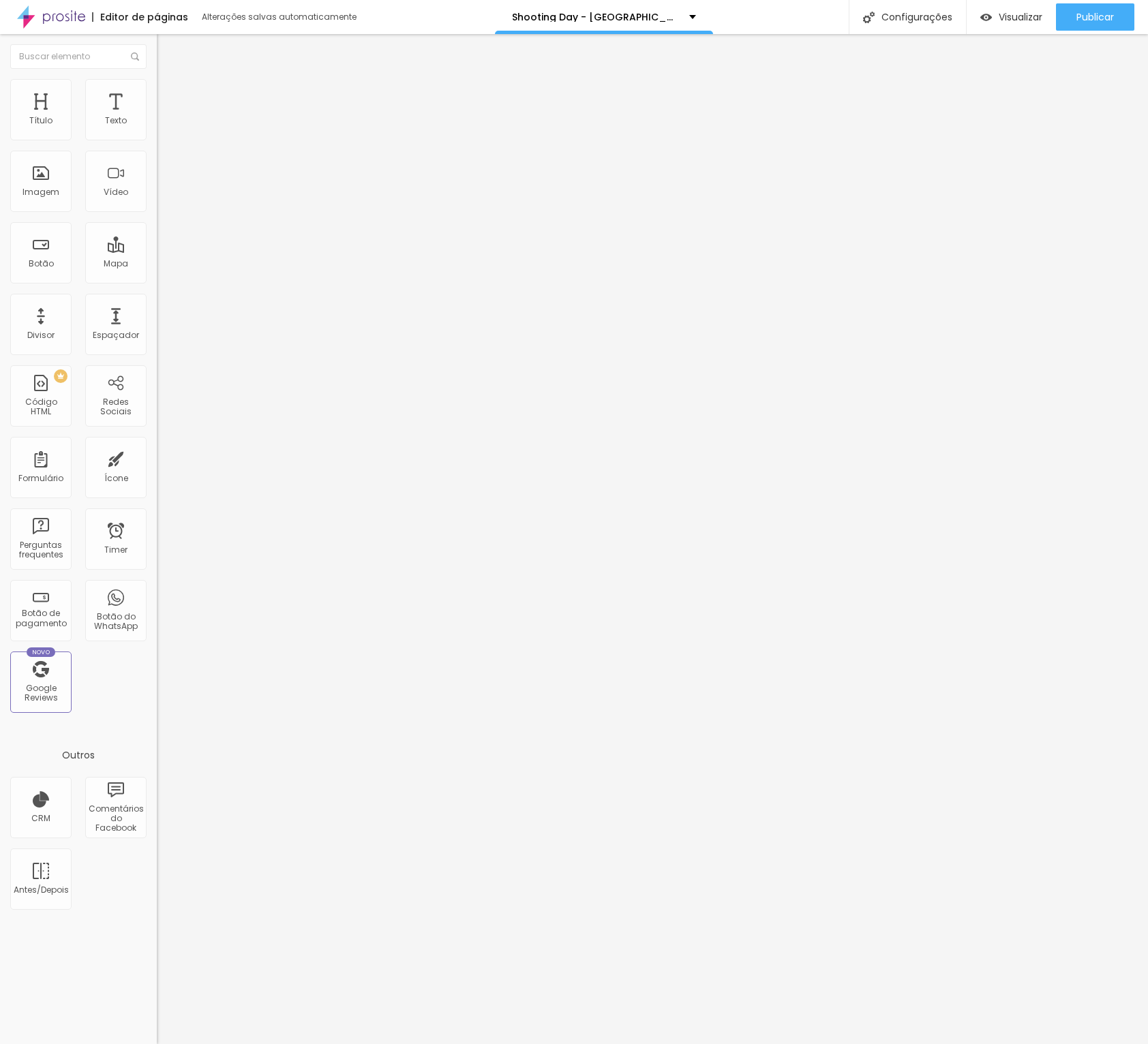
type input "79"
type input "69"
type input "37"
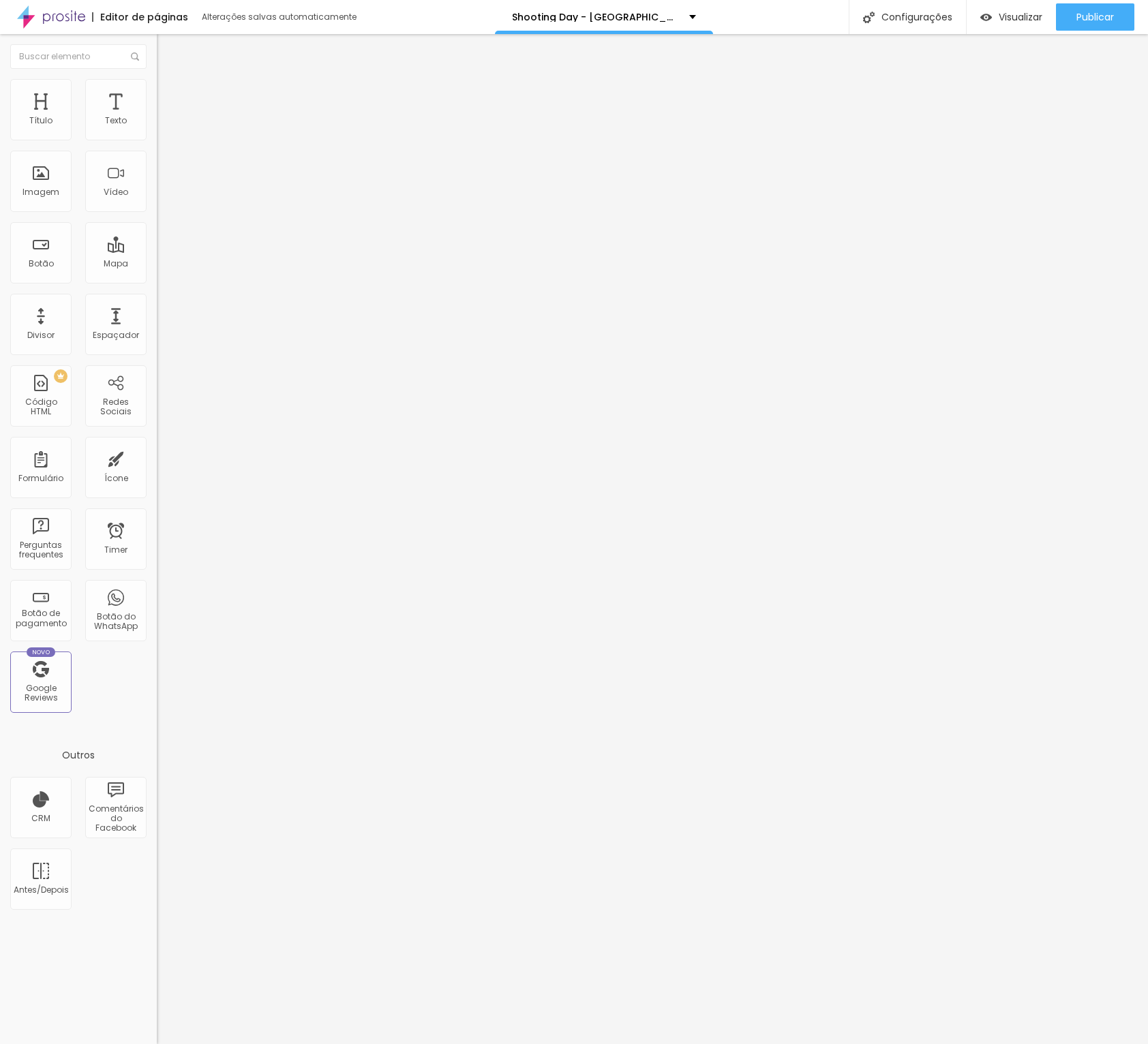
type input "14"
type input "0"
drag, startPoint x: 110, startPoint y: 134, endPoint x: -46, endPoint y: 132, distance: 156.0
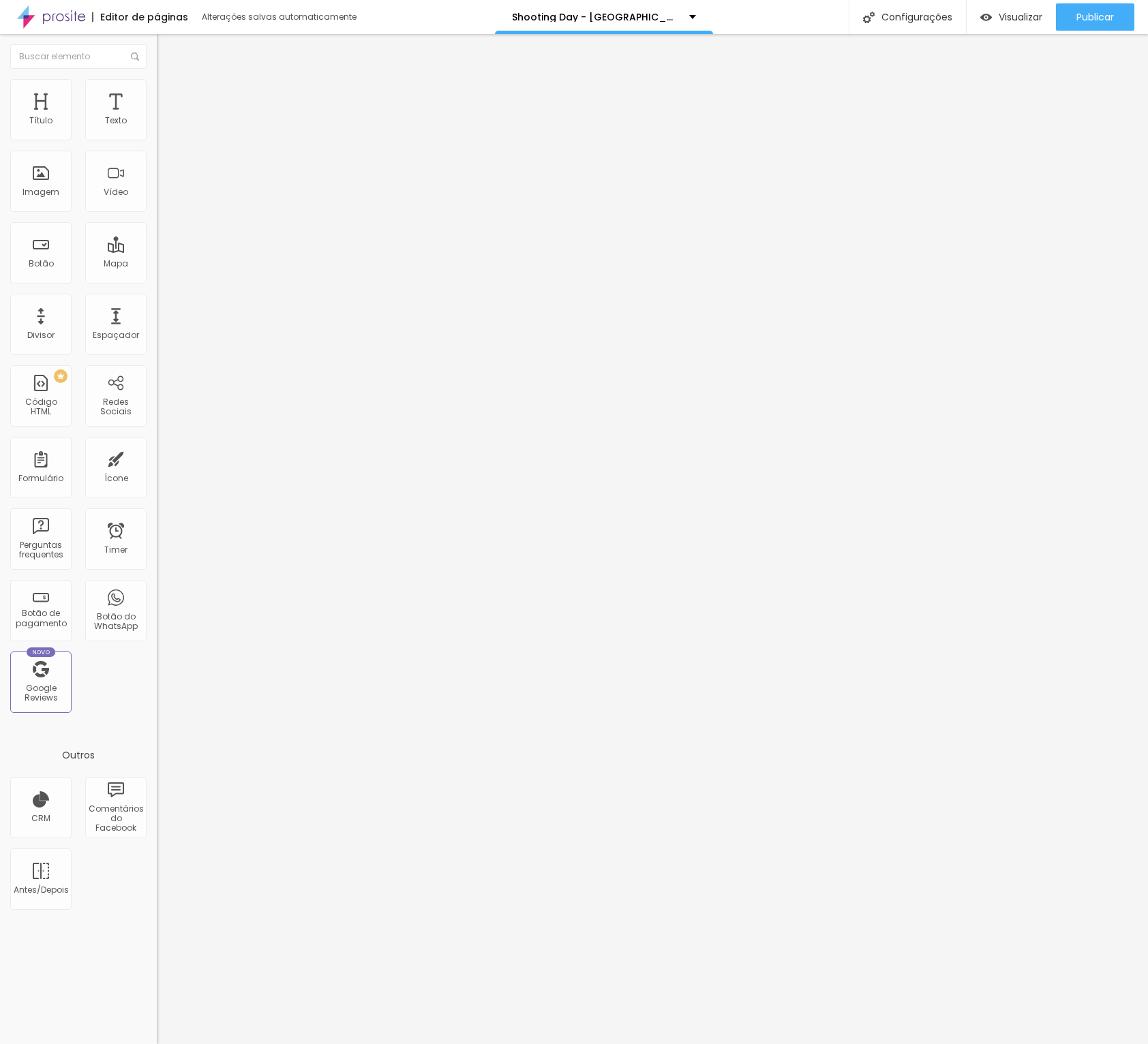
type input "0"
click at [0, 132] on html "Editor de páginas Alterações salvas automaticamente Shooting Day - São Paulo Co…" at bounding box center [574, 522] width 1148 height 1044
drag, startPoint x: 1074, startPoint y: 6, endPoint x: 1131, endPoint y: 9, distance: 57.1
click at [1075, 6] on button "Publicar" at bounding box center [1095, 17] width 79 height 27
click at [156, 129] on span "Titulo 2" at bounding box center [179, 120] width 44 height 17
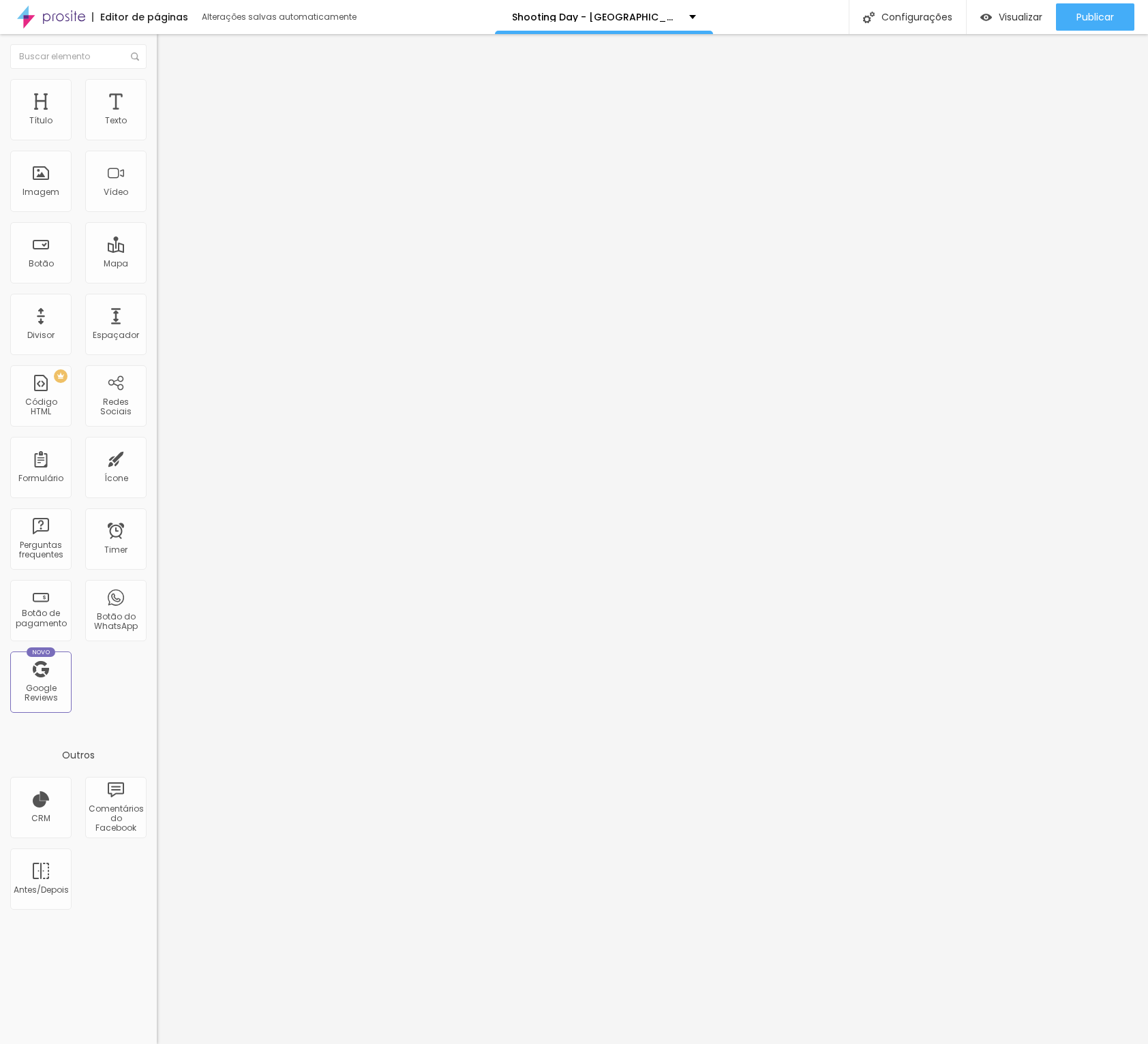
click at [168, 130] on span "Titulo 2" at bounding box center [191, 121] width 44 height 17
click at [156, 128] on span "Titulo 2" at bounding box center [179, 121] width 44 height 12
click at [156, 118] on span "Titulo 1" at bounding box center [179, 107] width 44 height 19
click at [156, 155] on div "Titulo 5 H5" at bounding box center [234, 151] width 156 height 8
click at [156, 118] on span "Titulo 1" at bounding box center [179, 107] width 44 height 19
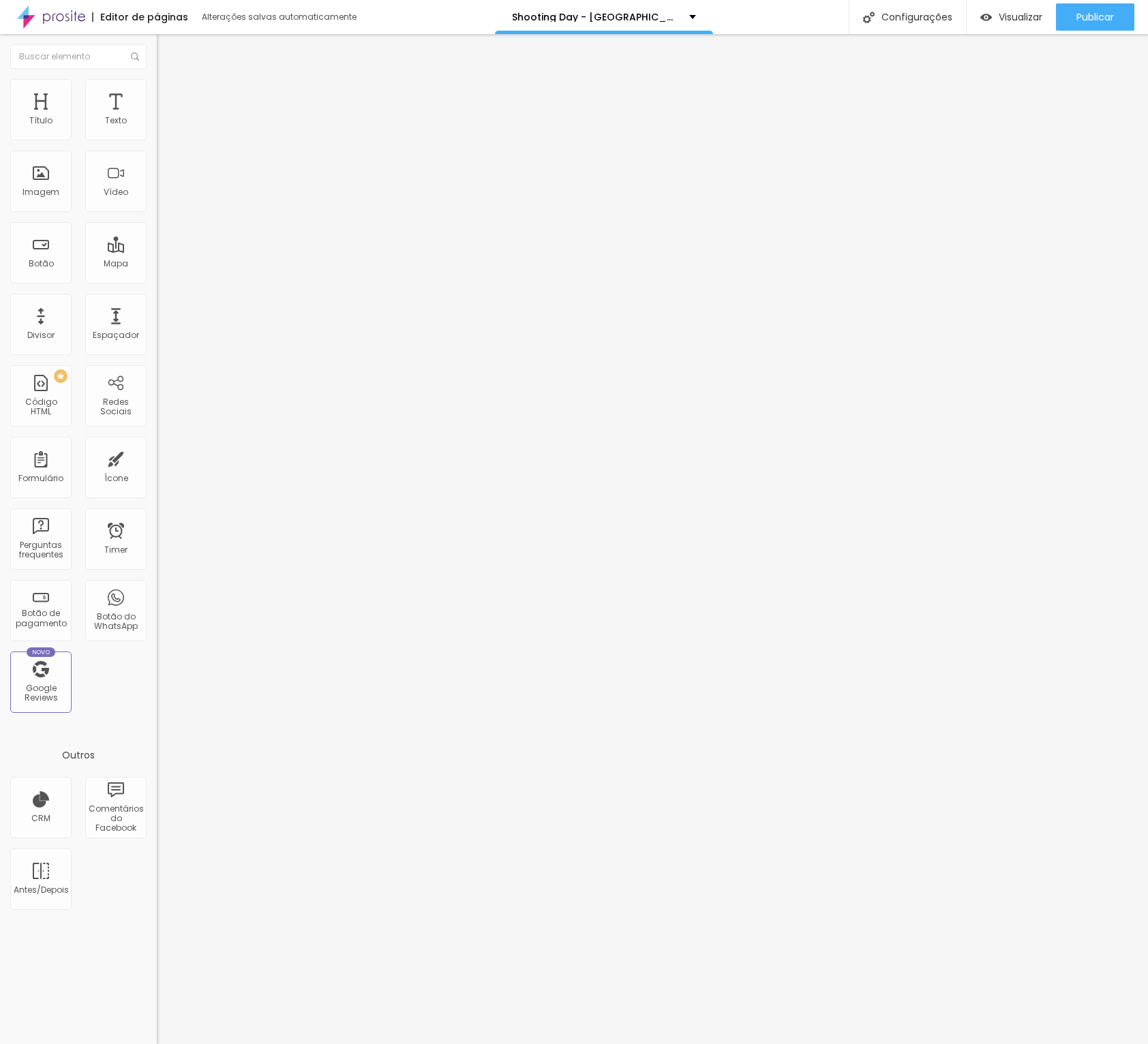
click at [156, 127] on div "Titulo 2 H2" at bounding box center [234, 120] width 156 height 12
click at [156, 118] on span "Titulo 1" at bounding box center [179, 107] width 44 height 19
click at [162, 198] on icon "button" at bounding box center [166, 193] width 8 height 8
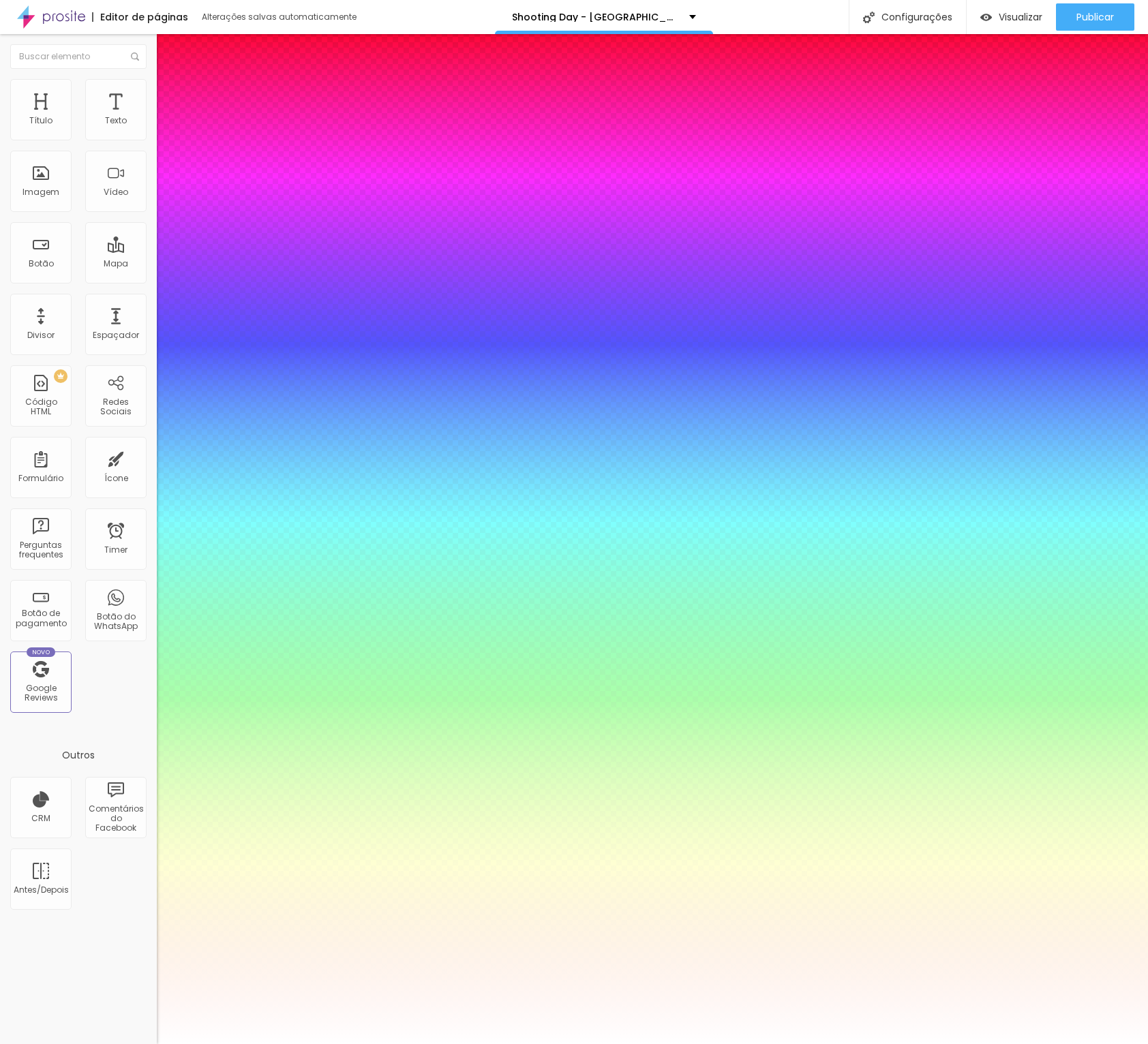
type input "1"
type input "62"
type input "1"
type input "61"
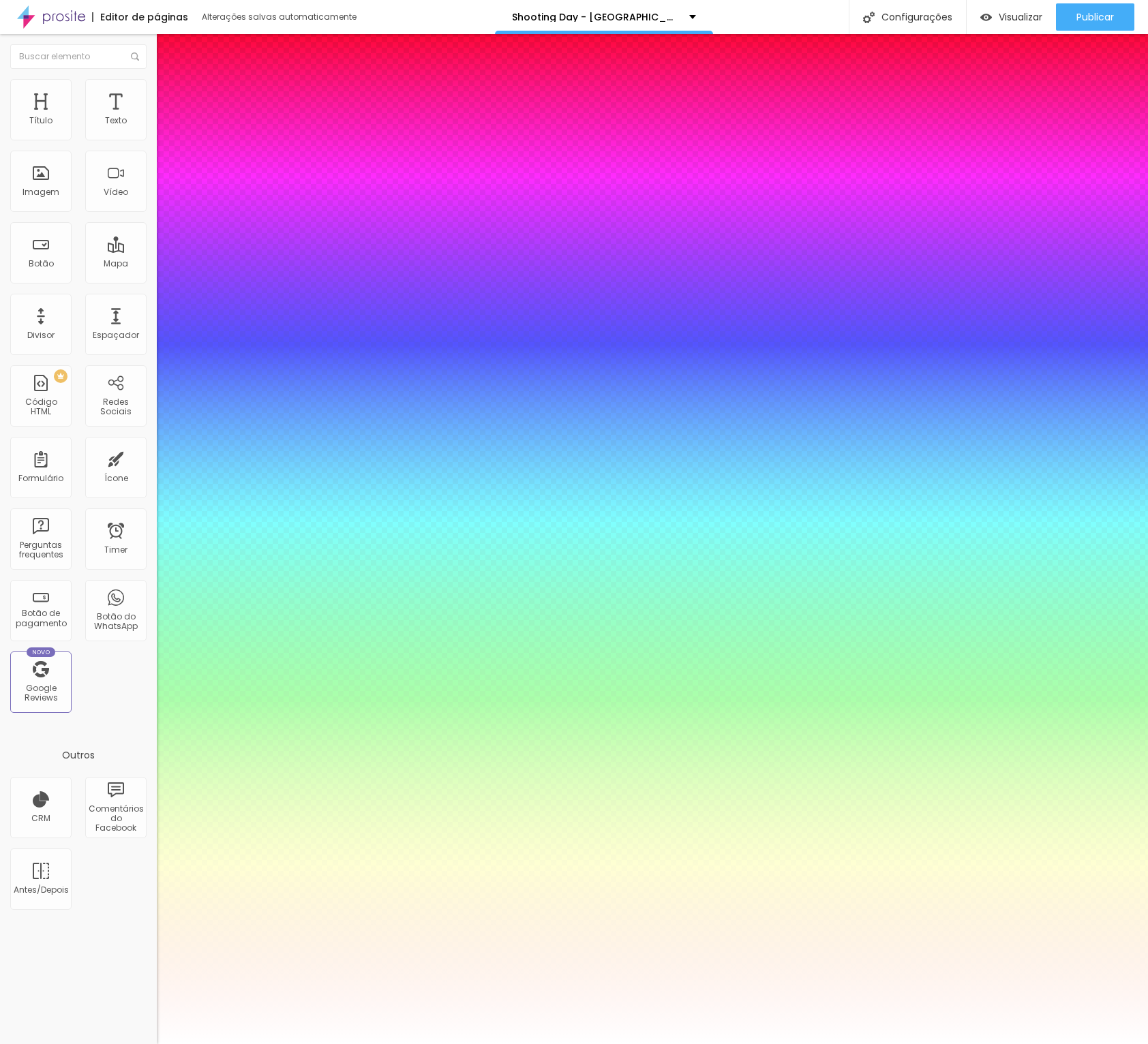
type input "61"
type input "1"
type input "59"
type input "1"
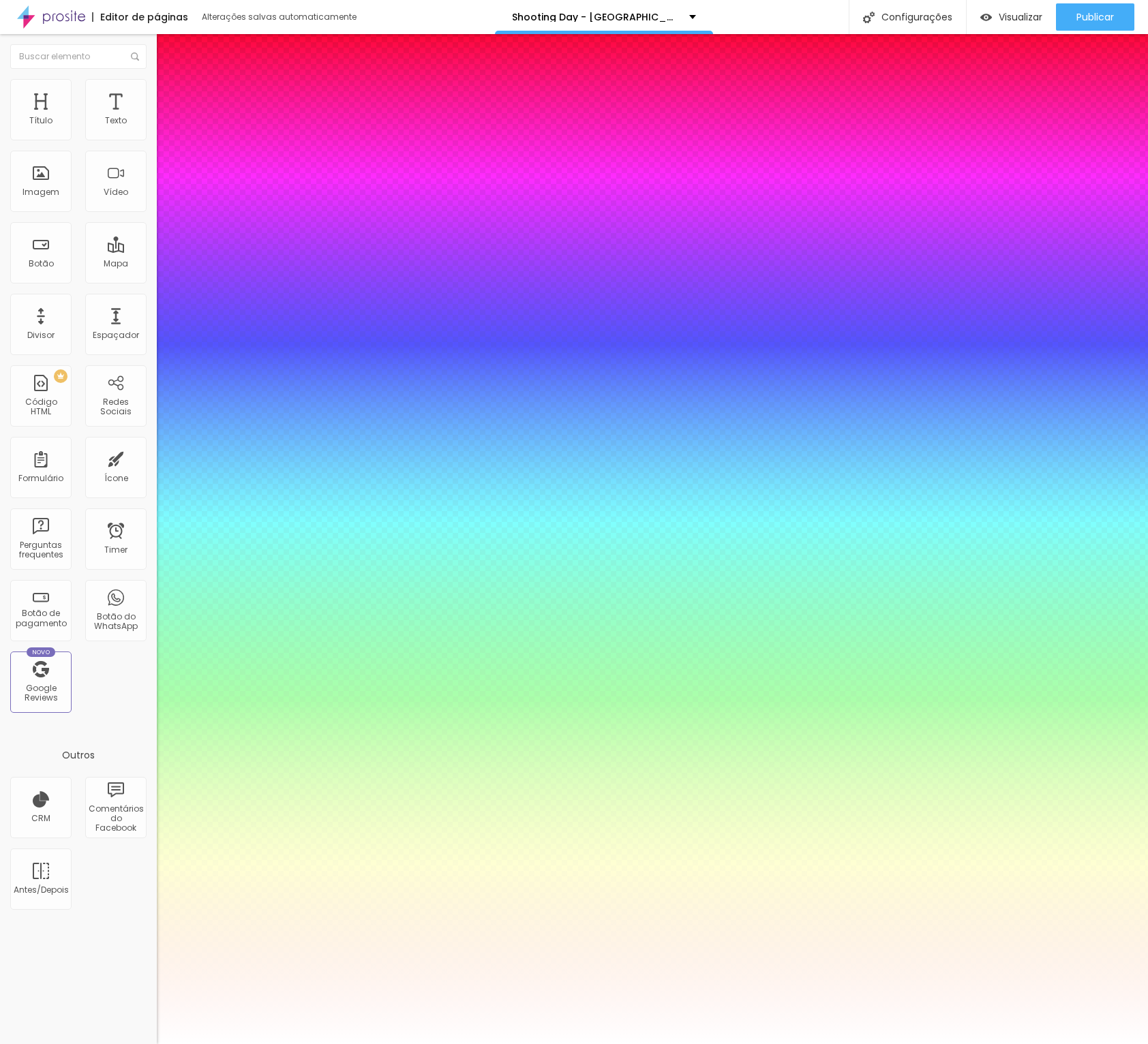
type input "58"
type input "1"
type input "57"
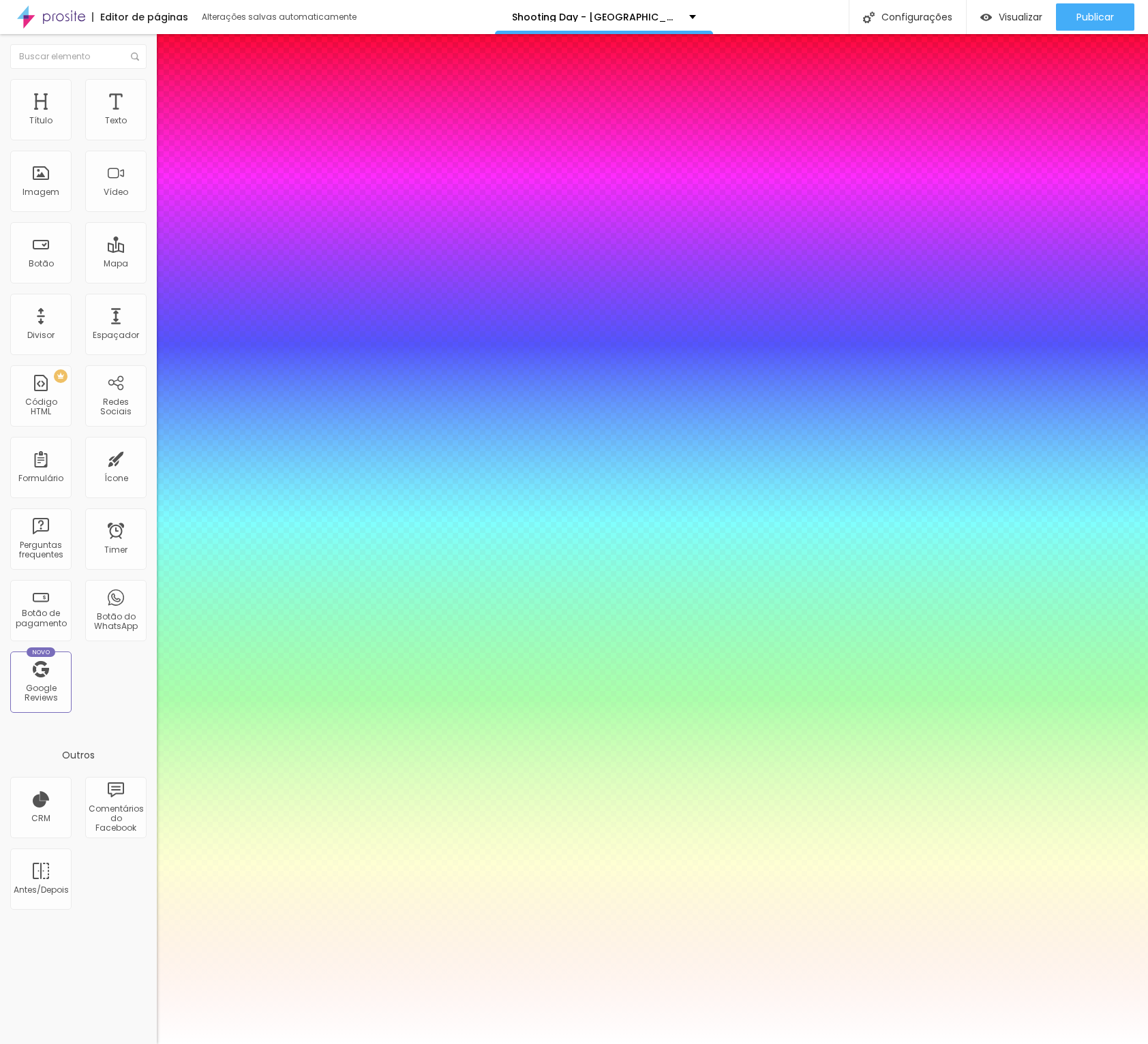
type input "1"
type input "56"
type input "1"
type input "55"
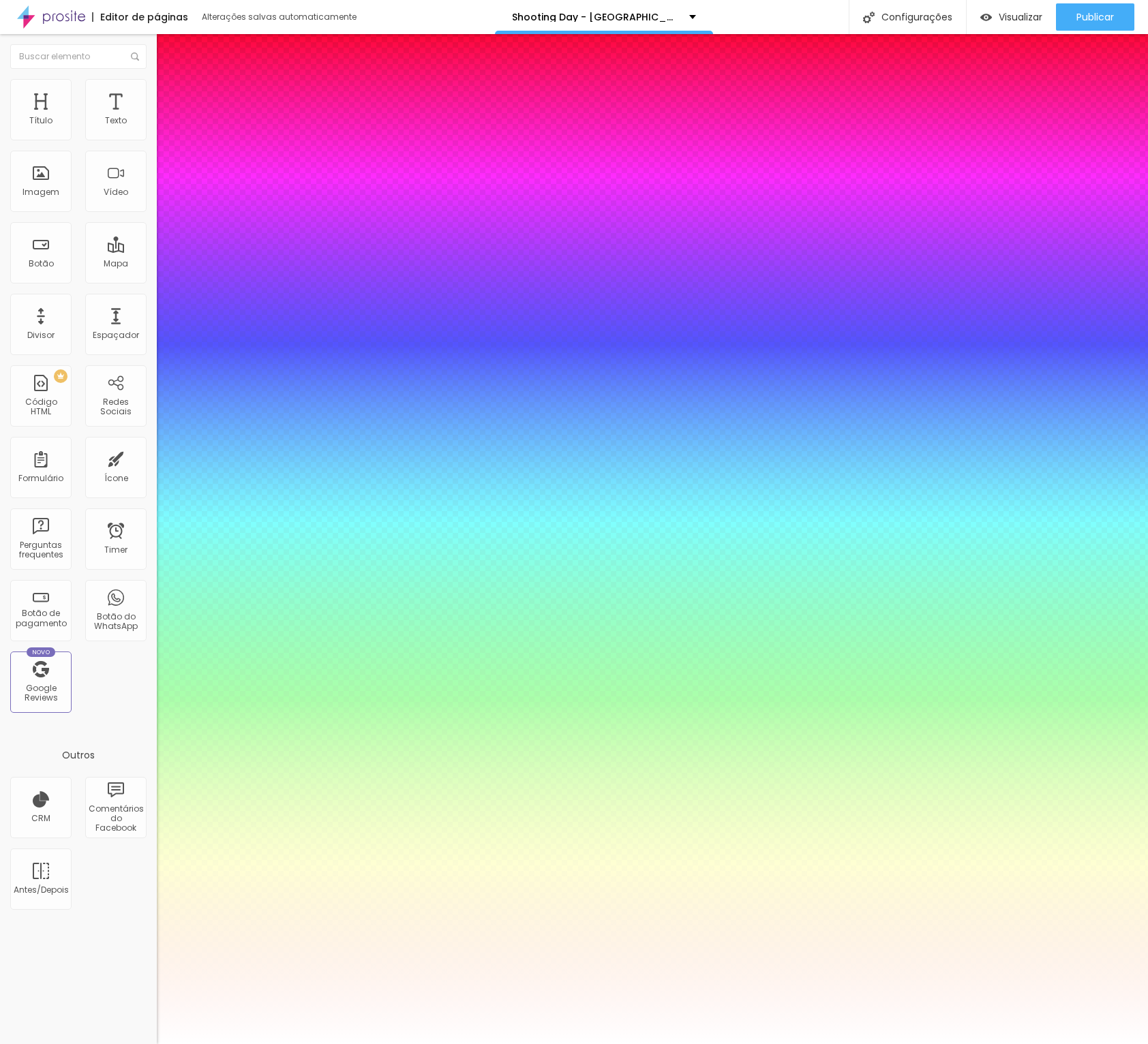
type input "55"
type input "1"
type input "54"
type input "1"
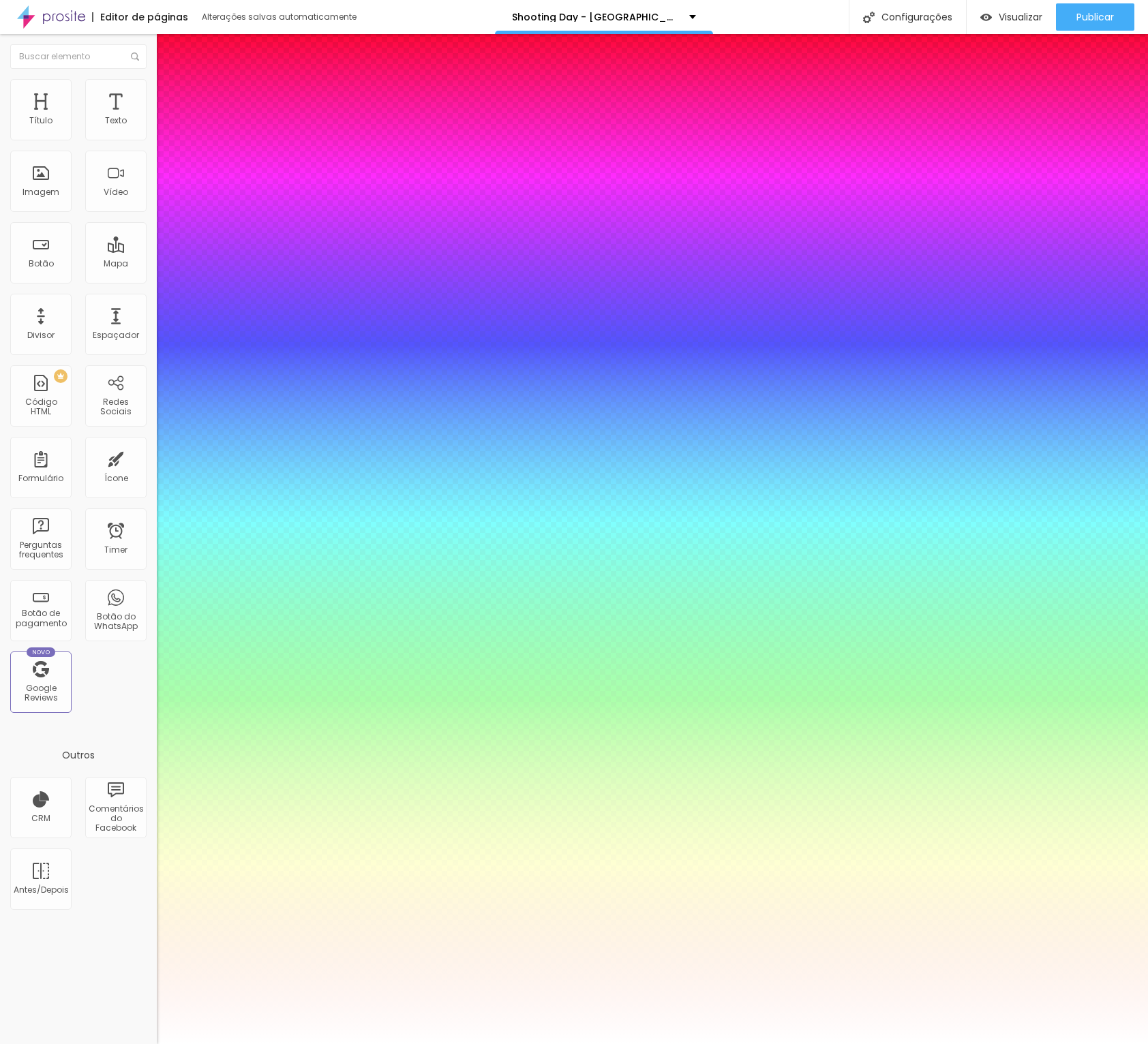
type input "53"
type input "1"
type input "52"
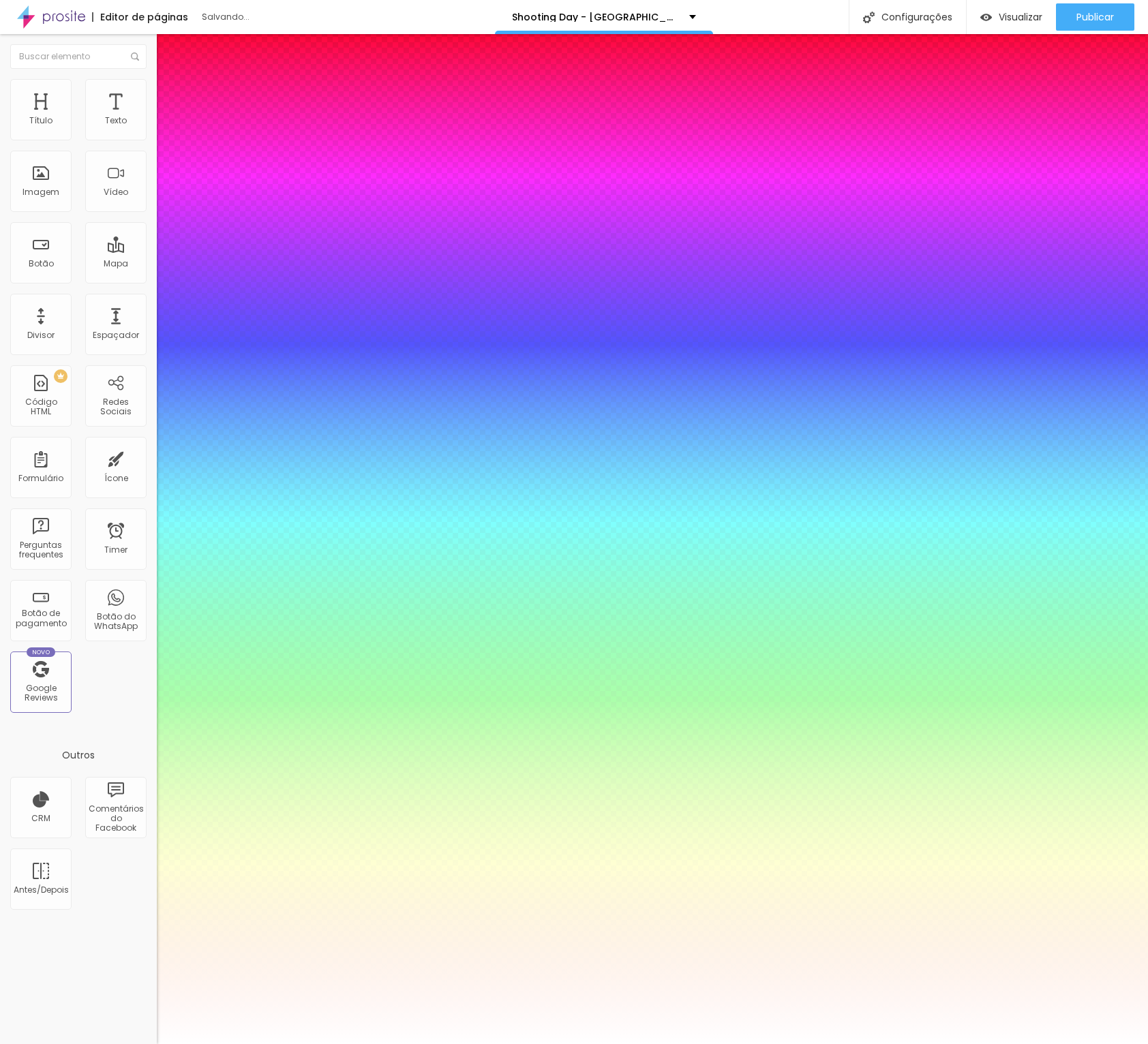
type input "1"
type input "53"
type input "1"
type input "52"
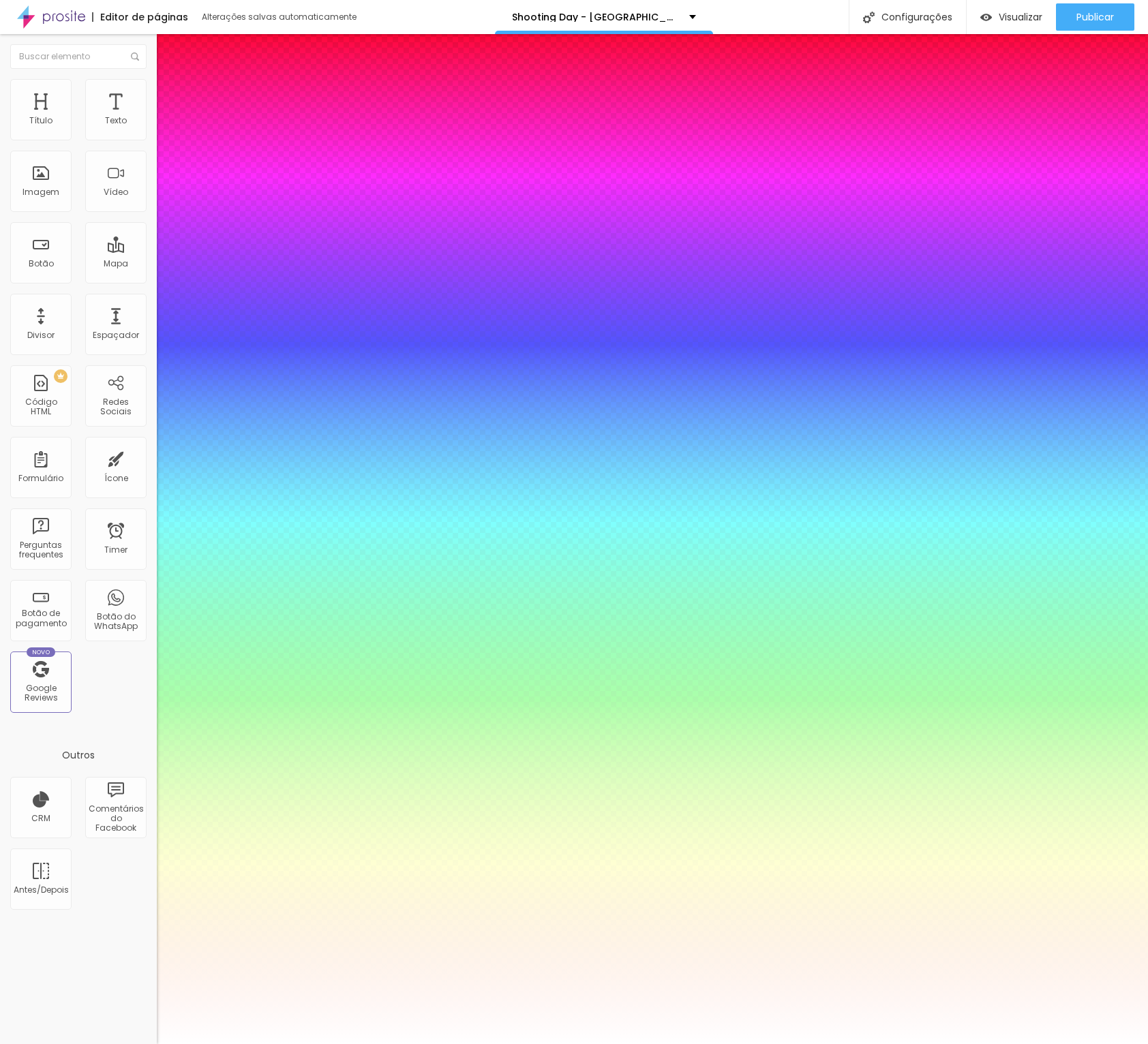
type input "52"
type input "1"
type input "51"
type input "1"
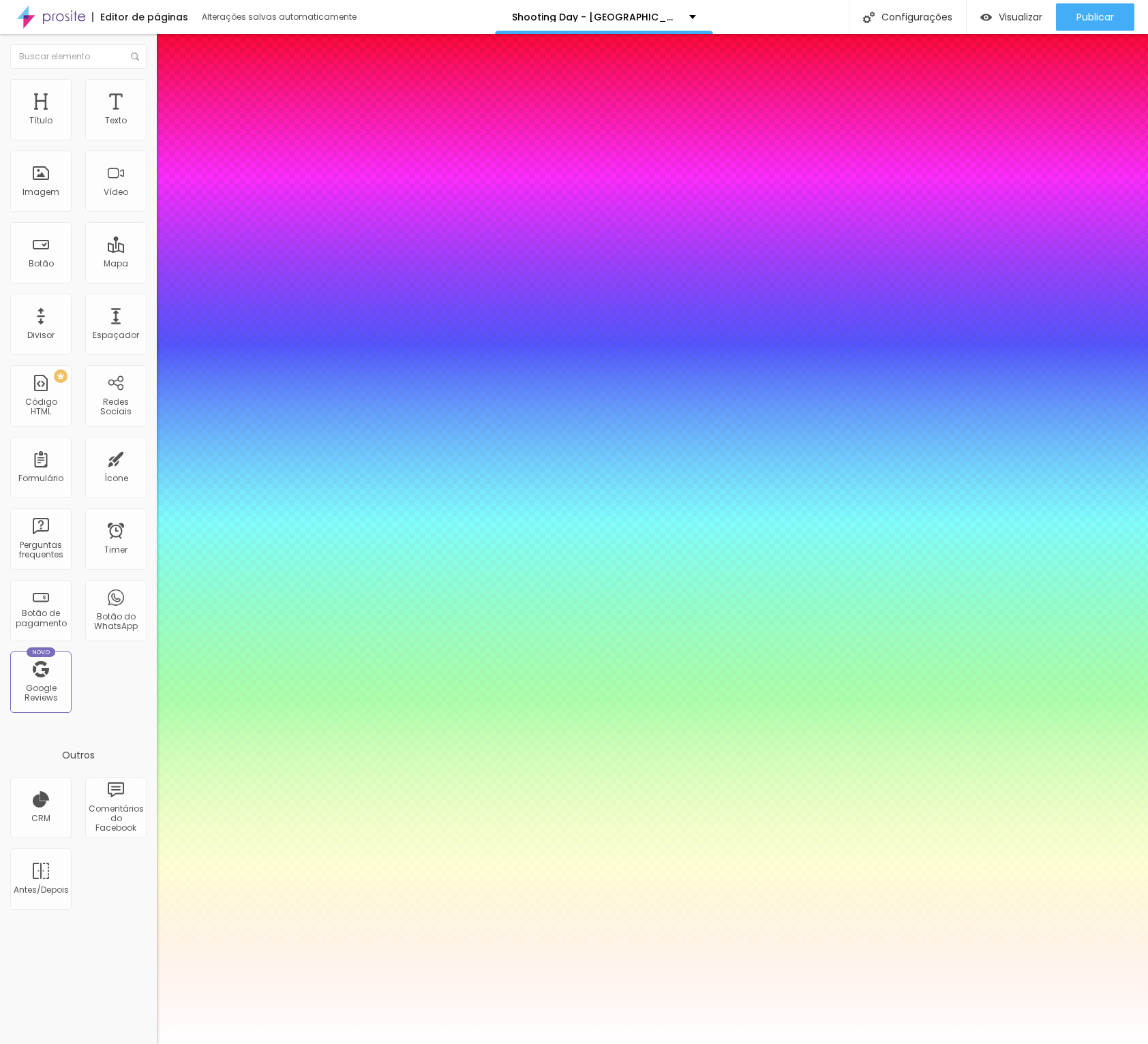
type input "50"
type input "1"
drag, startPoint x: 232, startPoint y: 378, endPoint x: 220, endPoint y: 378, distance: 12.0
type input "50"
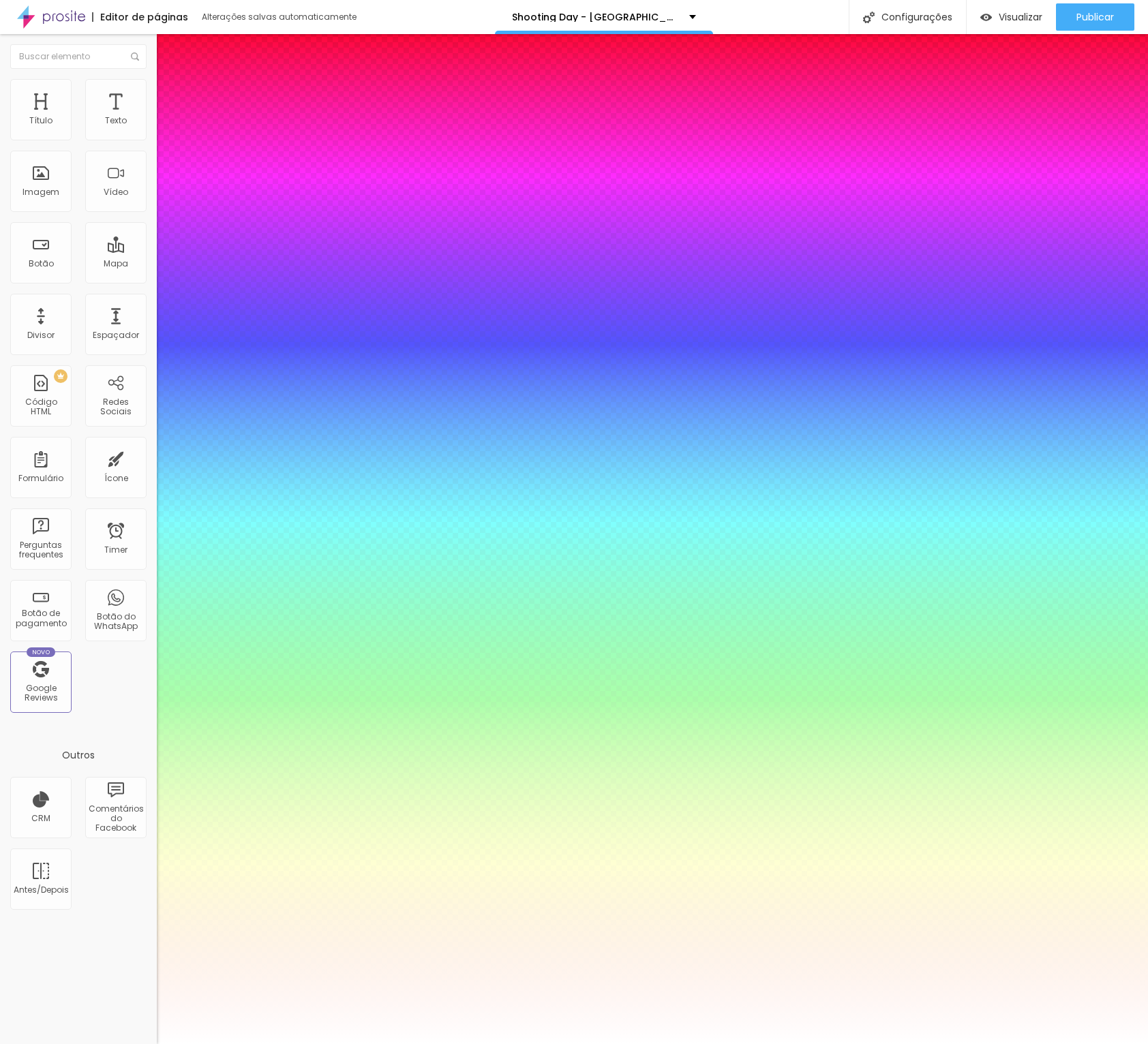
type input "1"
click at [457, 1044] on div at bounding box center [574, 1044] width 1148 height 0
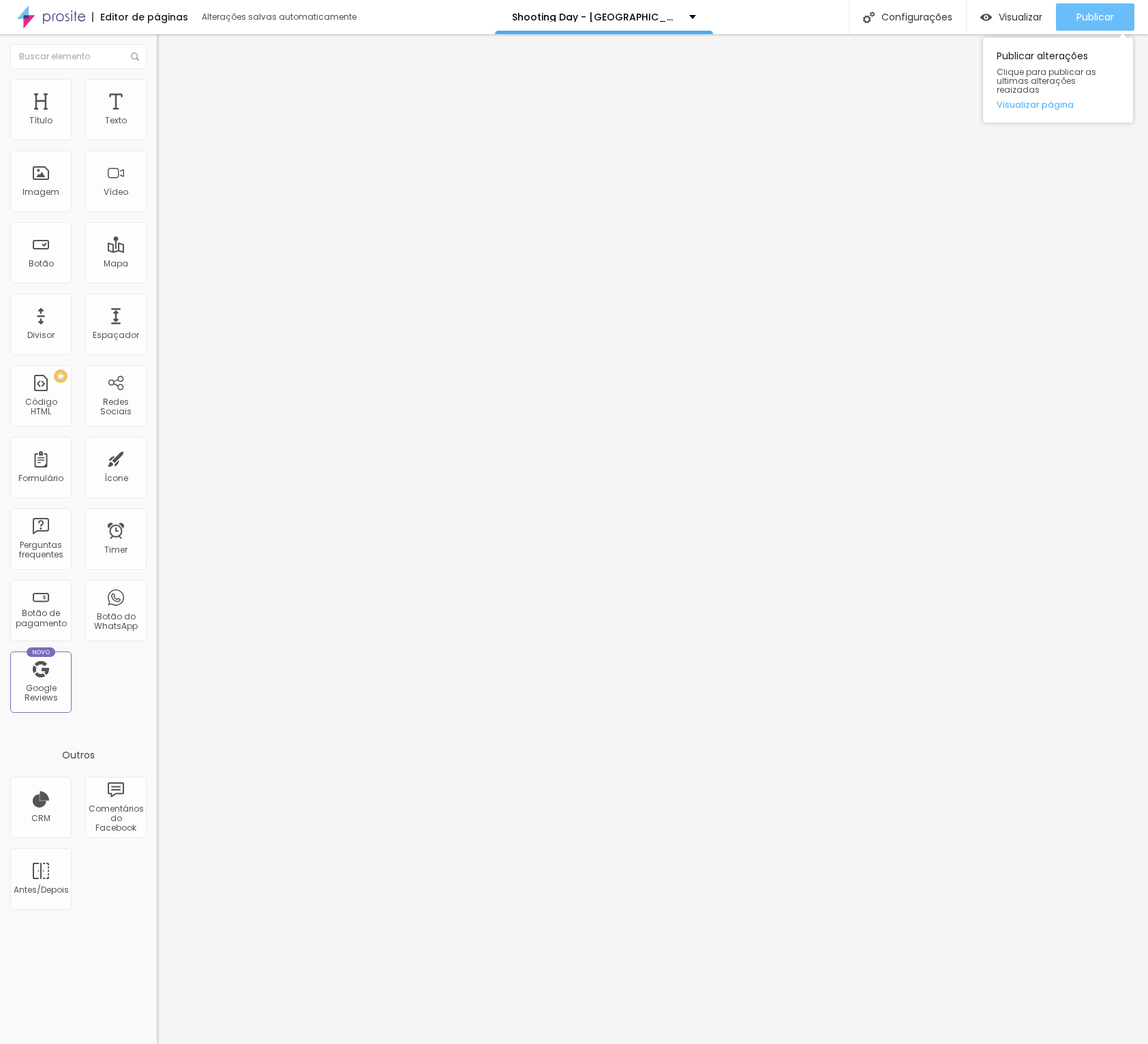
drag, startPoint x: 1114, startPoint y: 26, endPoint x: 1104, endPoint y: 18, distance: 12.8
click at [1114, 26] on button "Publicar" at bounding box center [1095, 17] width 79 height 27
click at [168, 118] on span "Titulo 1" at bounding box center [191, 107] width 44 height 19
click at [156, 202] on button "button" at bounding box center [166, 194] width 19 height 14
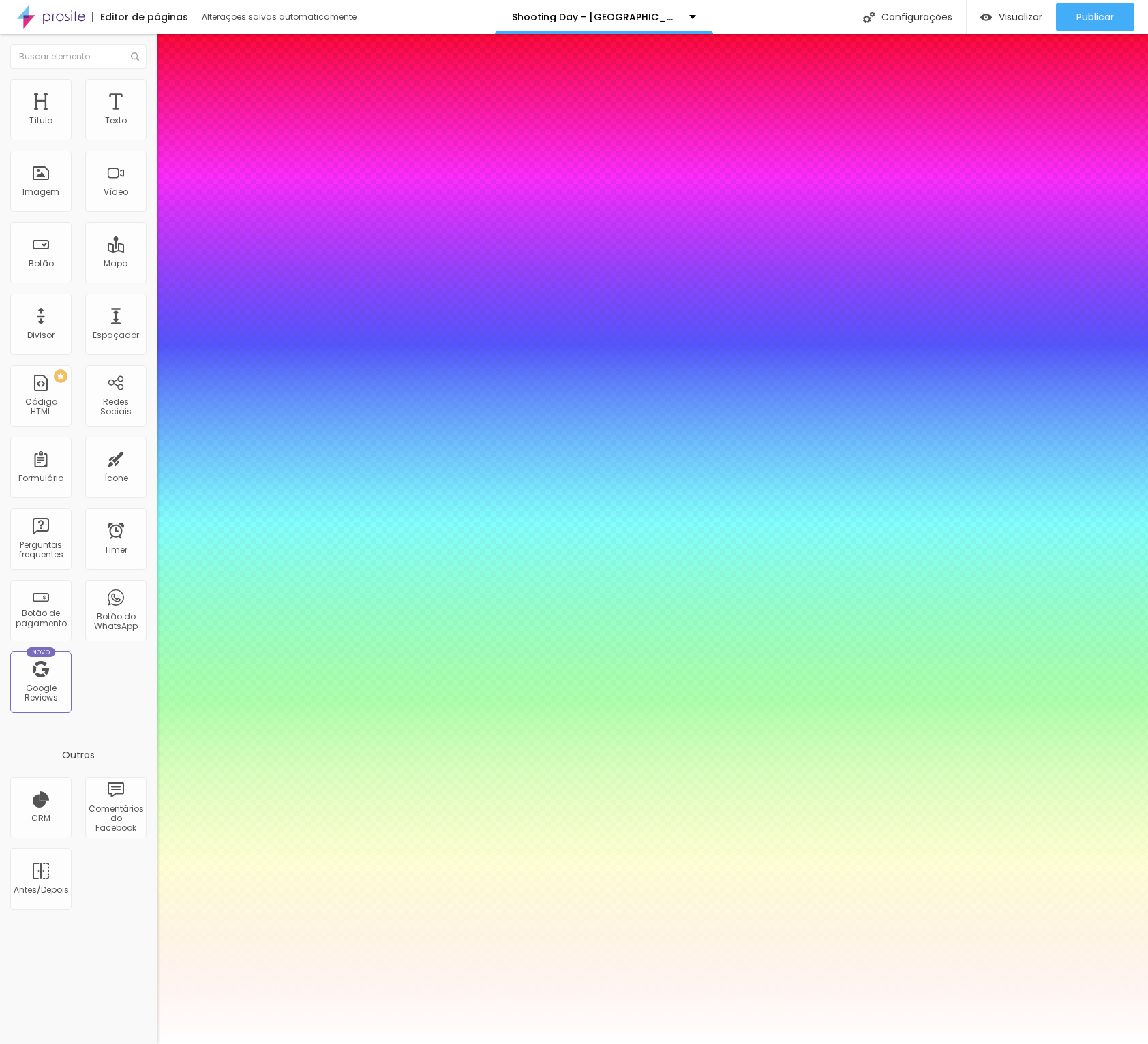
type input "1"
click at [745, 1044] on div at bounding box center [574, 1044] width 1148 height 0
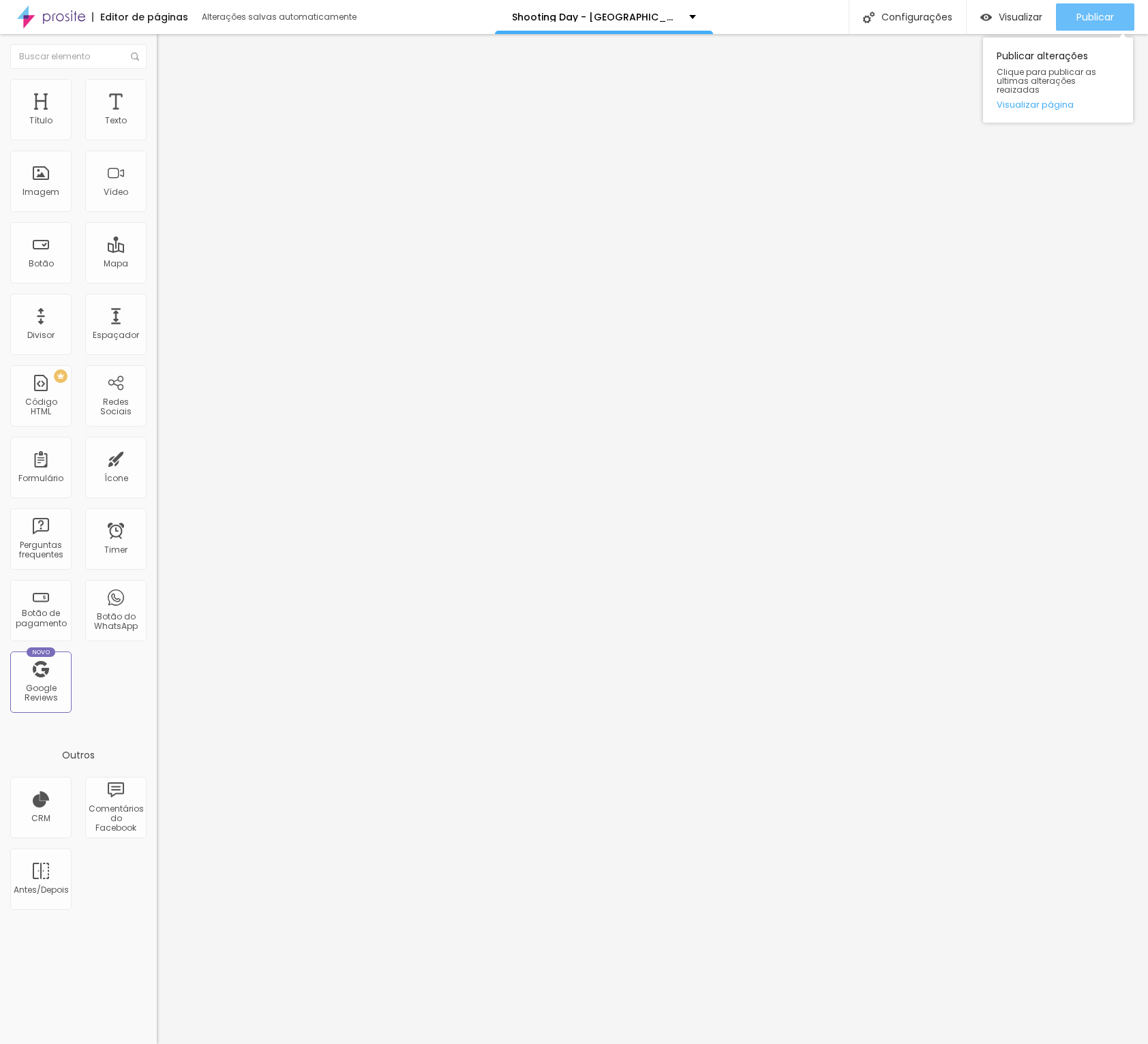
click at [1091, 22] on span "Publicar" at bounding box center [1095, 18] width 38 height 11
click at [169, 94] on span "Estilo" at bounding box center [180, 88] width 21 height 12
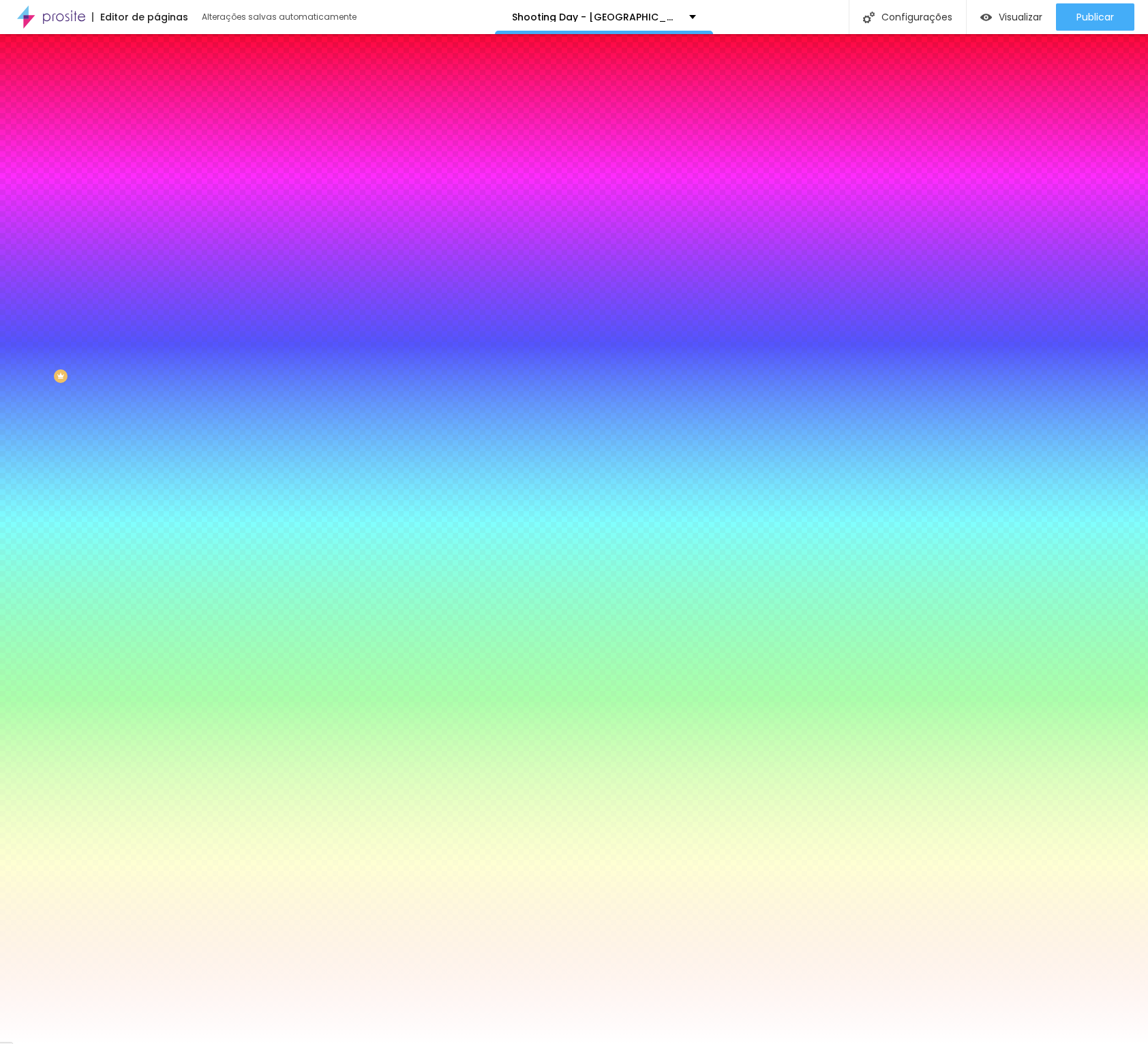
click at [156, 93] on li "Avançado" at bounding box center [234, 99] width 156 height 14
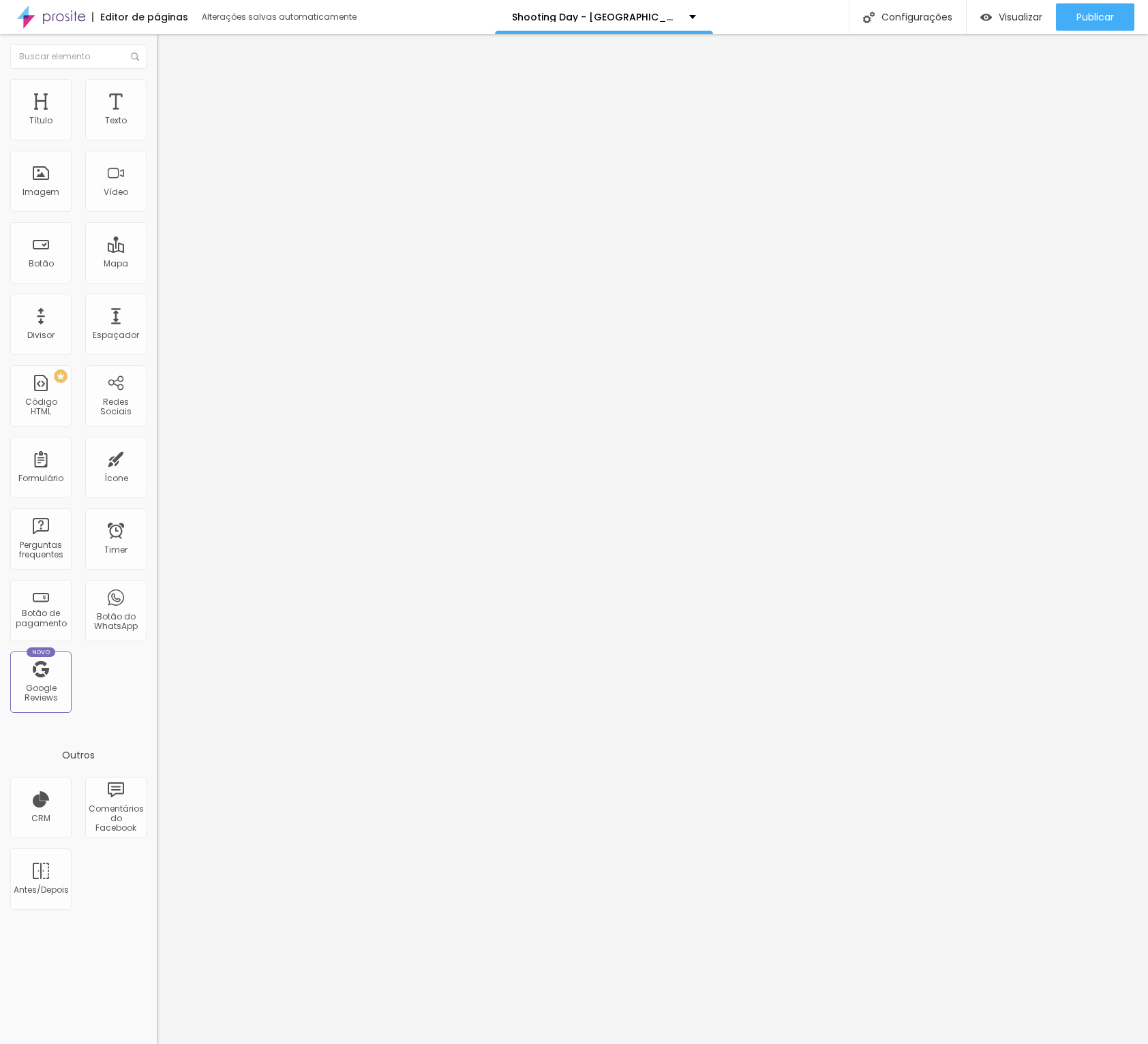
type input "15"
type input "10"
type input "15"
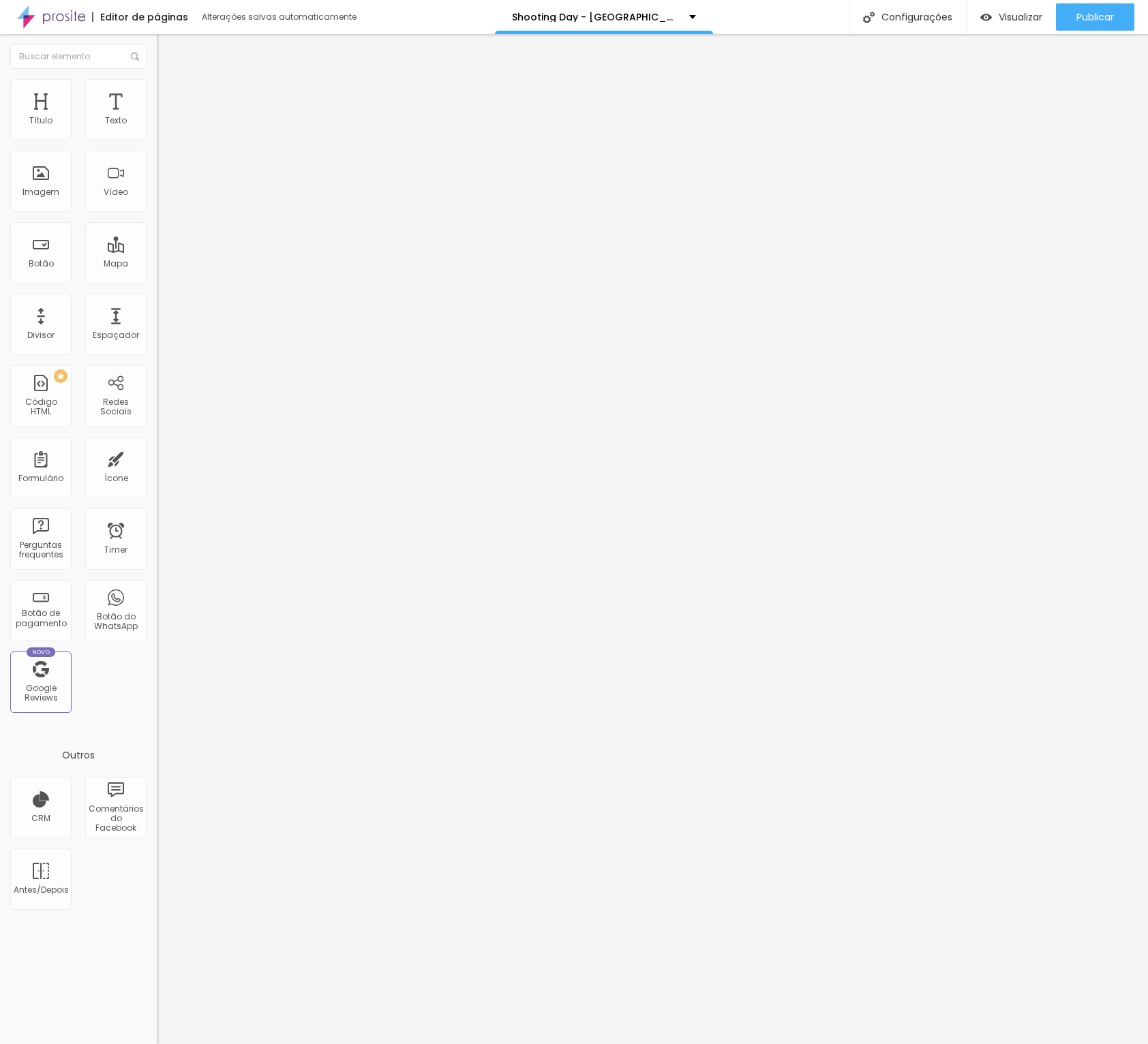
type input "15"
type input "20"
click at [156, 265] on input "range" at bounding box center [200, 270] width 88 height 11
type input "0"
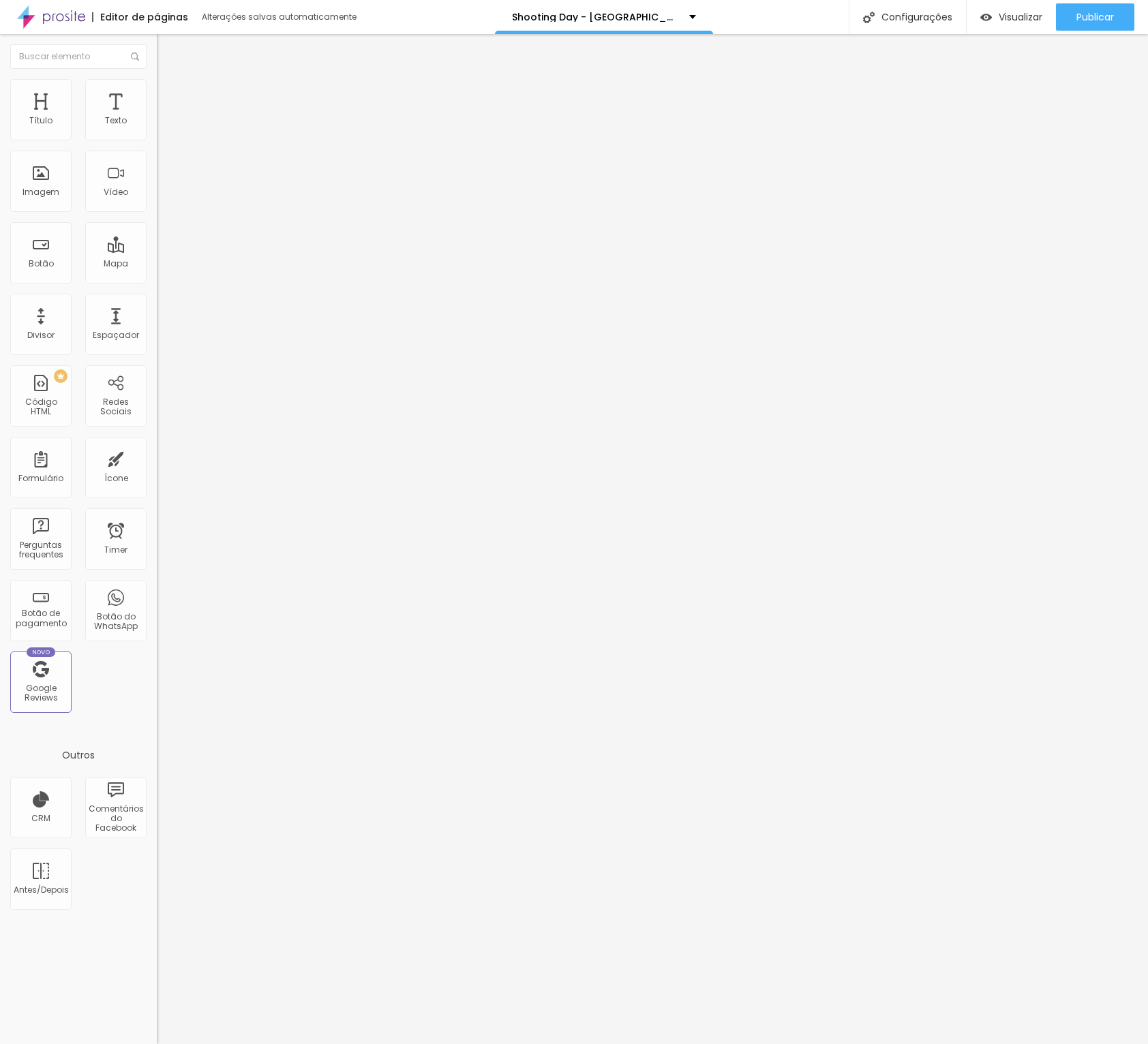
type input "0"
drag, startPoint x: 26, startPoint y: 164, endPoint x: 17, endPoint y: 164, distance: 9.0
type input "0"
click at [156, 299] on div "0 px Espaçamento vertical" at bounding box center [234, 395] width 156 height 193
click at [169, 96] on span "Avançado" at bounding box center [192, 102] width 45 height 12
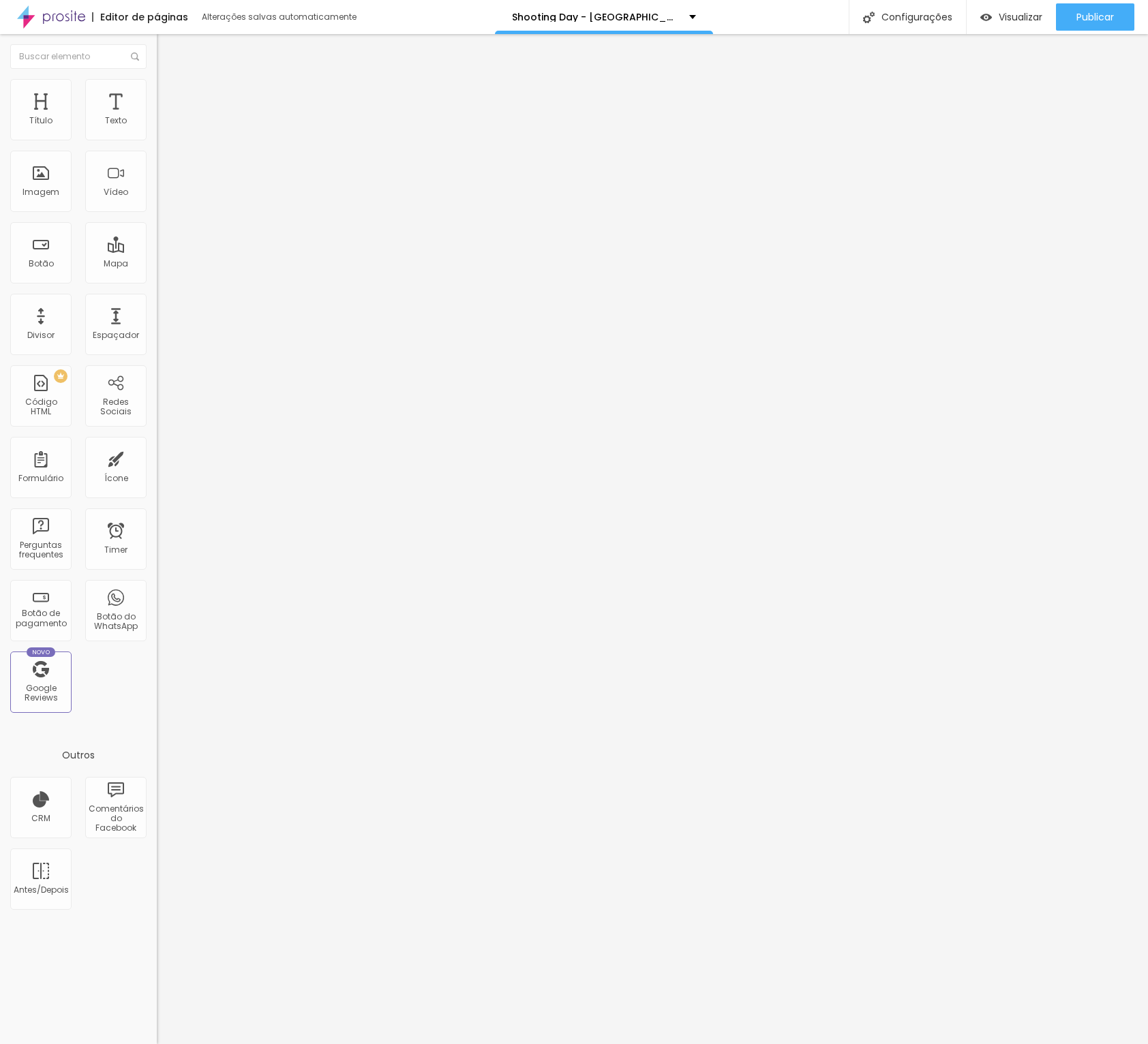
type input "15"
type input "10"
type input "5"
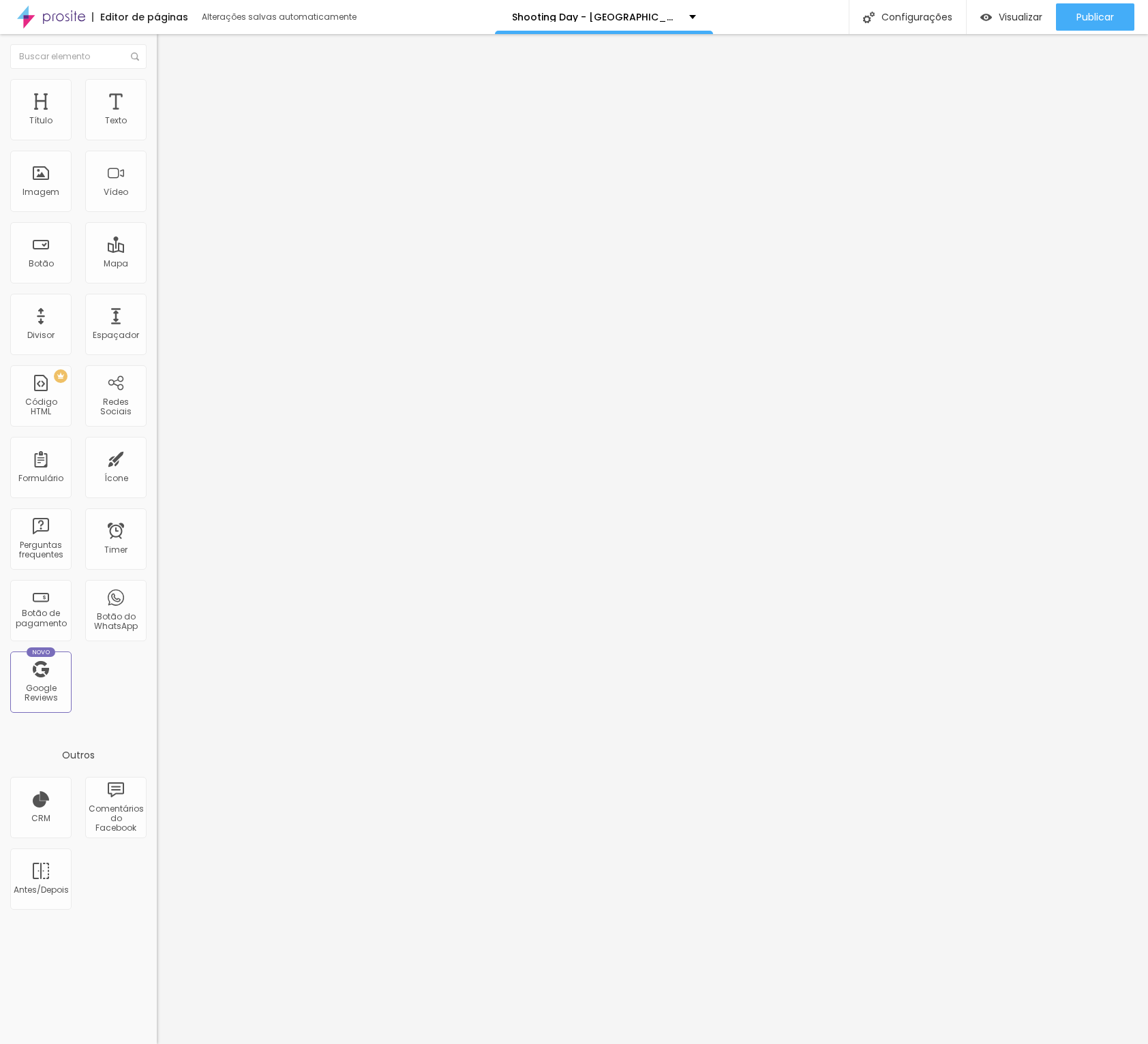
type input "5"
type input "10"
type input "15"
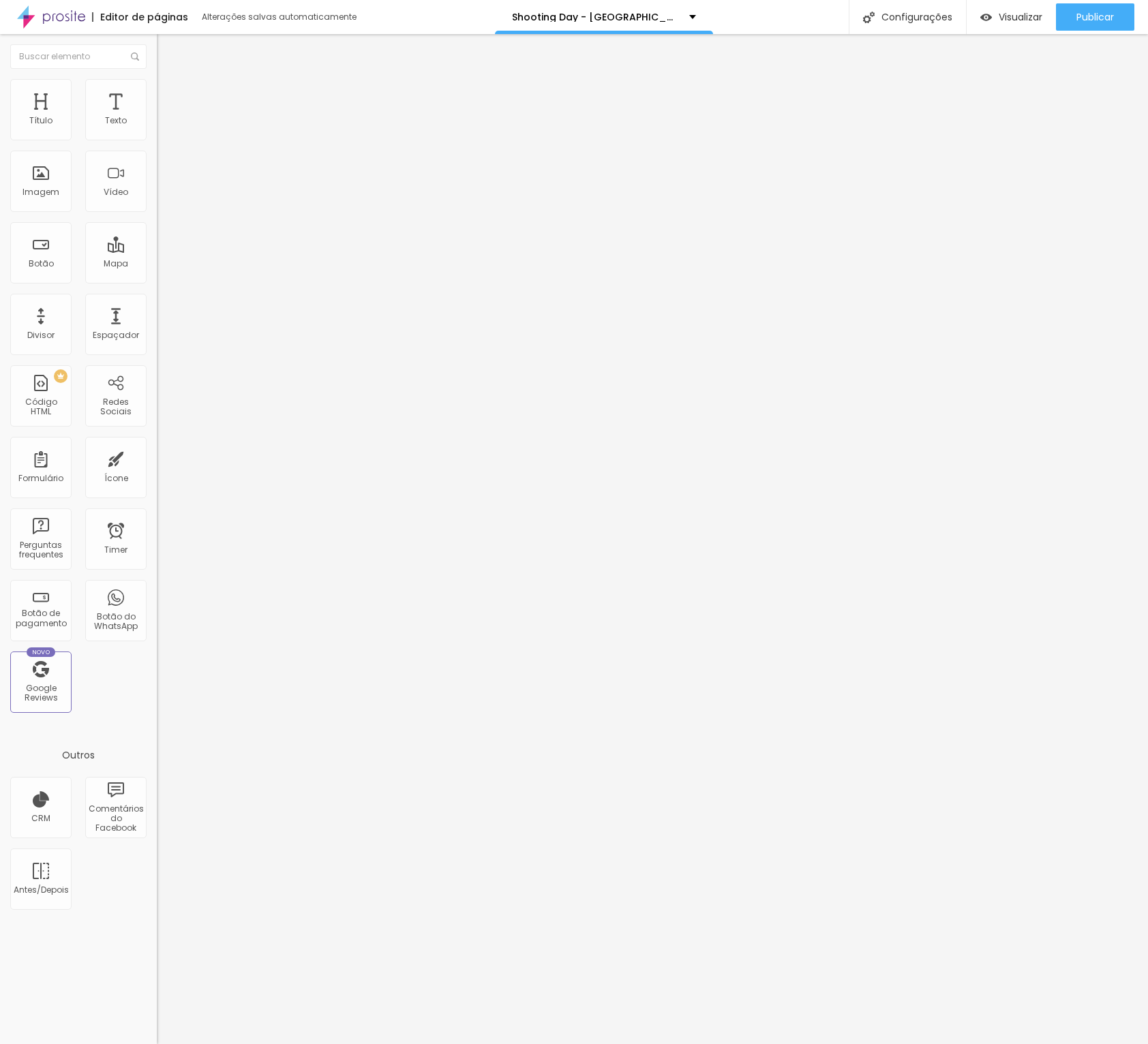
type input "20"
drag, startPoint x: 81, startPoint y: 133, endPoint x: 56, endPoint y: 164, distance: 39.8
click at [156, 265] on input "range" at bounding box center [200, 270] width 88 height 11
type input "0"
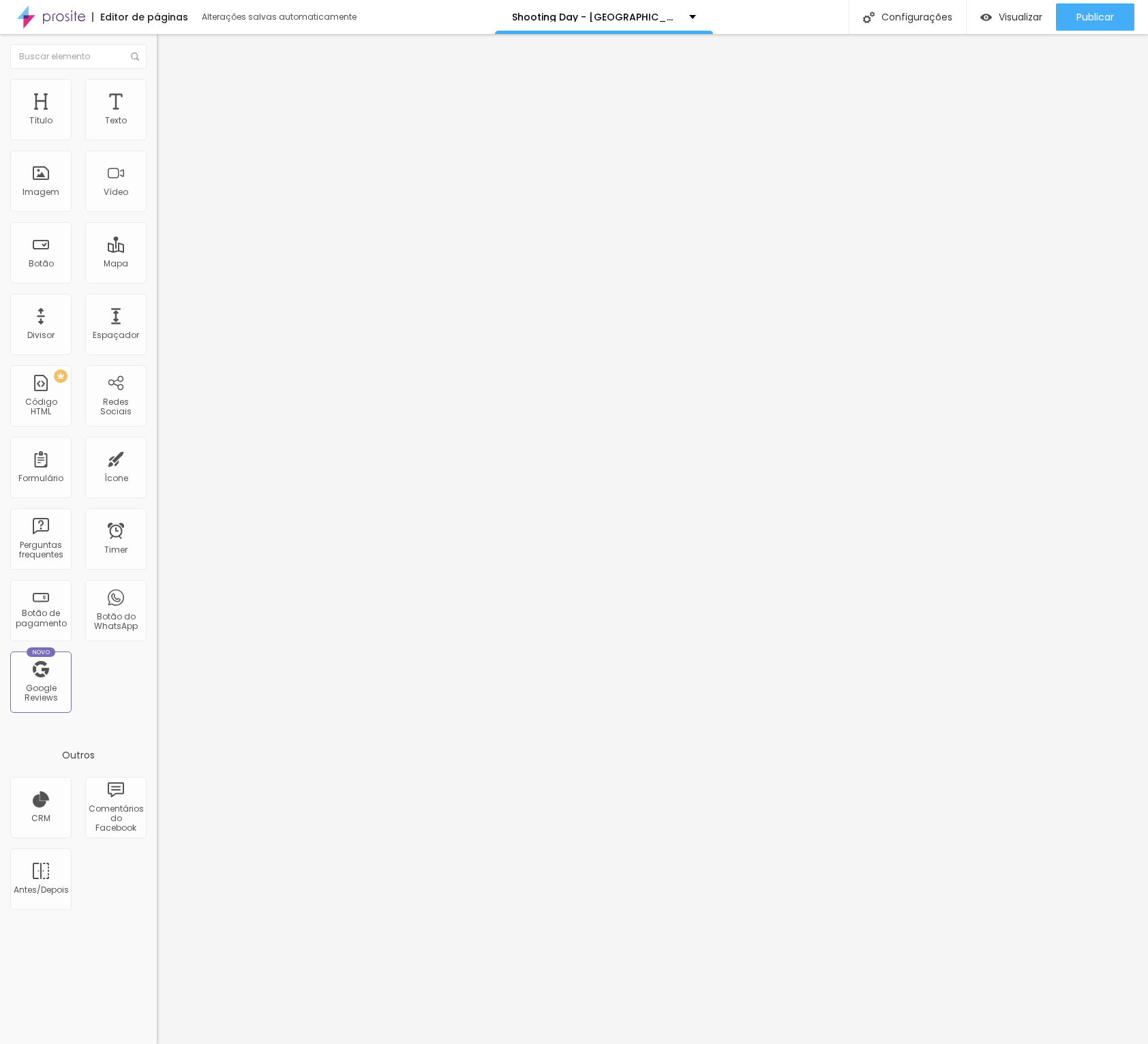
type input "0"
click at [156, 299] on div "0 px Espaçamento vertical" at bounding box center [234, 395] width 156 height 193
click at [1092, 14] on span "Publicar" at bounding box center [1095, 18] width 38 height 11
click at [156, 124] on img at bounding box center [161, 119] width 9 height 9
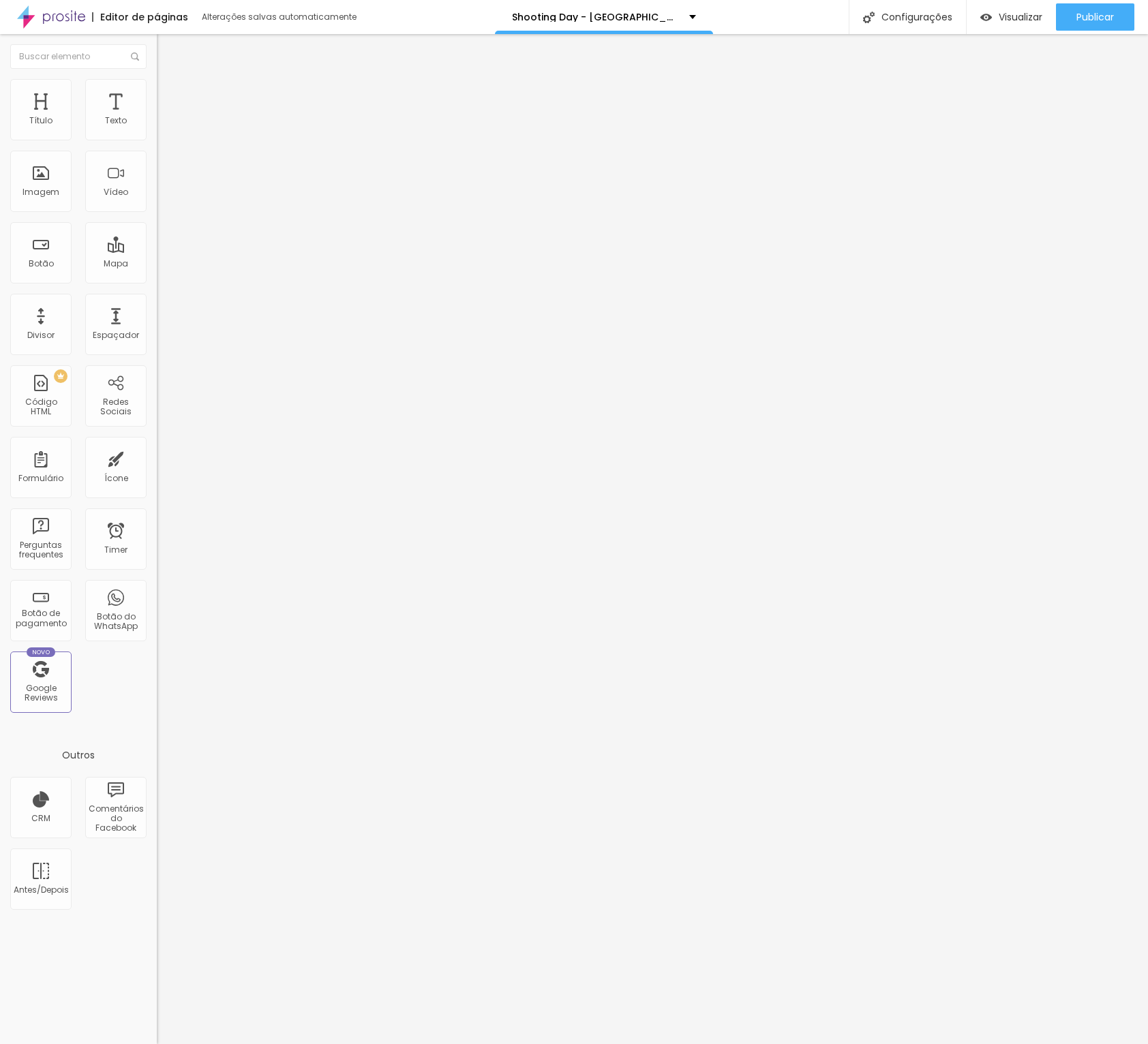
click at [156, 124] on img at bounding box center [161, 119] width 9 height 9
click at [169, 96] on span "Avançado" at bounding box center [192, 102] width 45 height 12
click at [931, 17] on div "Configurações" at bounding box center [907, 17] width 118 height 34
type input "/shooting-day-SP"
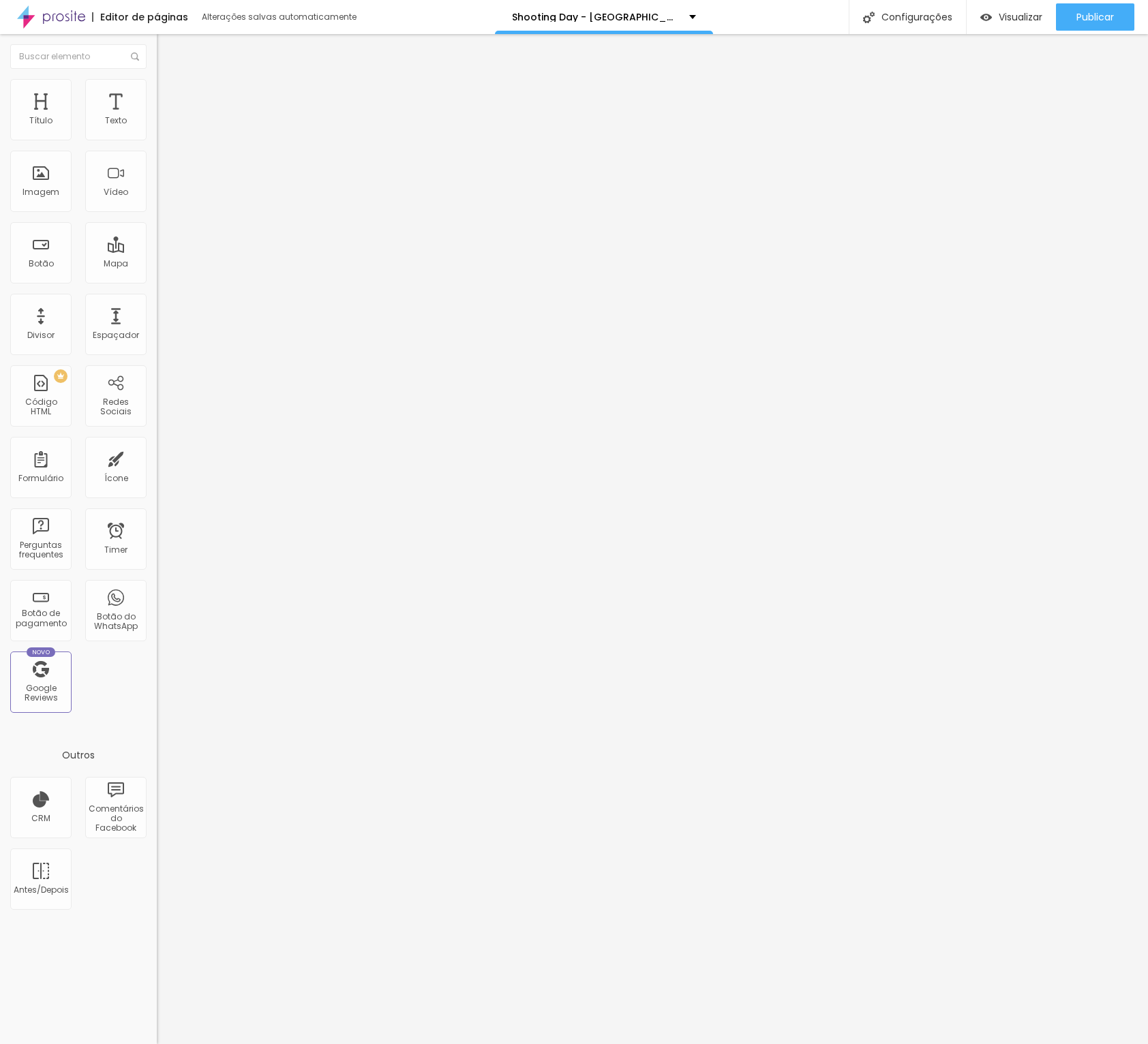
drag, startPoint x: 823, startPoint y: 764, endPoint x: 827, endPoint y: 694, distance: 70.1
click at [821, 1044] on div at bounding box center [574, 1058] width 1148 height 12
click at [1018, 19] on span "Visualizar" at bounding box center [1020, 18] width 44 height 11
click at [1091, 14] on span "Publicar" at bounding box center [1095, 18] width 38 height 11
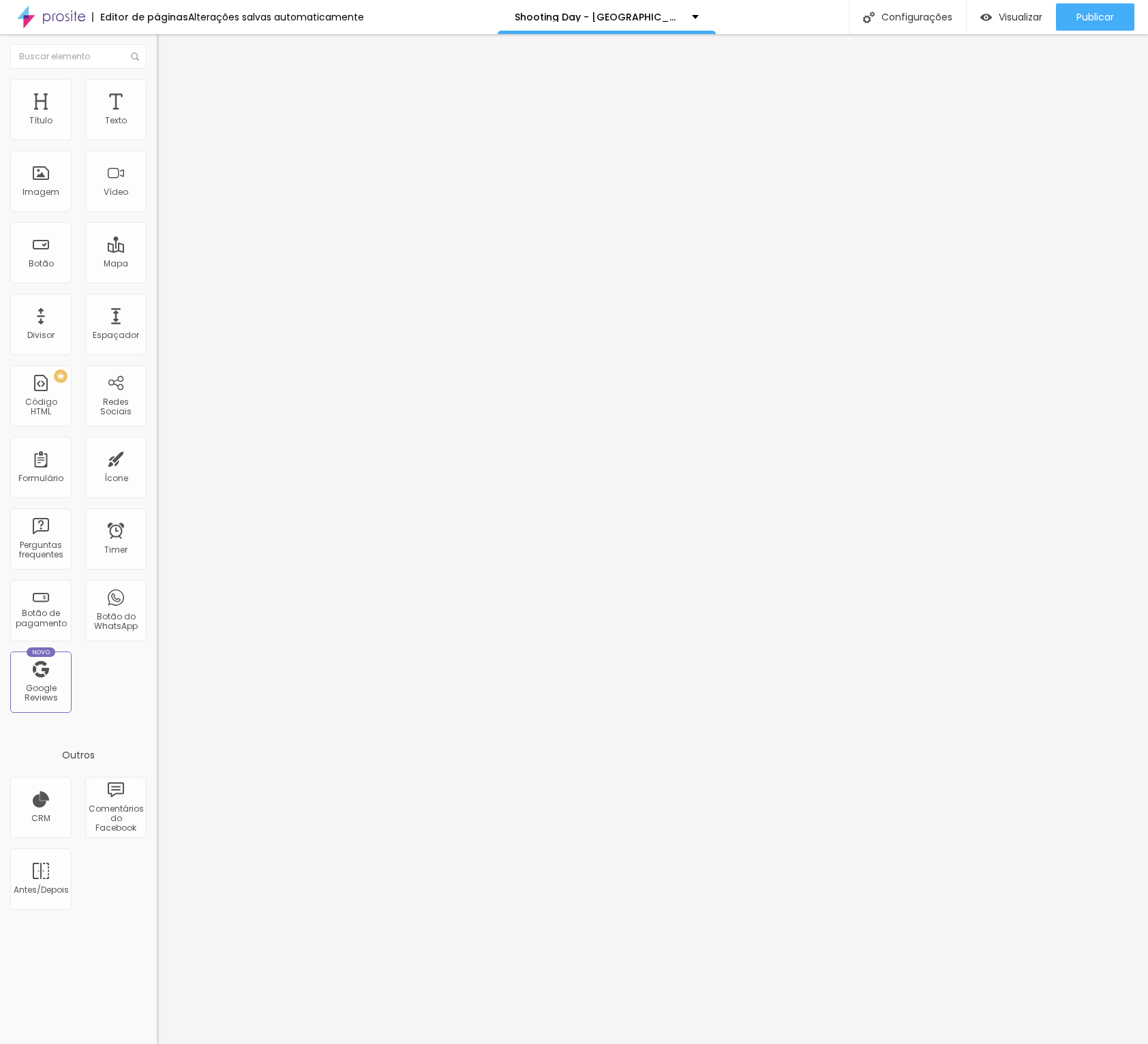
click at [156, 129] on span "Titulo 2" at bounding box center [179, 120] width 44 height 17
click at [156, 118] on span "Titulo 1" at bounding box center [179, 107] width 44 height 19
click at [1077, 18] on span "Publicar" at bounding box center [1095, 18] width 38 height 11
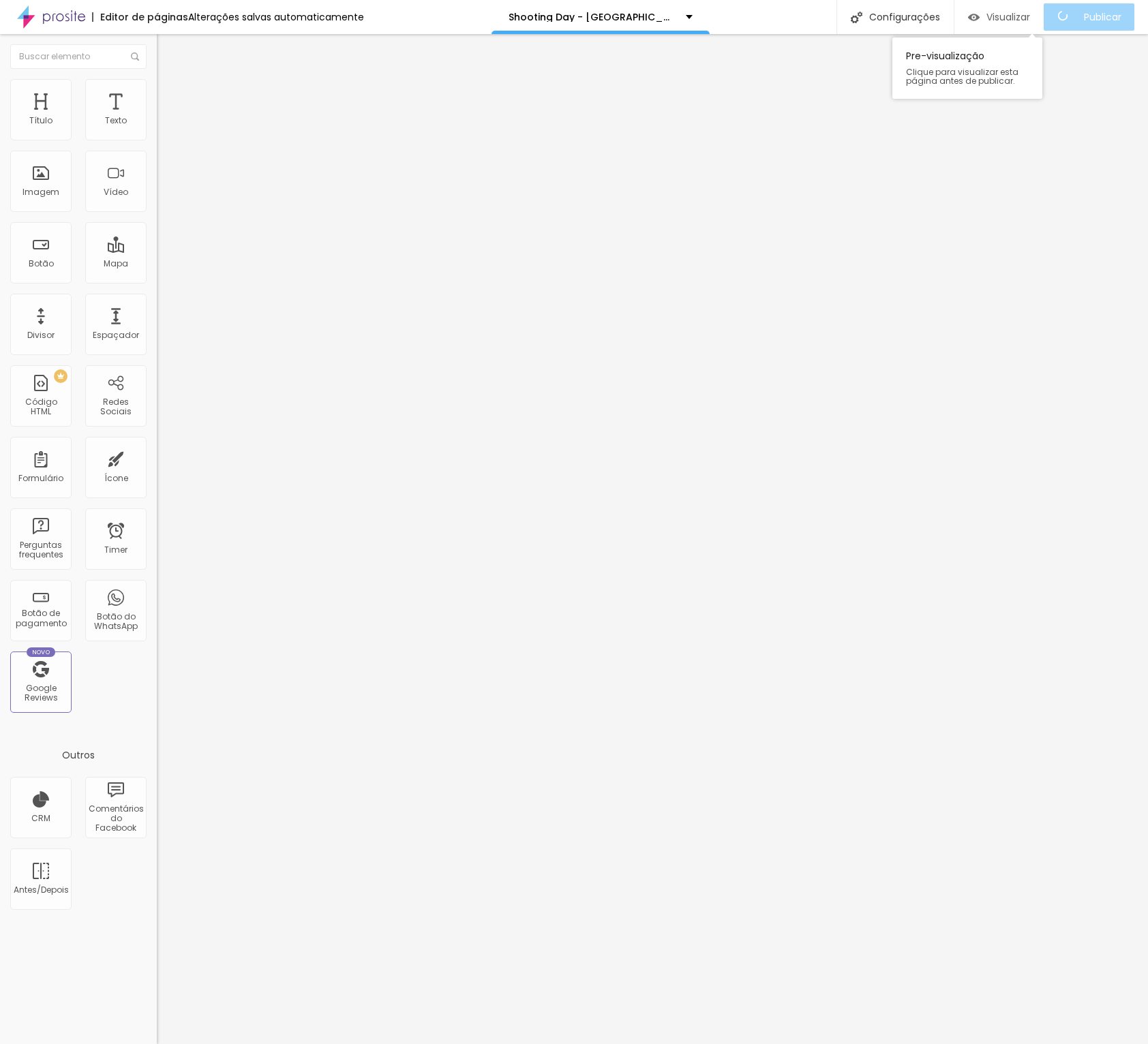
click at [1010, 21] on span "Visualizar" at bounding box center [1008, 18] width 44 height 11
click at [156, 129] on span "Titulo 2" at bounding box center [179, 120] width 44 height 17
click at [156, 141] on span "Titulo 3" at bounding box center [175, 133] width 38 height 16
click at [164, 199] on icon "button" at bounding box center [167, 196] width 6 height 6
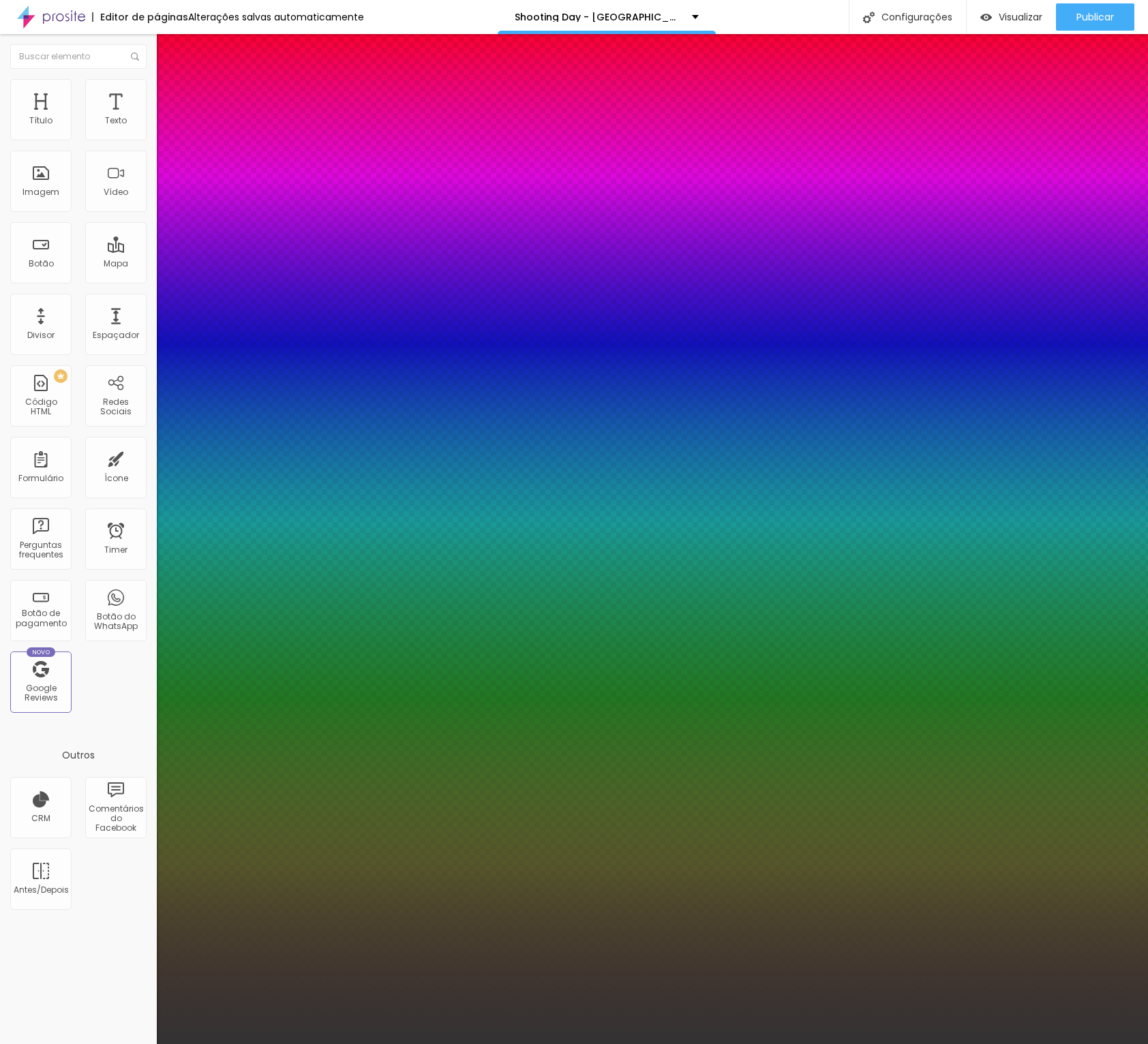
type input "1"
type input "34"
type input "1"
type input "35"
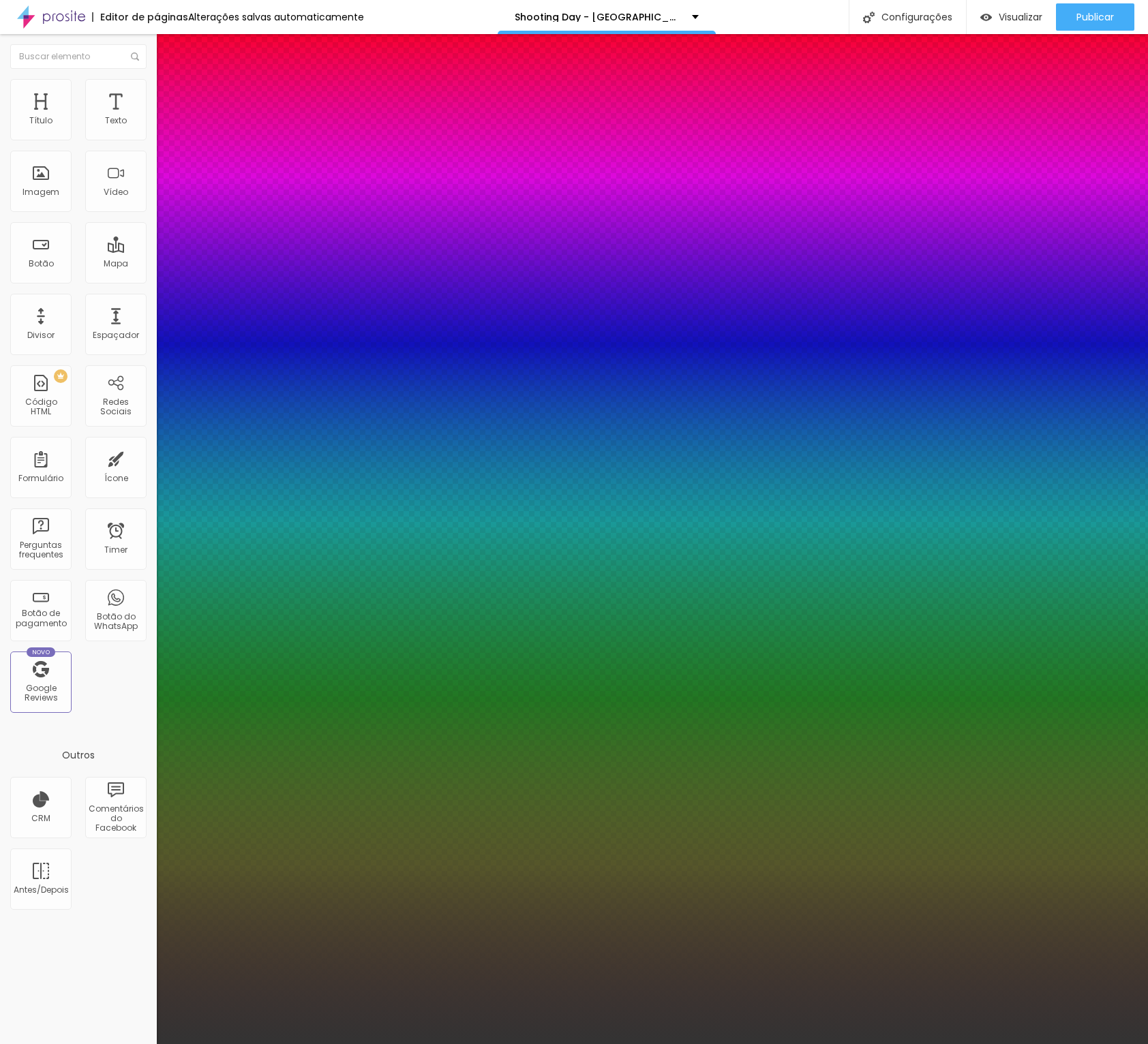
type input "35"
type input "1"
type input "36"
type input "1"
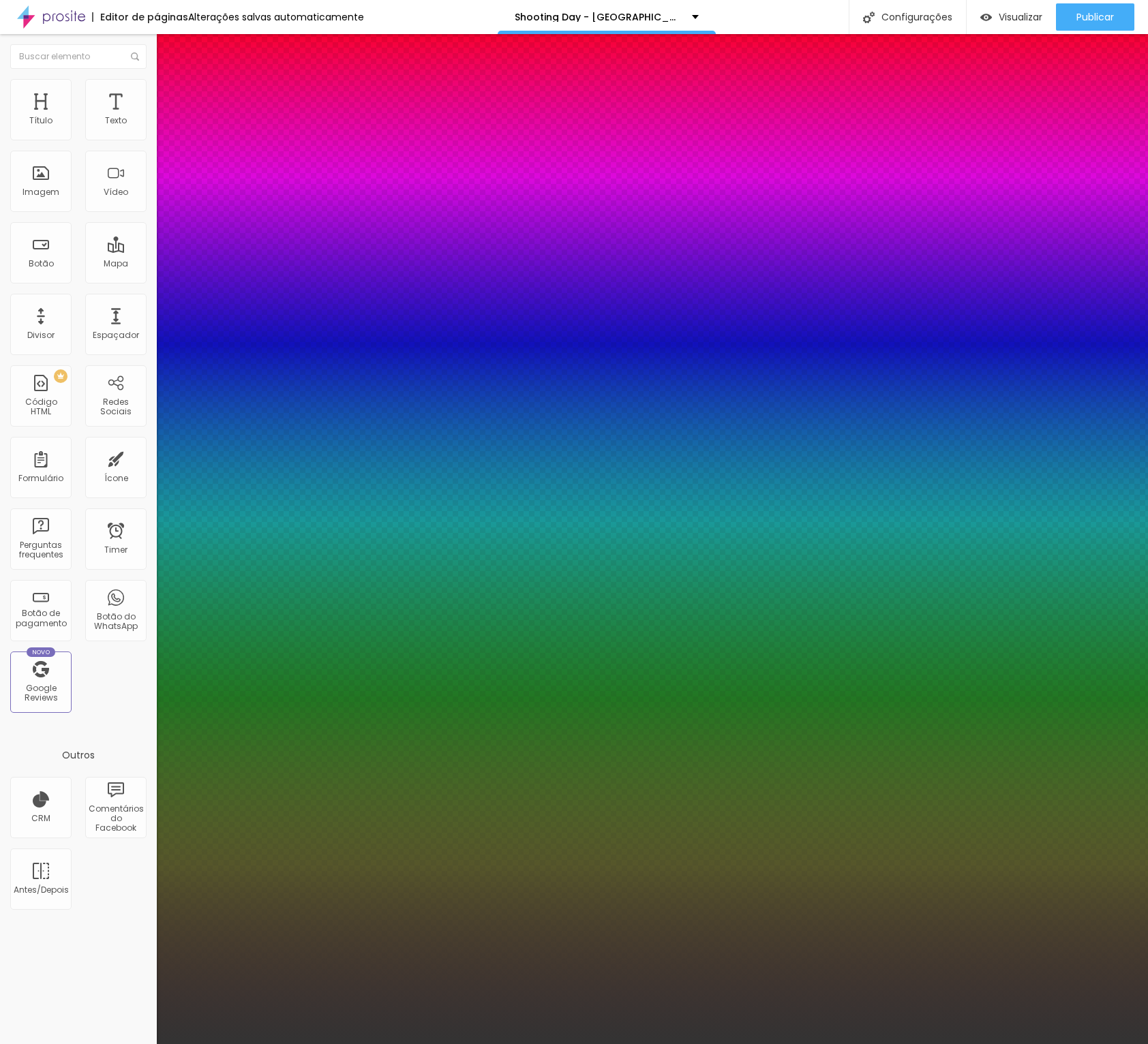
type input "37"
type input "1"
type input "36"
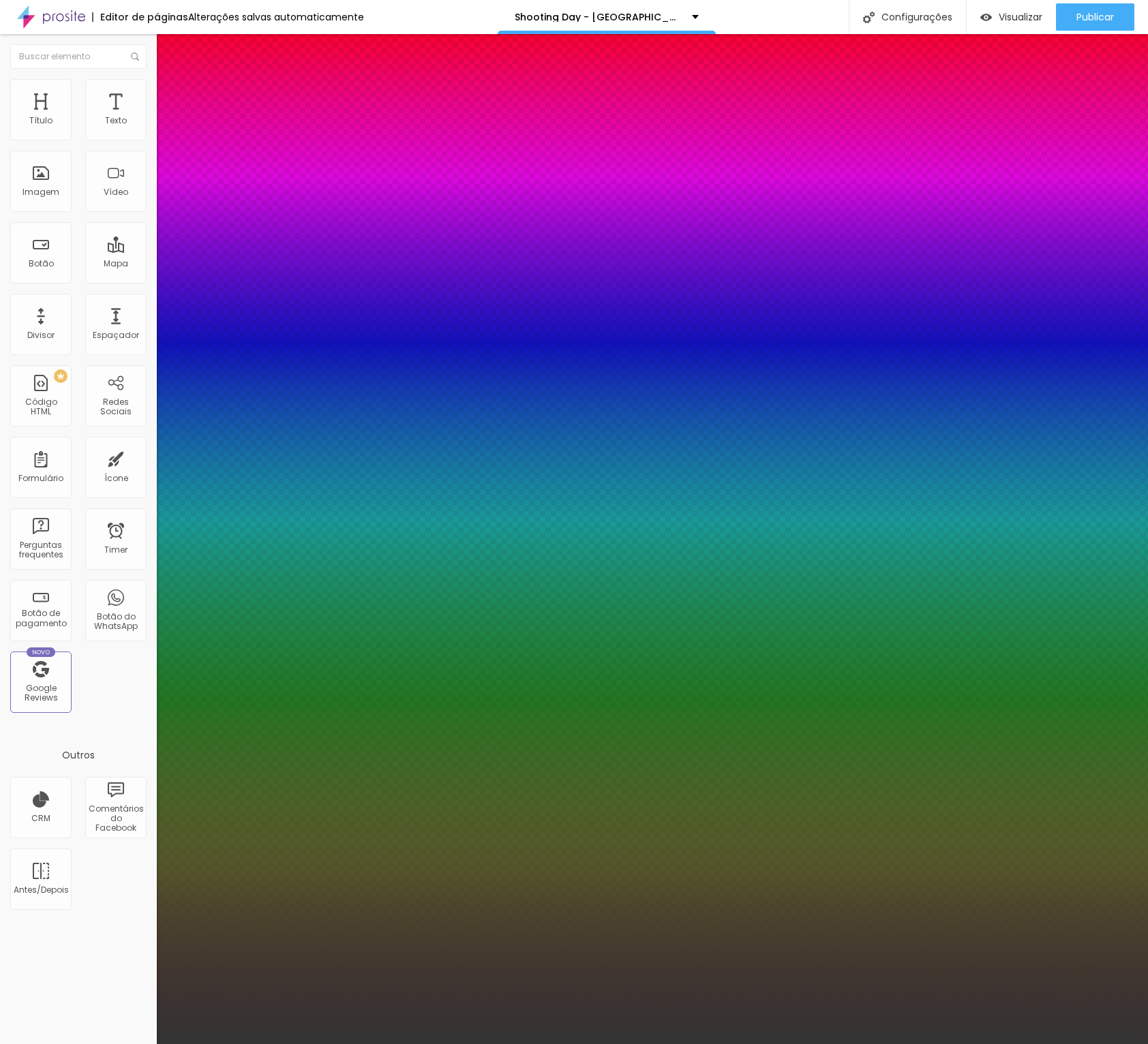
type input "1"
type input "35"
type input "1"
type input "34"
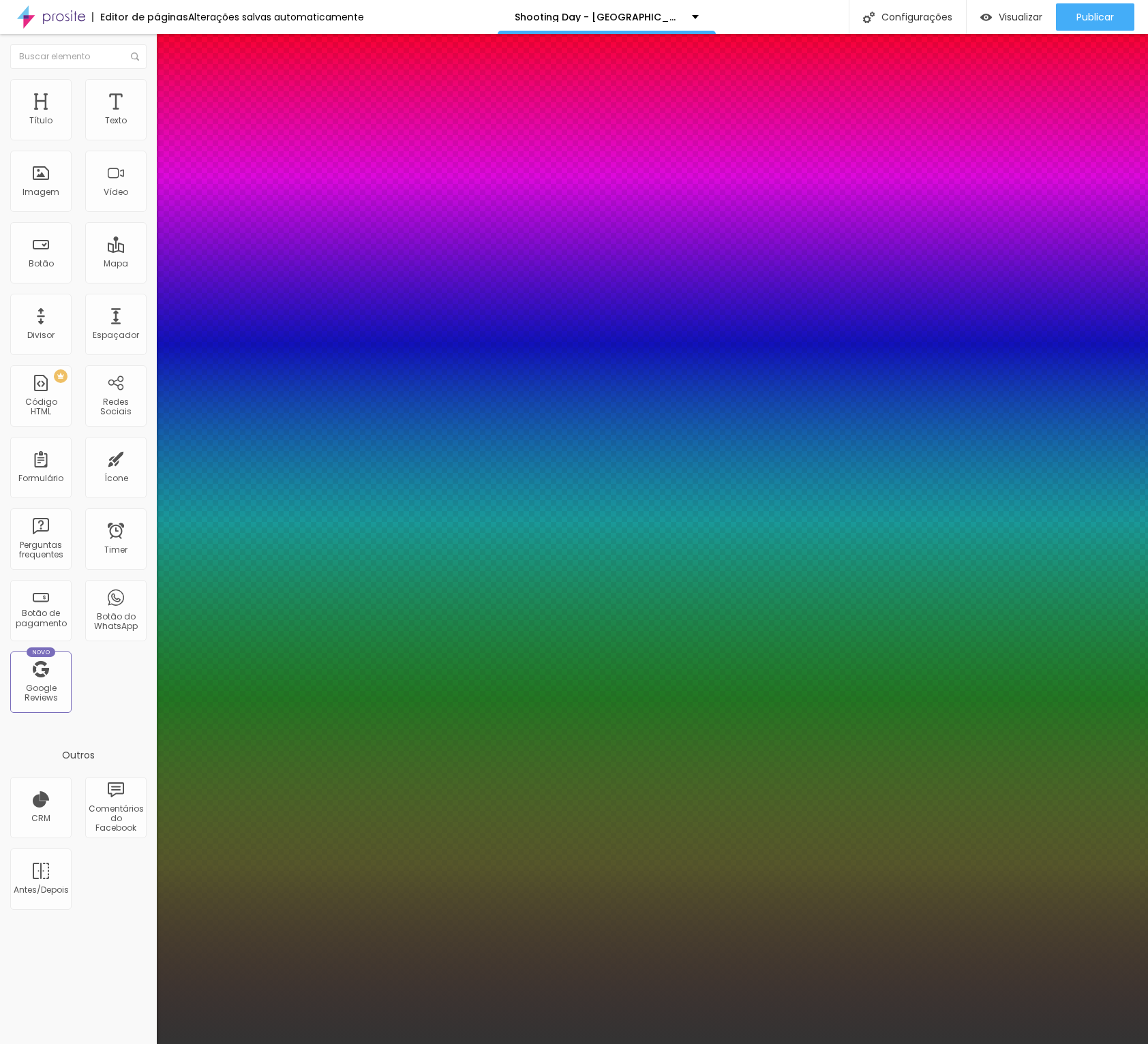
type input "34"
type input "1"
type input "33"
type input "1"
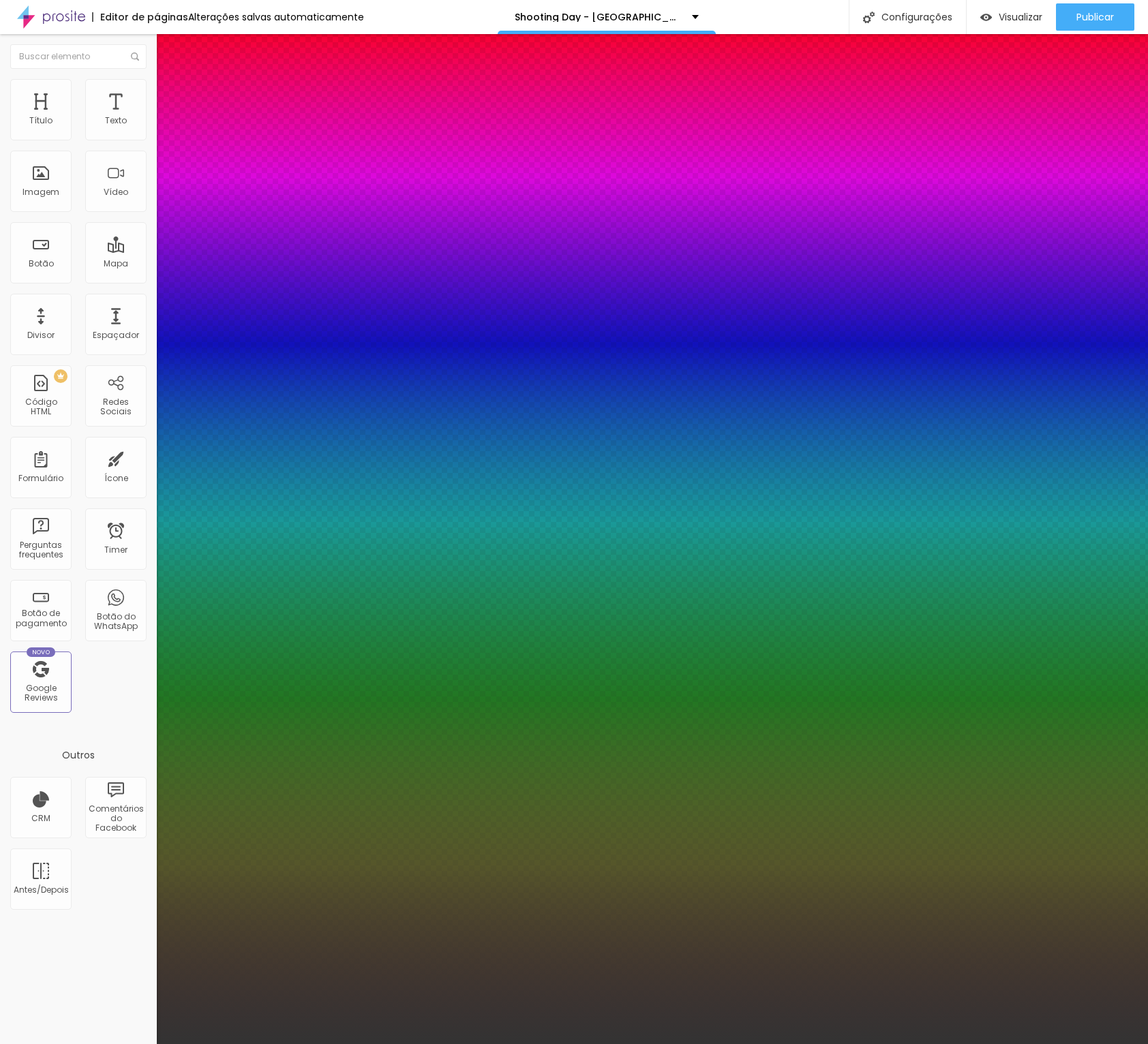
type input "32"
type input "1"
type input "31"
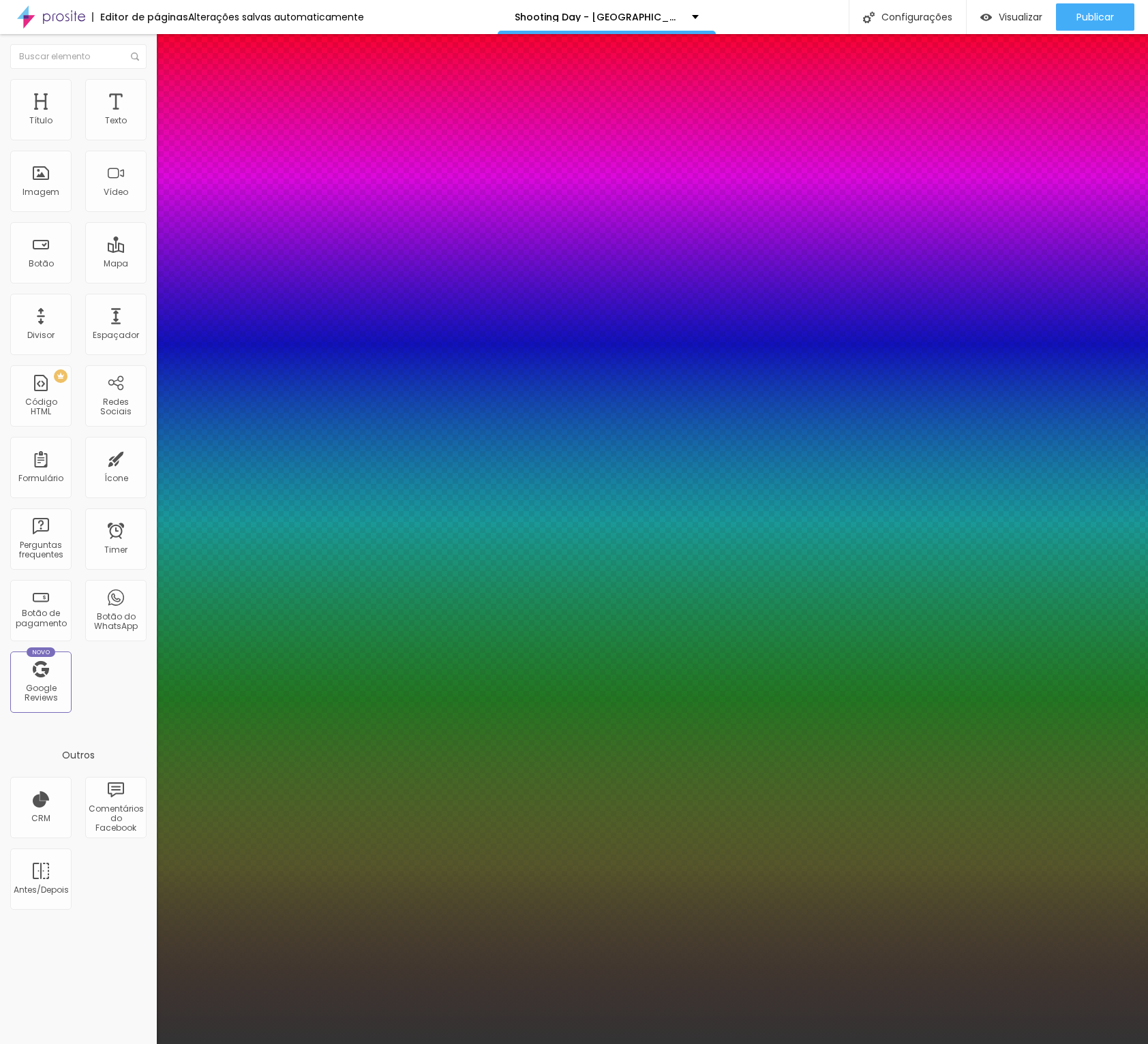
type input "1"
type input "30"
type input "1"
type input "29"
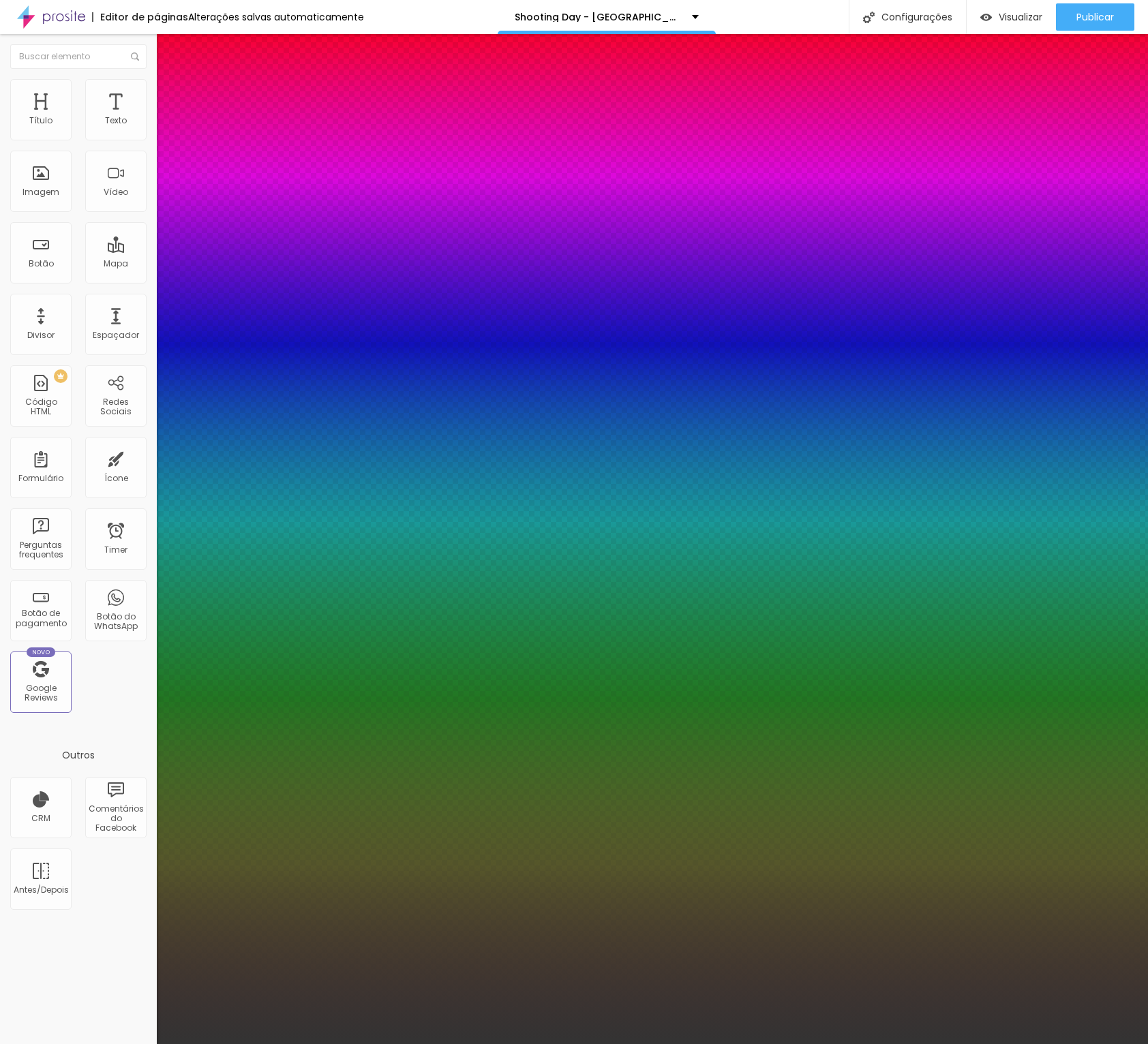
type input "29"
type input "1"
type input "30"
type input "1"
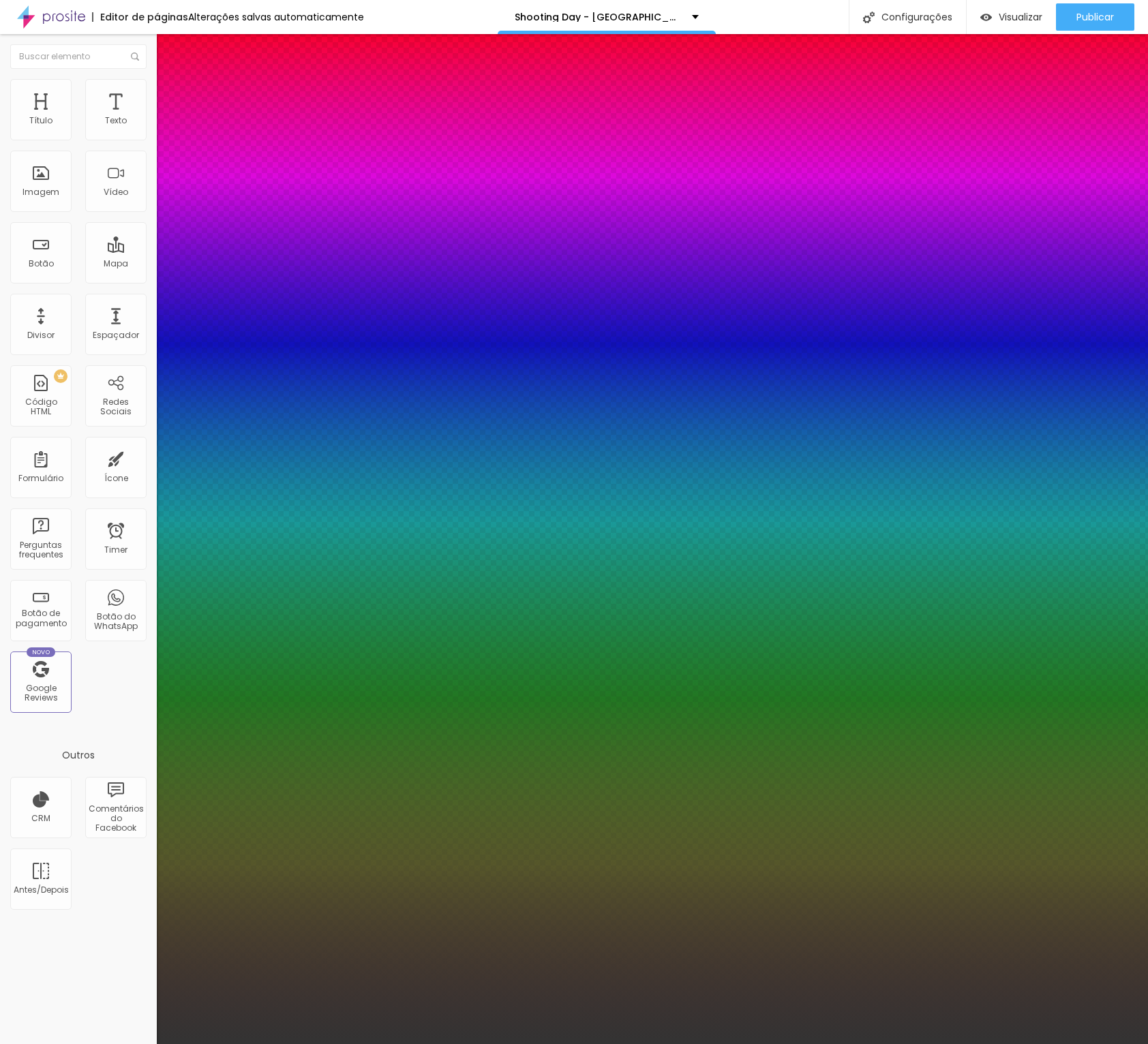
type input "31"
type input "1"
type input "30"
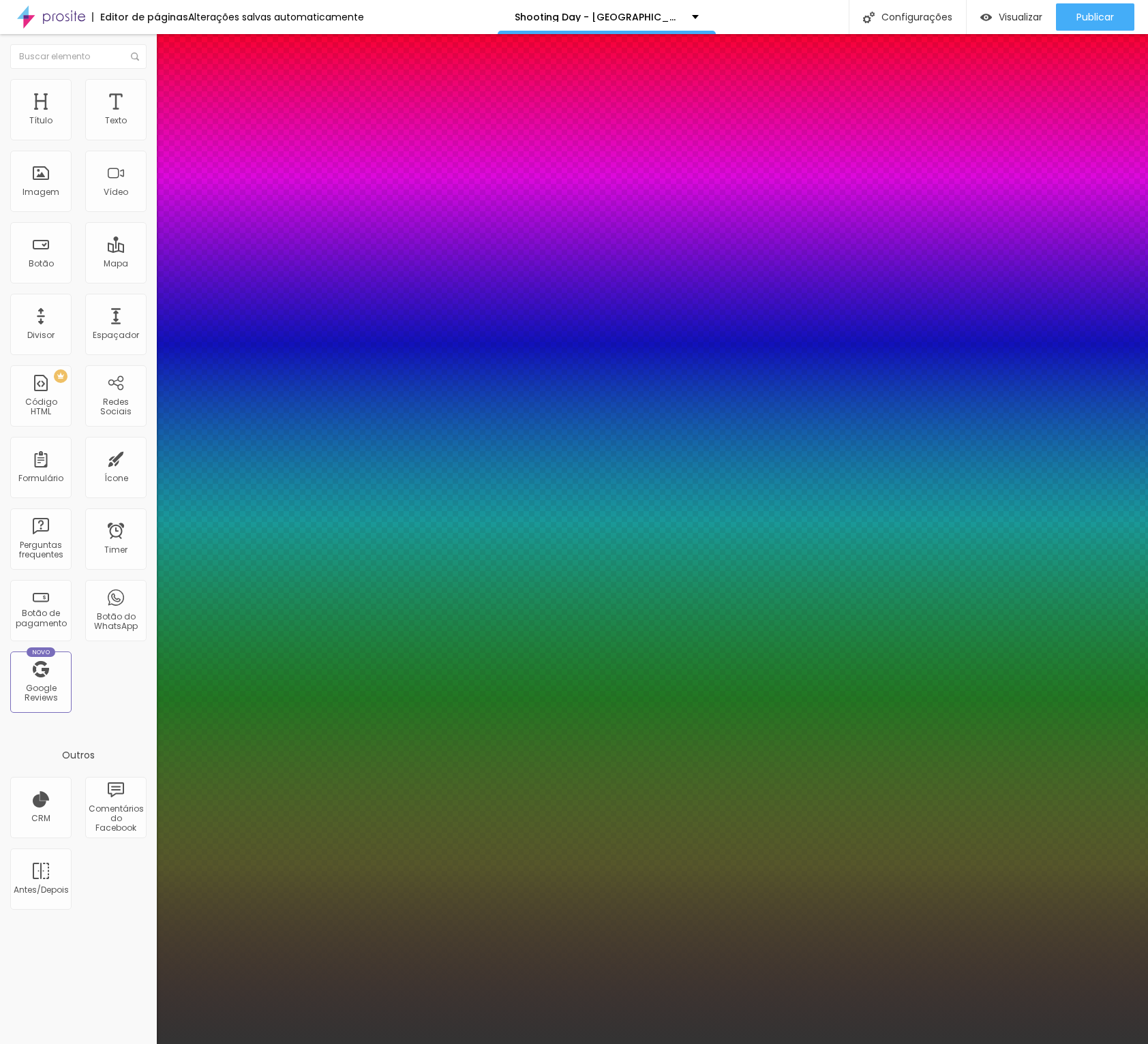
type input "1"
type input "29"
type input "1"
type input "28"
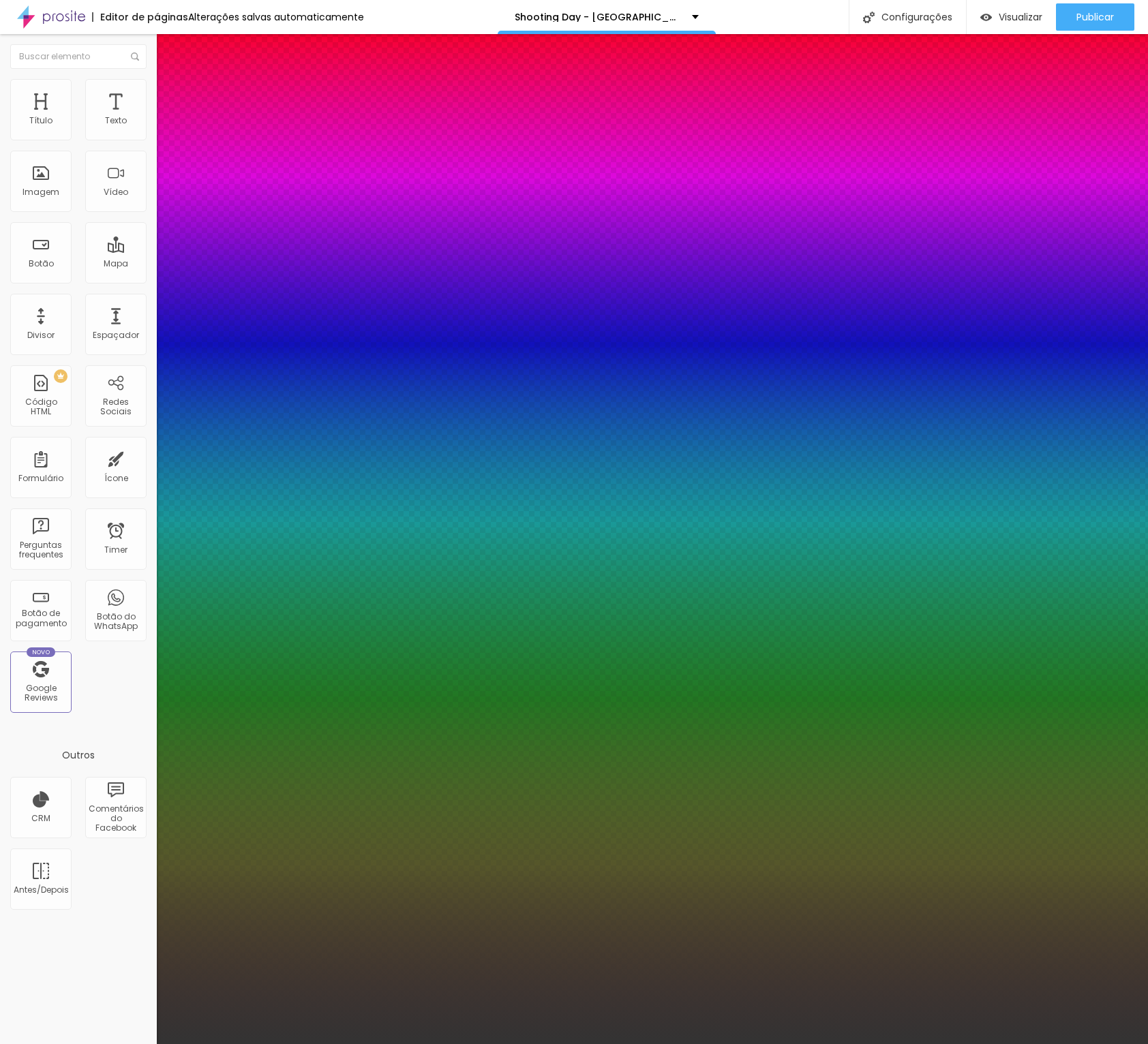
type input "28"
type input "1"
type input "27"
type input "1"
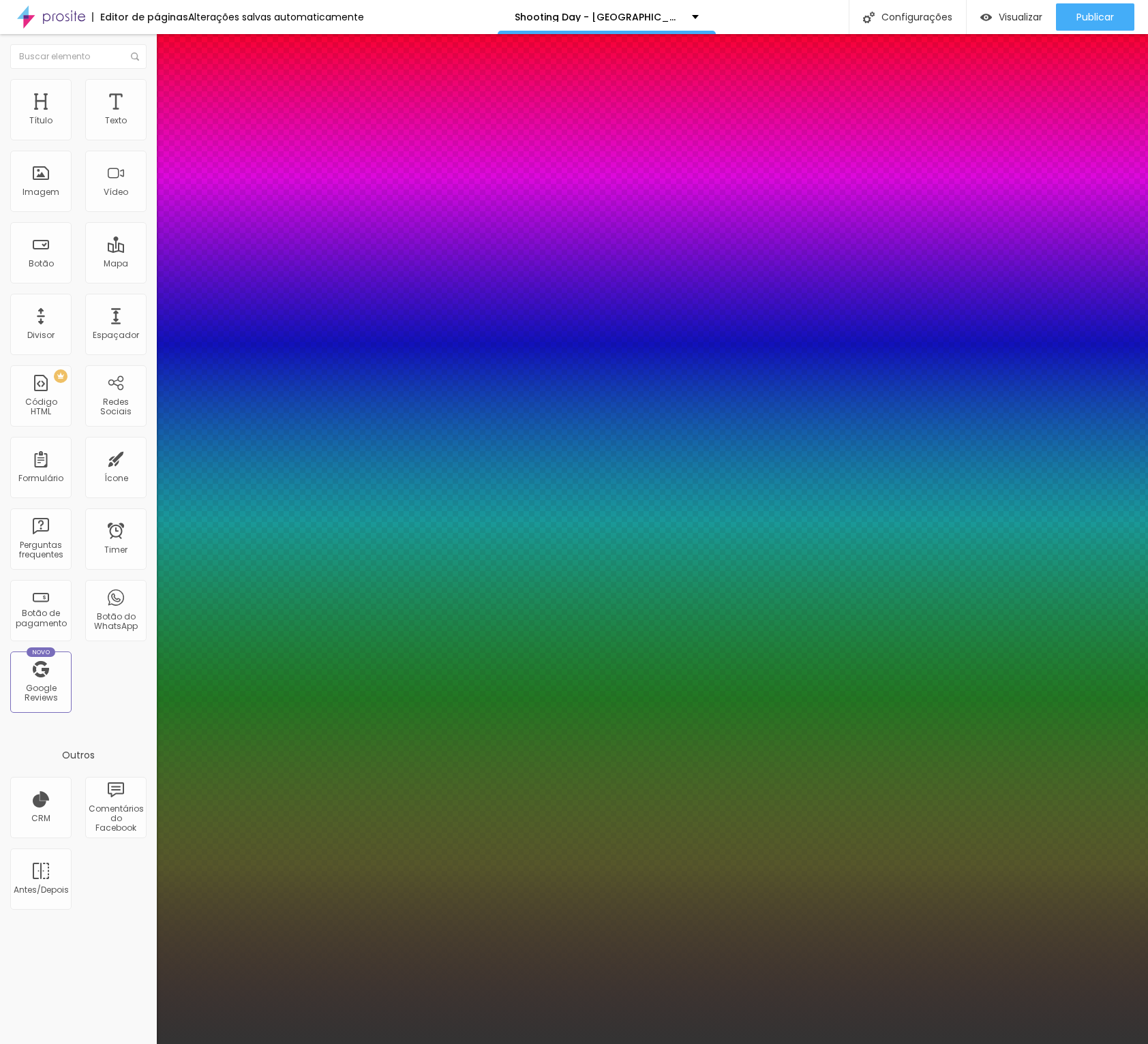
type input "26"
type input "1"
drag, startPoint x: 203, startPoint y: 380, endPoint x: 194, endPoint y: 381, distance: 9.1
type input "26"
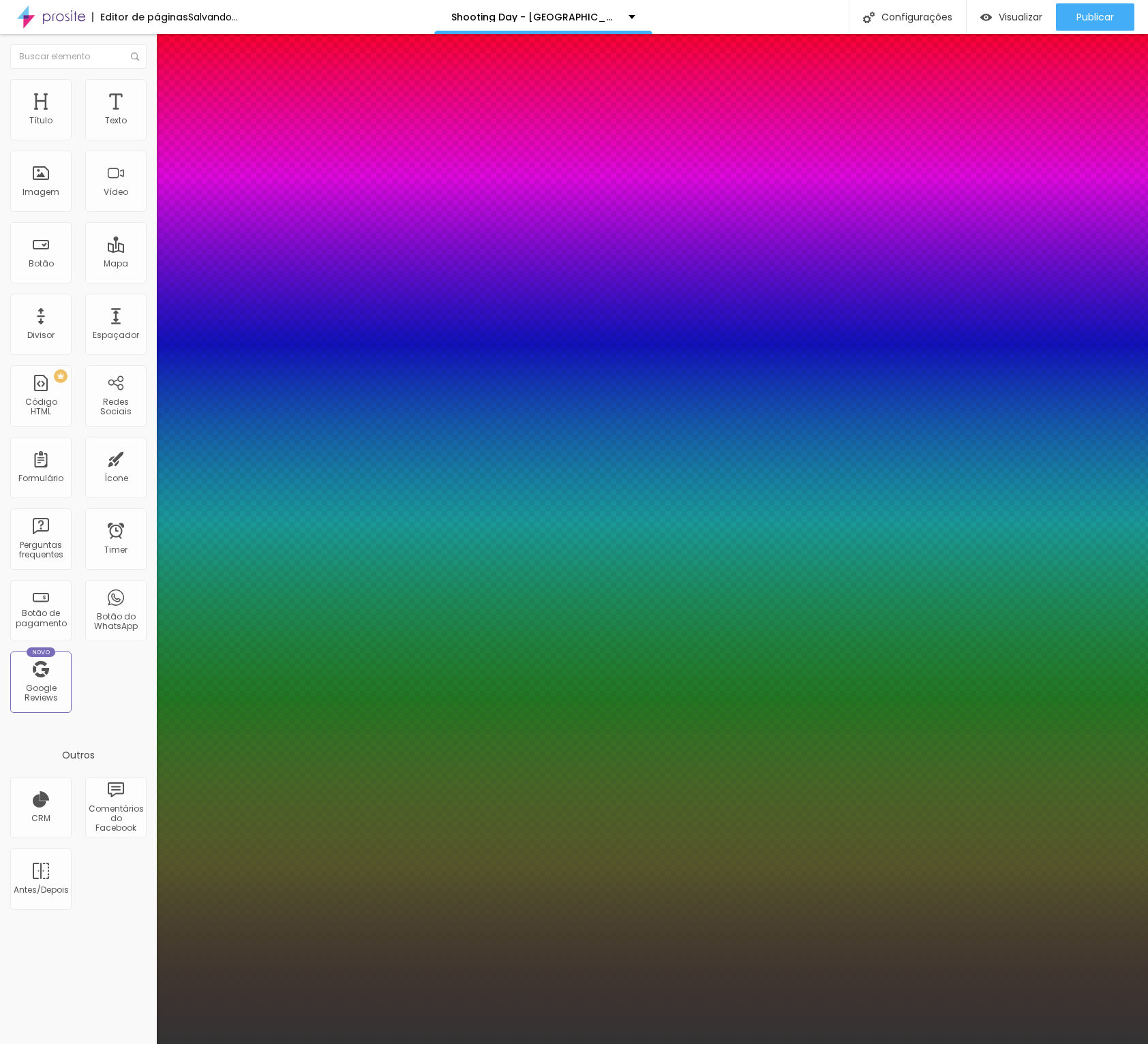
click at [493, 1044] on div at bounding box center [574, 1044] width 1148 height 0
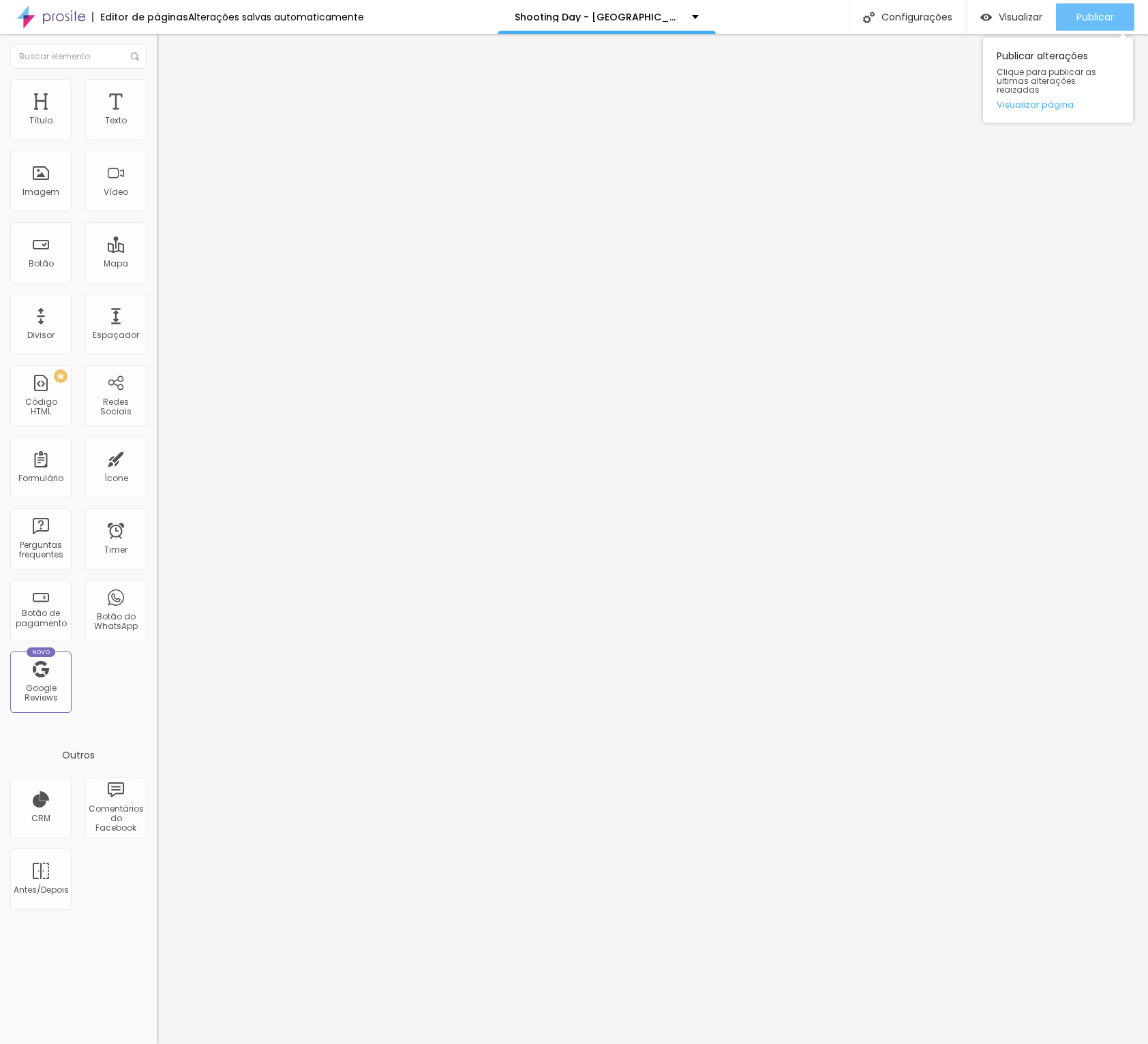
click at [1085, 21] on span "Publicar" at bounding box center [1095, 18] width 38 height 11
click at [1005, 24] on div "Visualizar" at bounding box center [1011, 17] width 62 height 27
click at [156, 128] on span "Titulo 2" at bounding box center [179, 121] width 44 height 12
click at [156, 203] on button "button" at bounding box center [166, 195] width 19 height 14
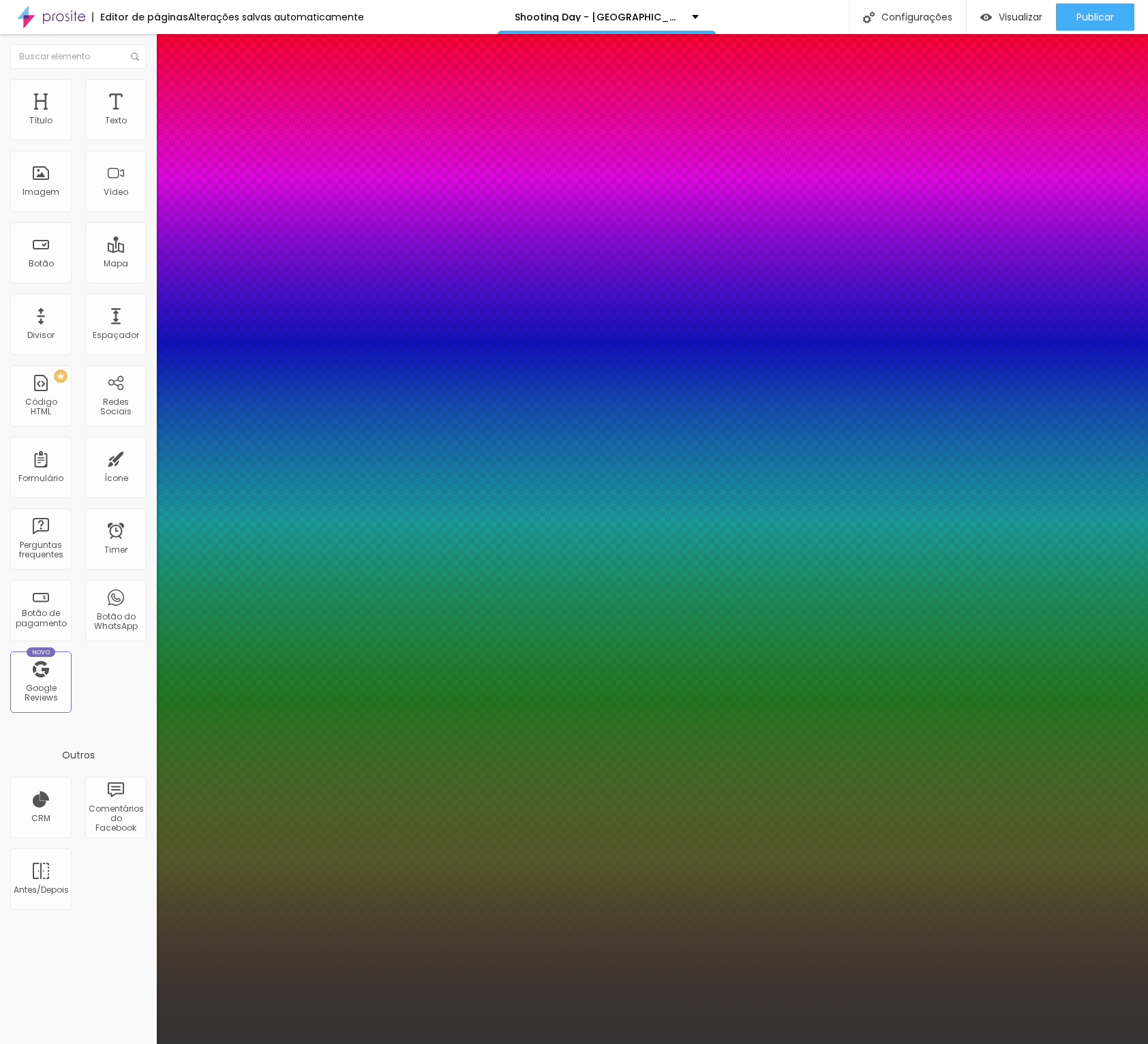
type input "1"
type input "28"
type input "1"
type input "29"
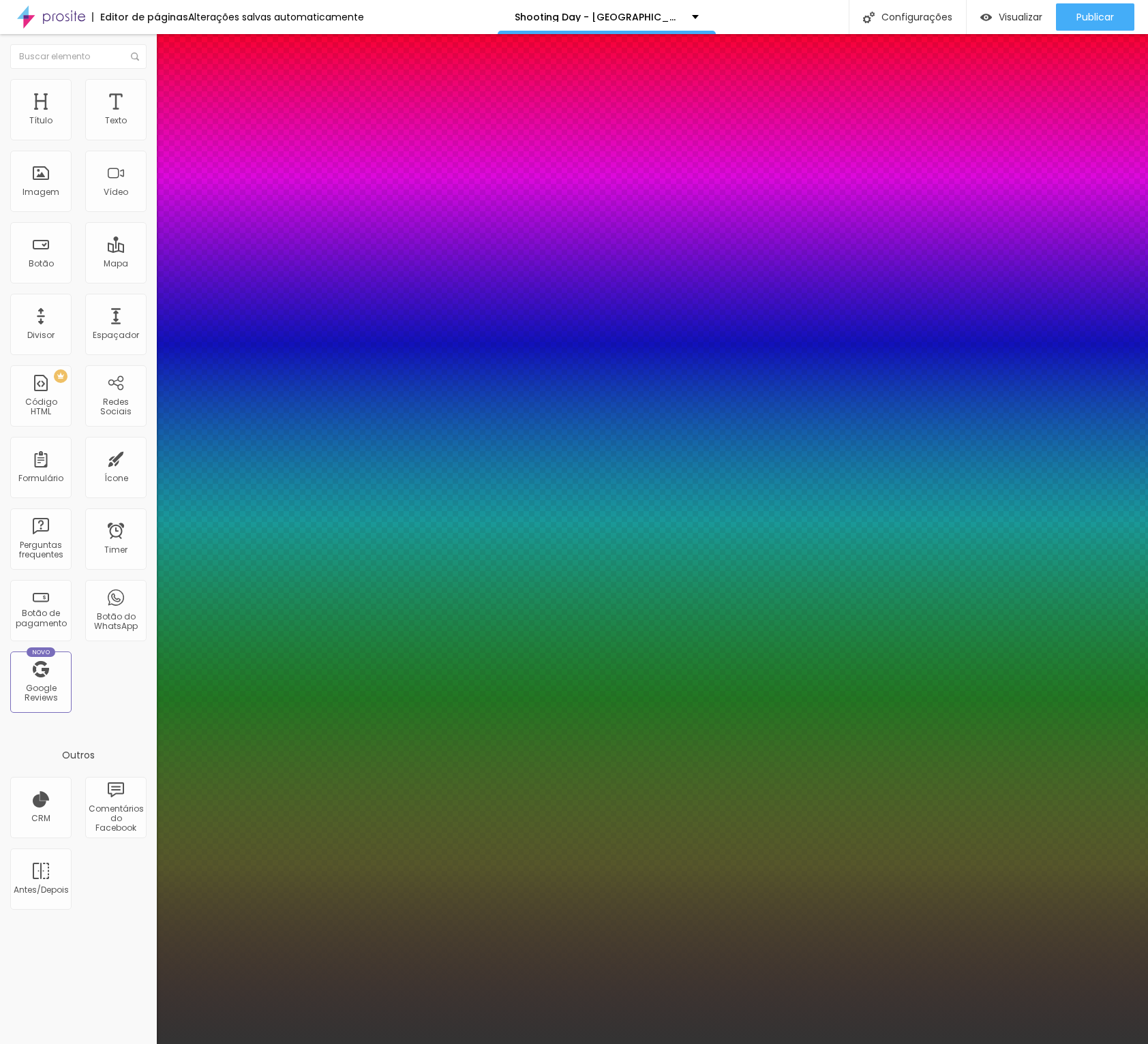
type input "29"
type input "1"
type input "30"
type input "1"
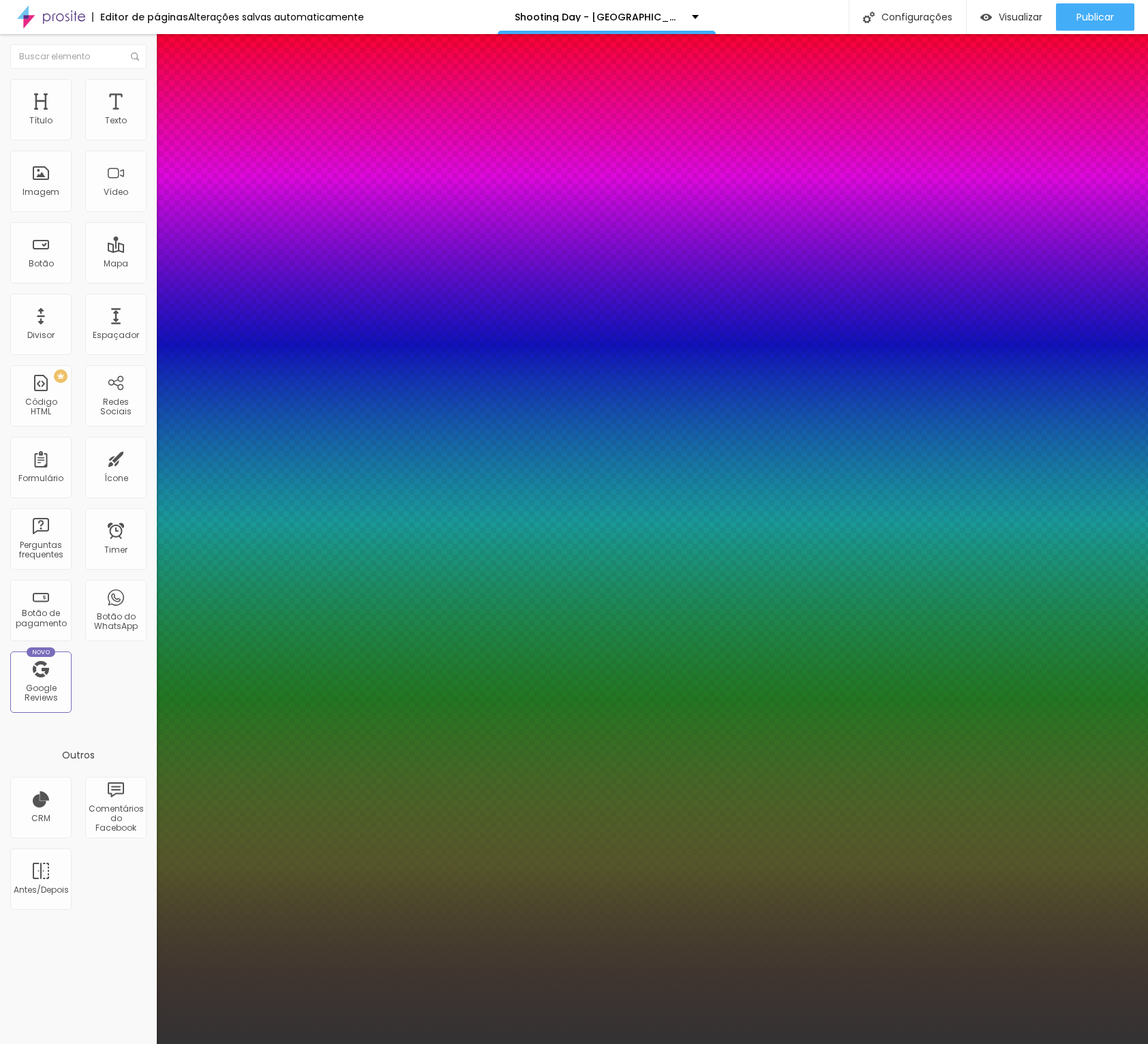
type input "31"
type input "1"
type input "30"
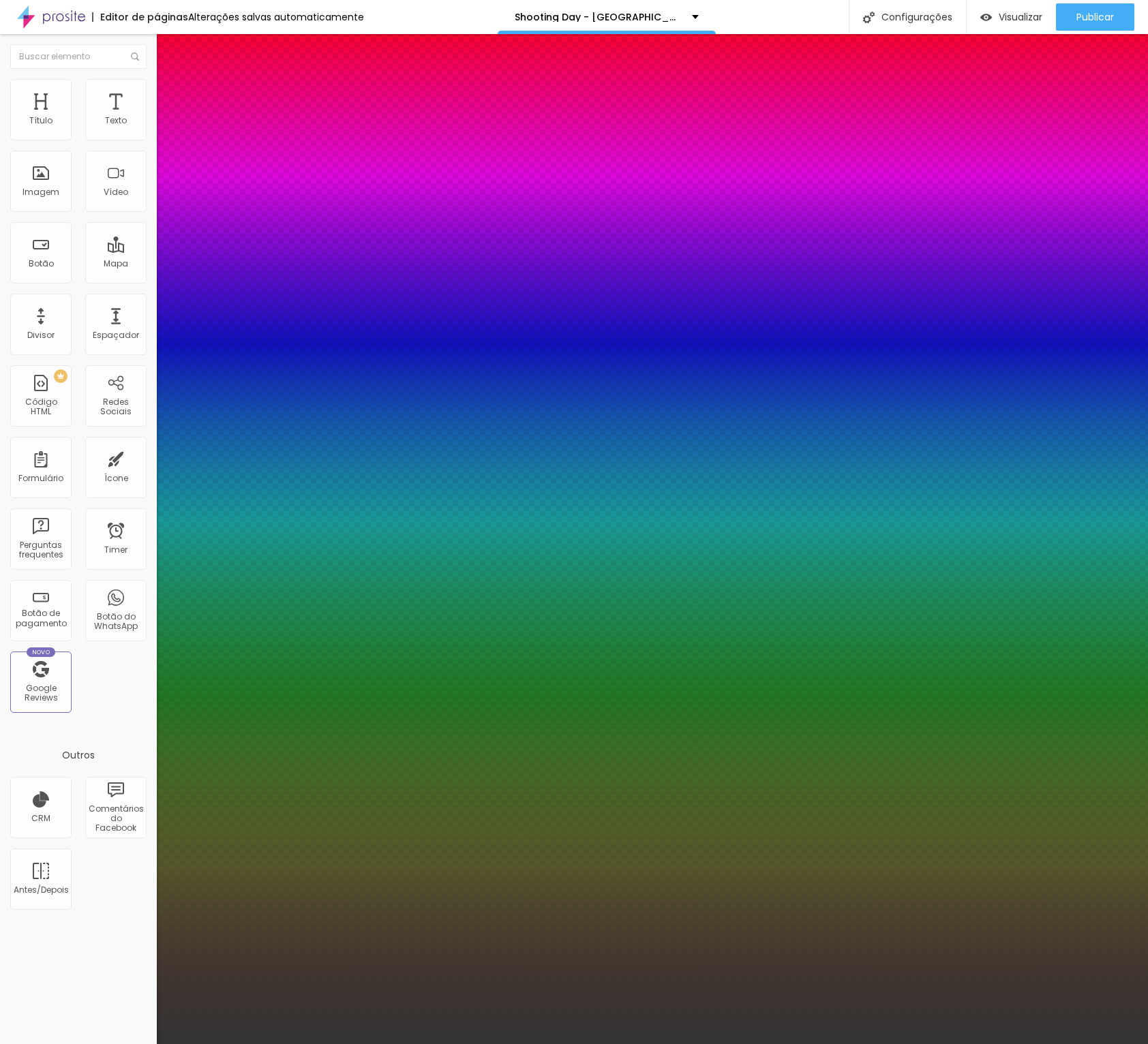
type input "1"
type input "30"
type input "1"
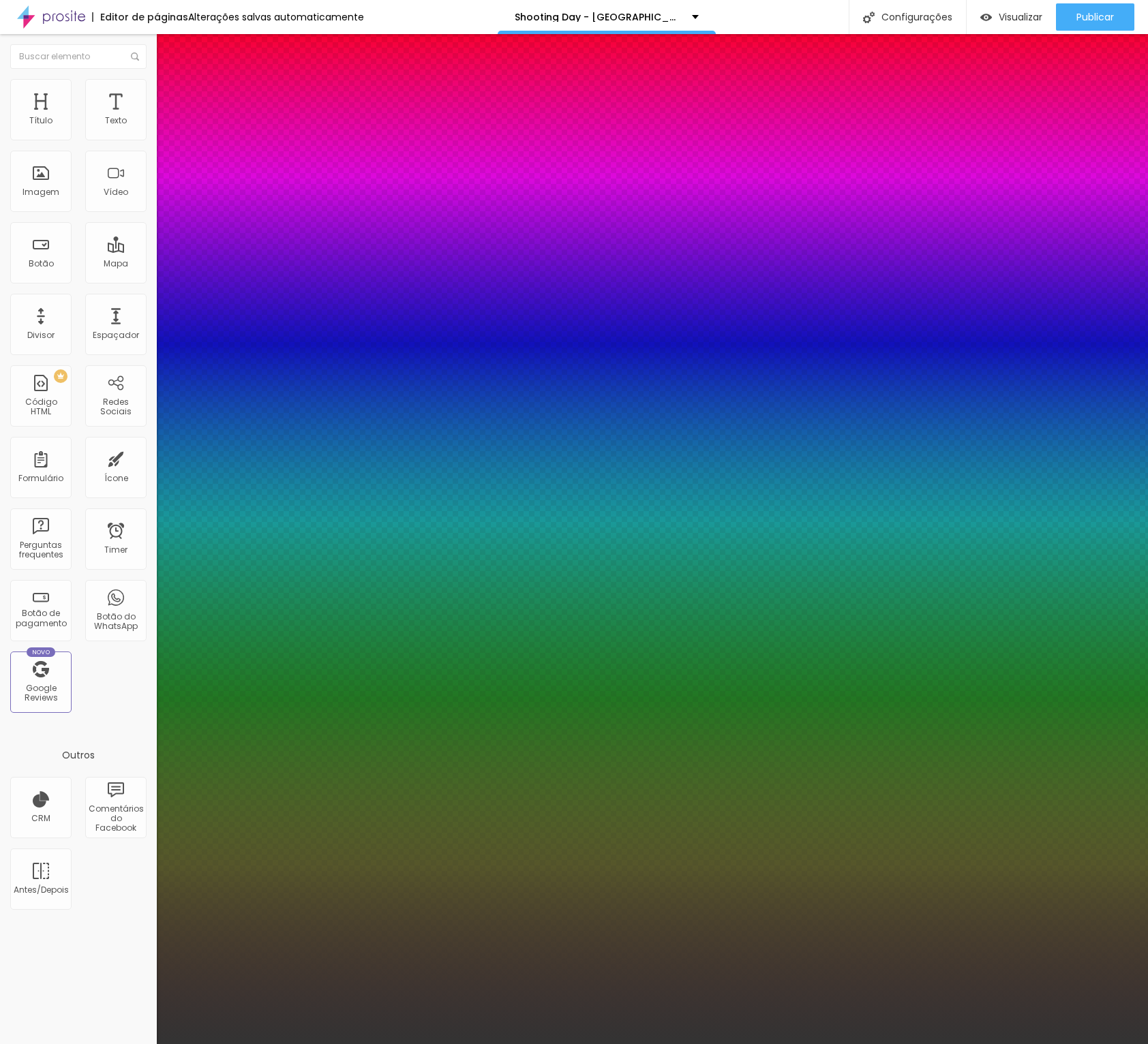
click at [193, 1044] on div at bounding box center [574, 1044] width 1148 height 0
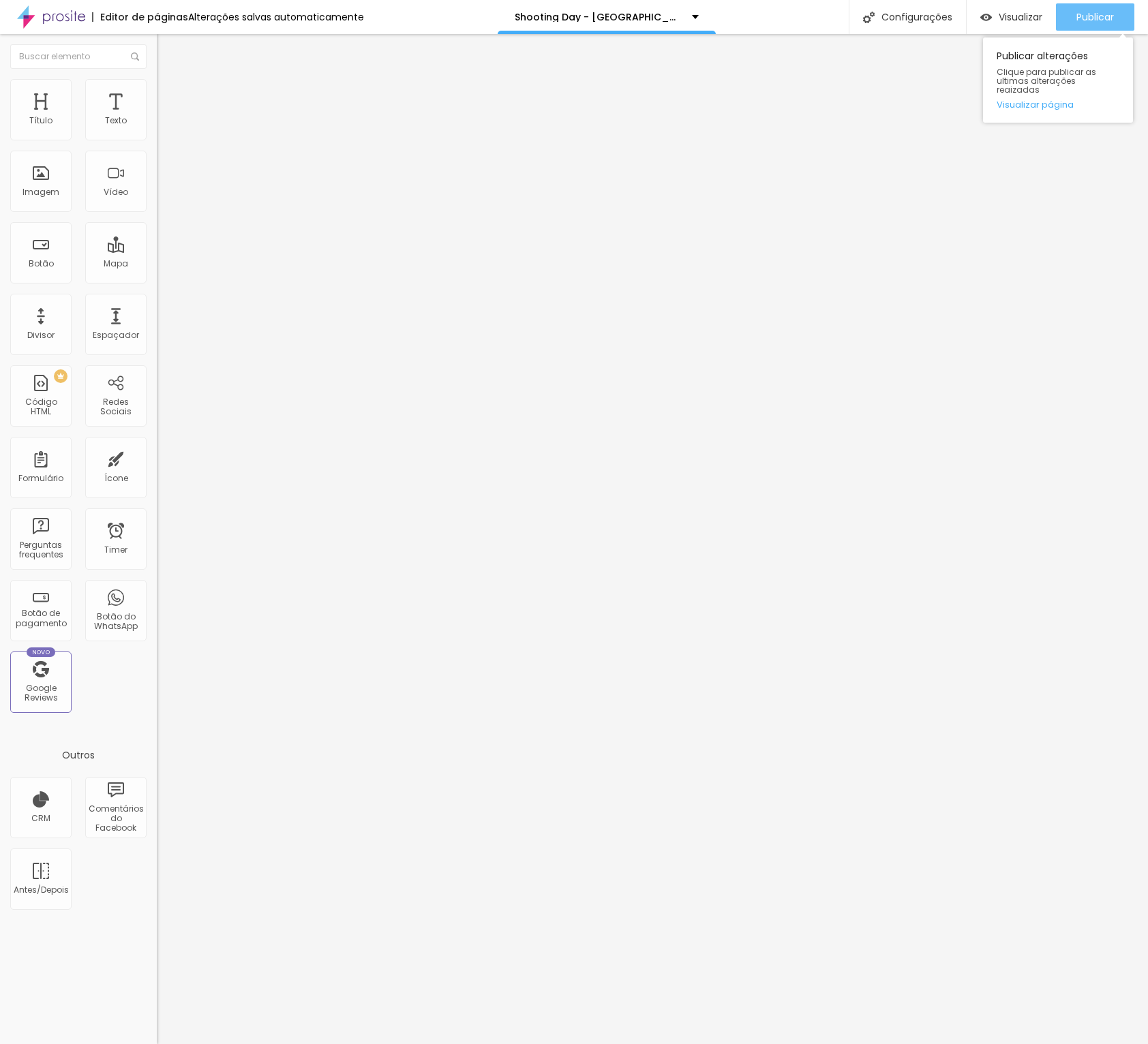
click at [1088, 19] on span "Publicar" at bounding box center [1095, 18] width 38 height 11
click at [1021, 22] on span "Visualizar" at bounding box center [1008, 18] width 44 height 11
click at [156, 128] on input "Quero garantir minha vaga agora!" at bounding box center [238, 121] width 164 height 14
type input "Quero garantir minha vaga!"
drag, startPoint x: 1078, startPoint y: 26, endPoint x: 1146, endPoint y: 20, distance: 68.3
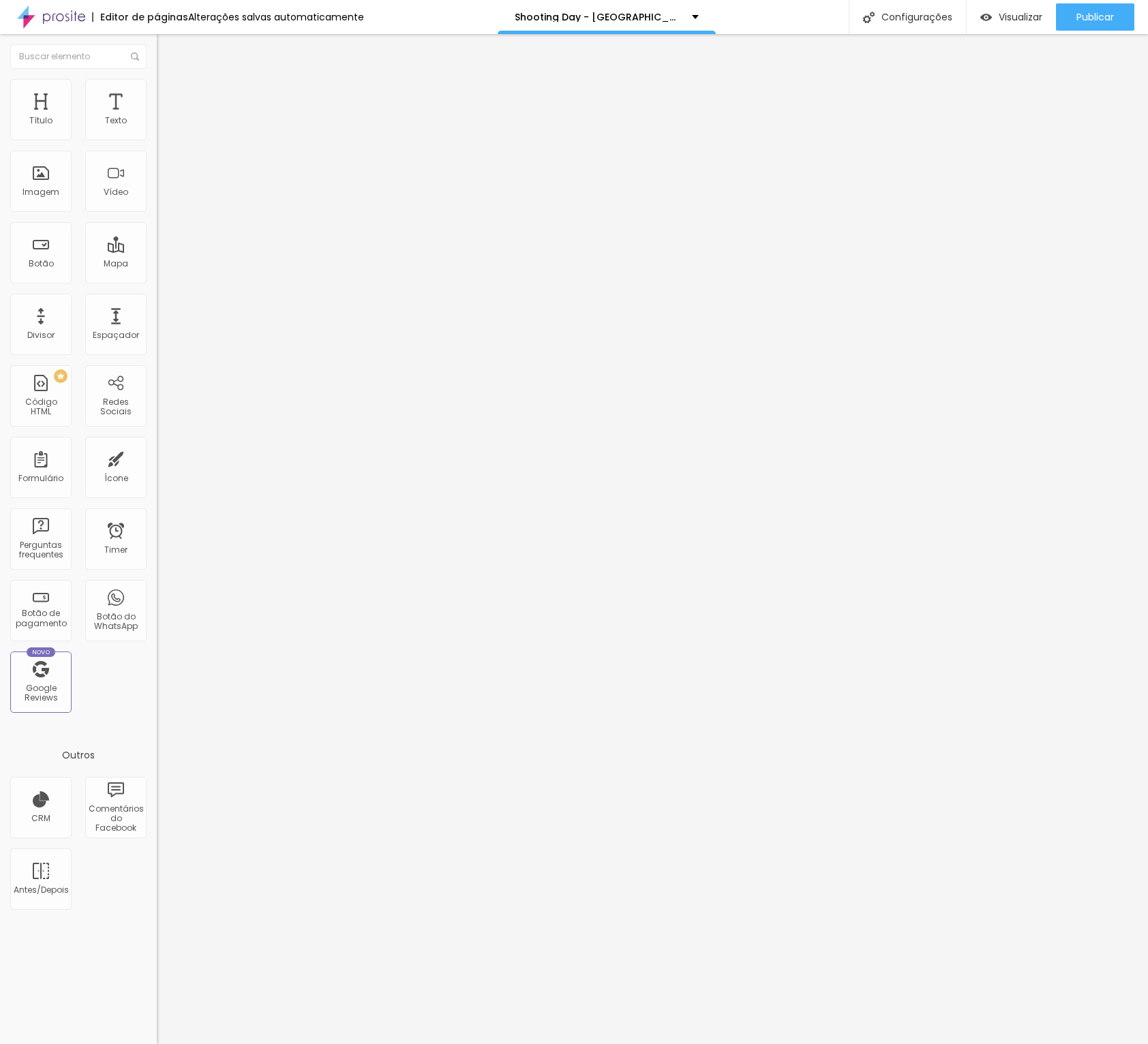
click at [1079, 25] on div "Publicar" at bounding box center [1095, 17] width 38 height 27
